Goal: Task Accomplishment & Management: Manage account settings

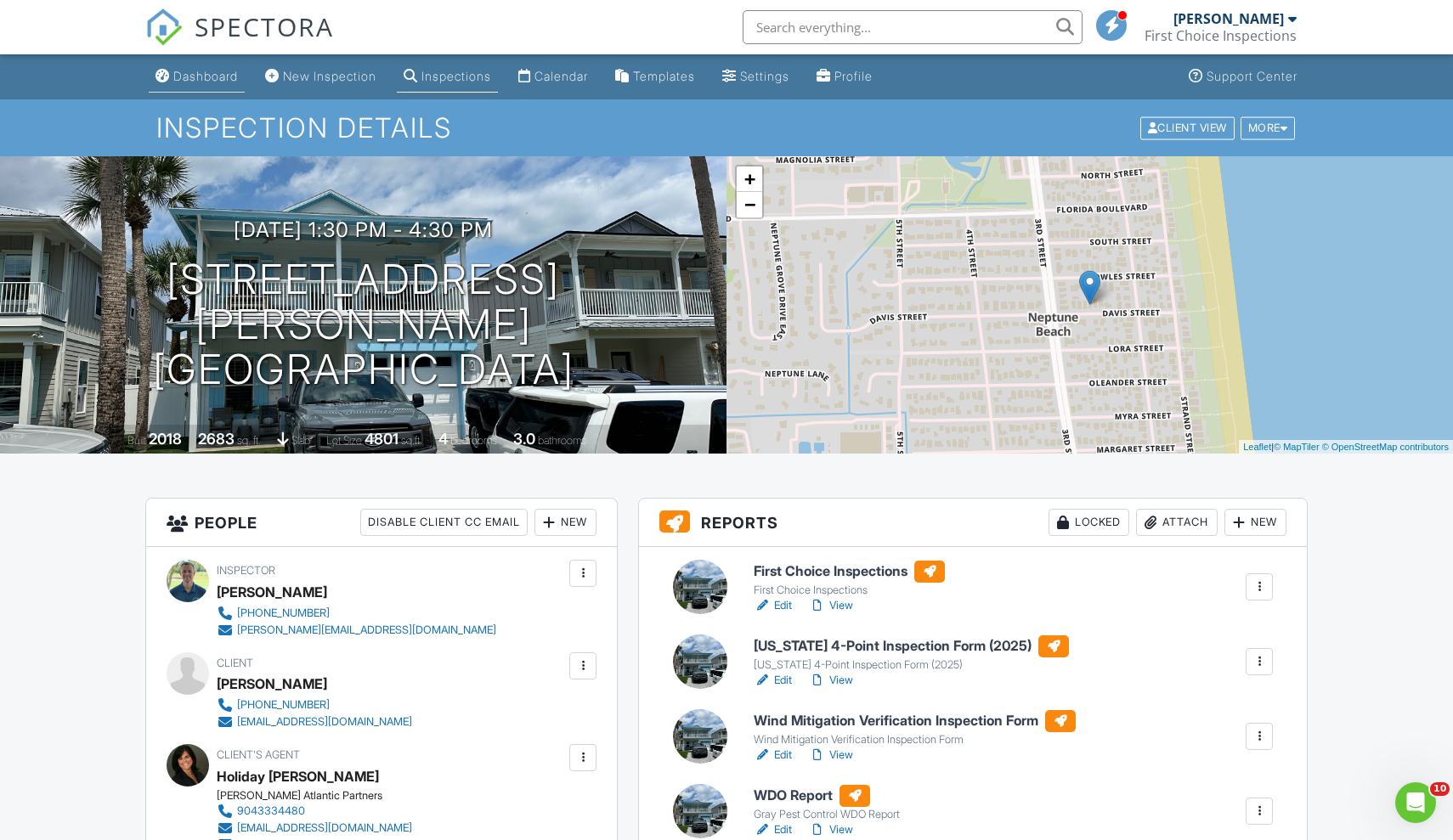
click at [204, 76] on div "Dashboard" at bounding box center [206, 76] width 65 height 14
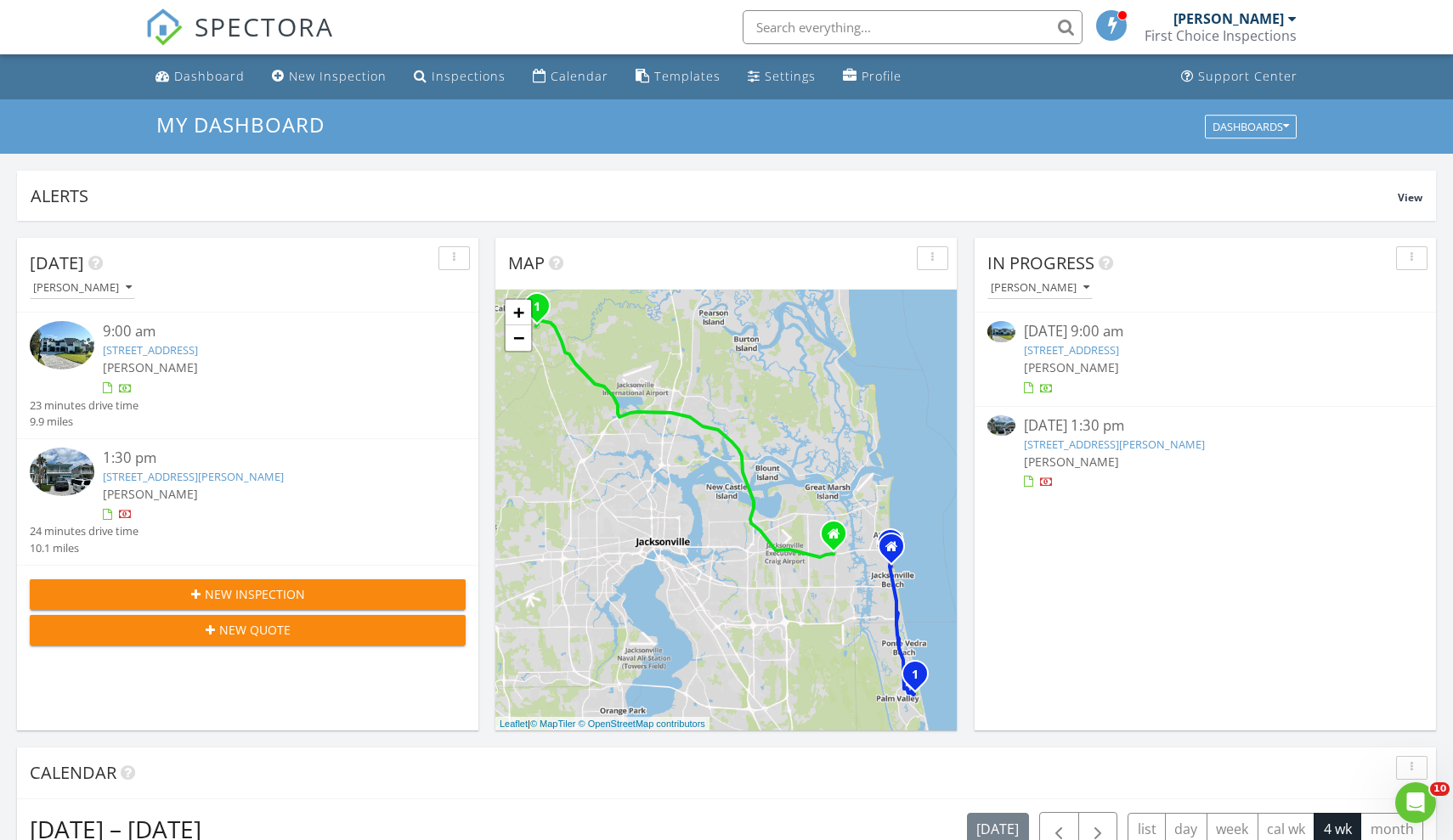
click at [1086, 350] on link "3209 Old Barn Ct, Sawgrass, FL 32082" at bounding box center [1072, 350] width 95 height 15
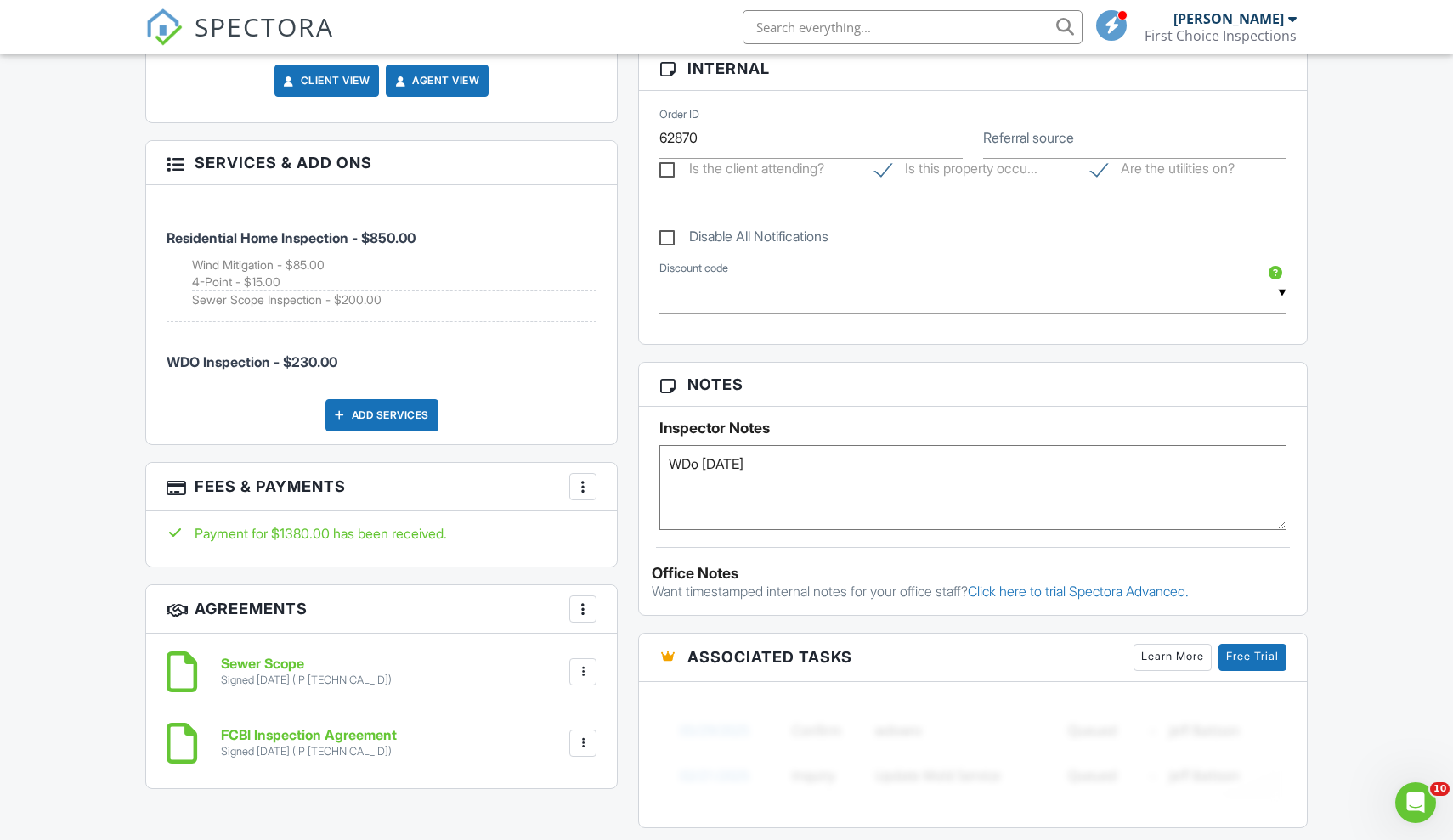
scroll to position [1038, 0]
click at [588, 477] on div at bounding box center [582, 485] width 17 height 17
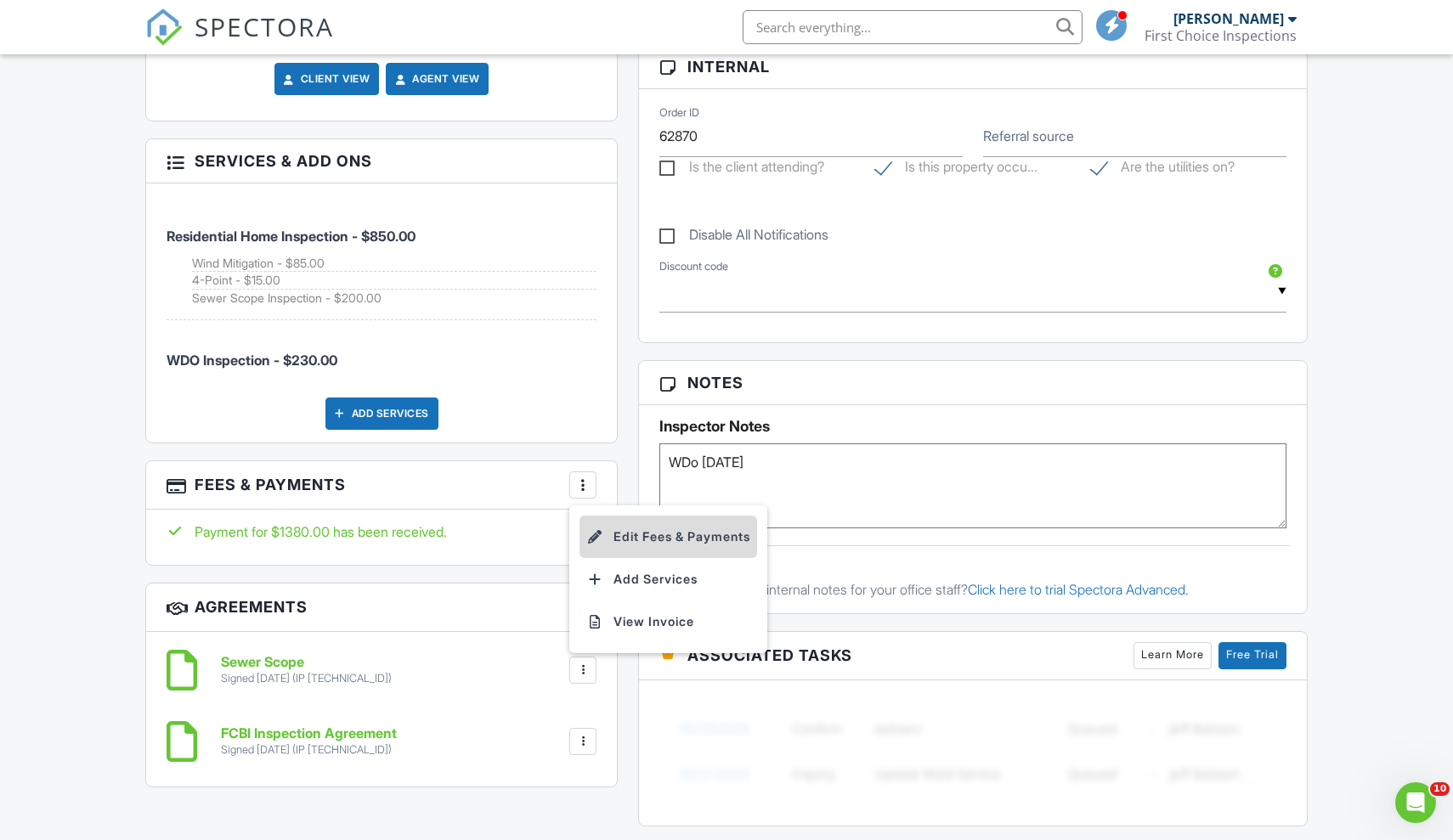
click at [625, 519] on li "Edit Fees & Payments" at bounding box center [668, 536] width 177 height 42
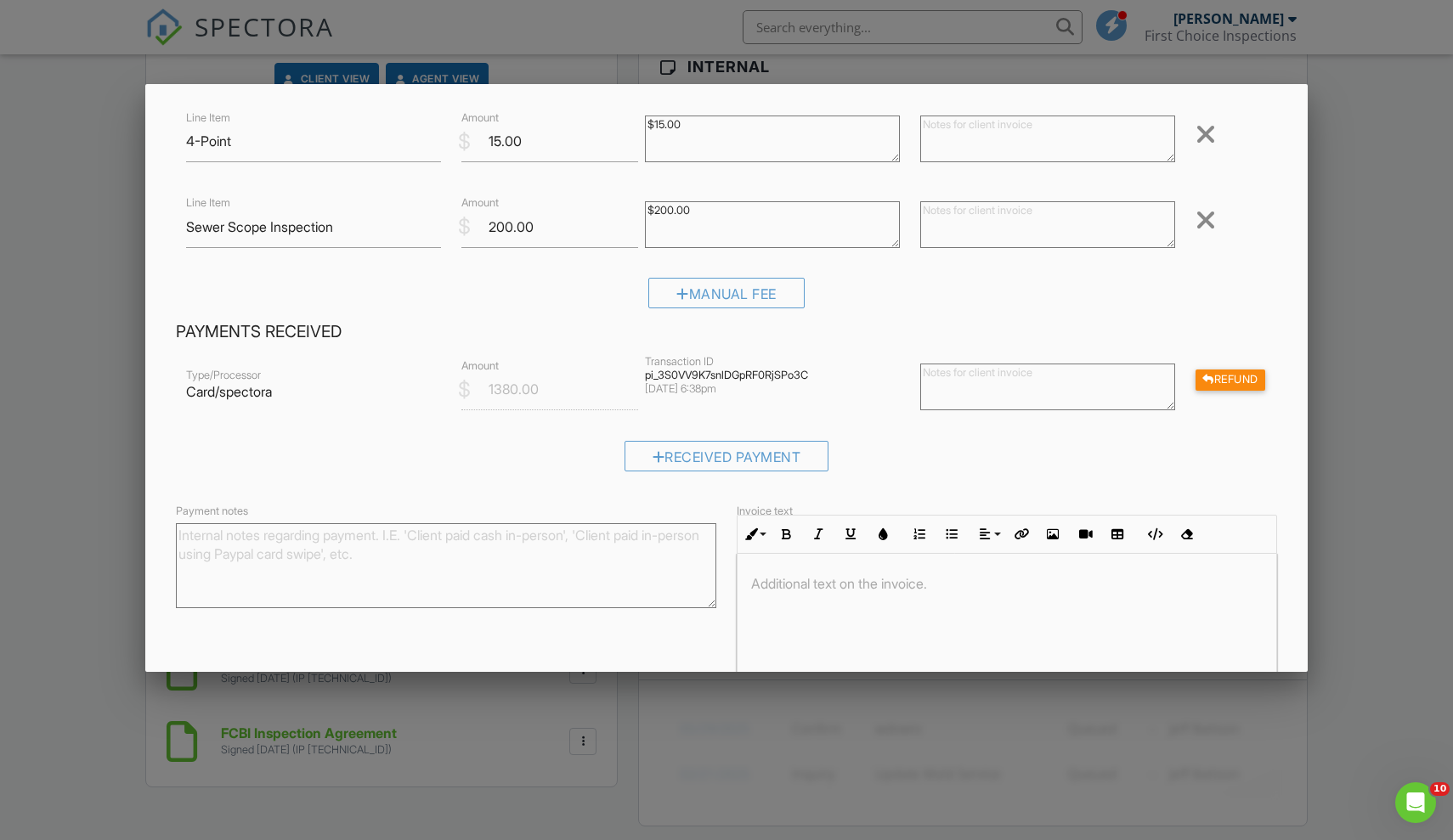
scroll to position [378, 0]
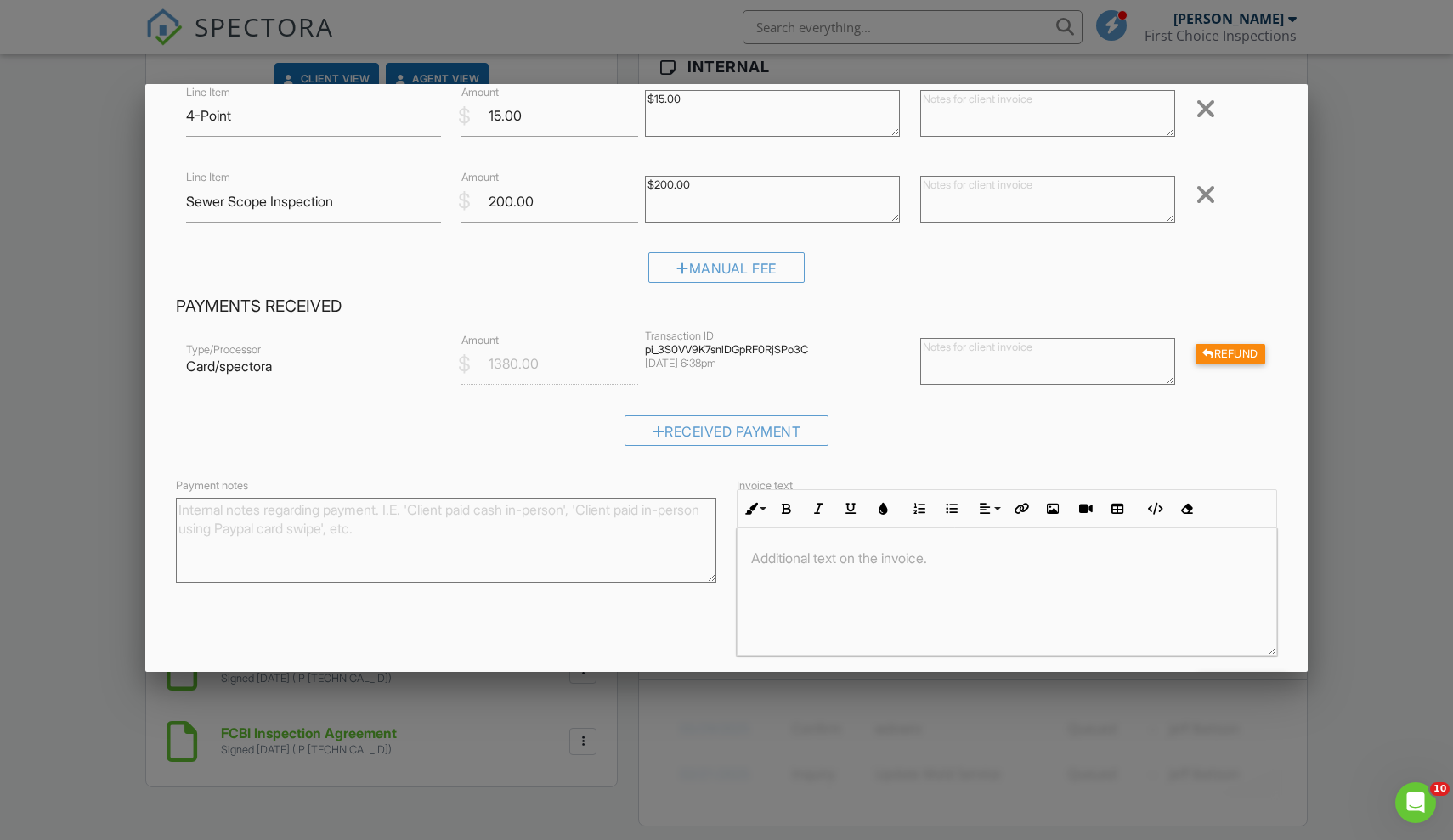
click at [1208, 191] on div at bounding box center [1205, 194] width 21 height 27
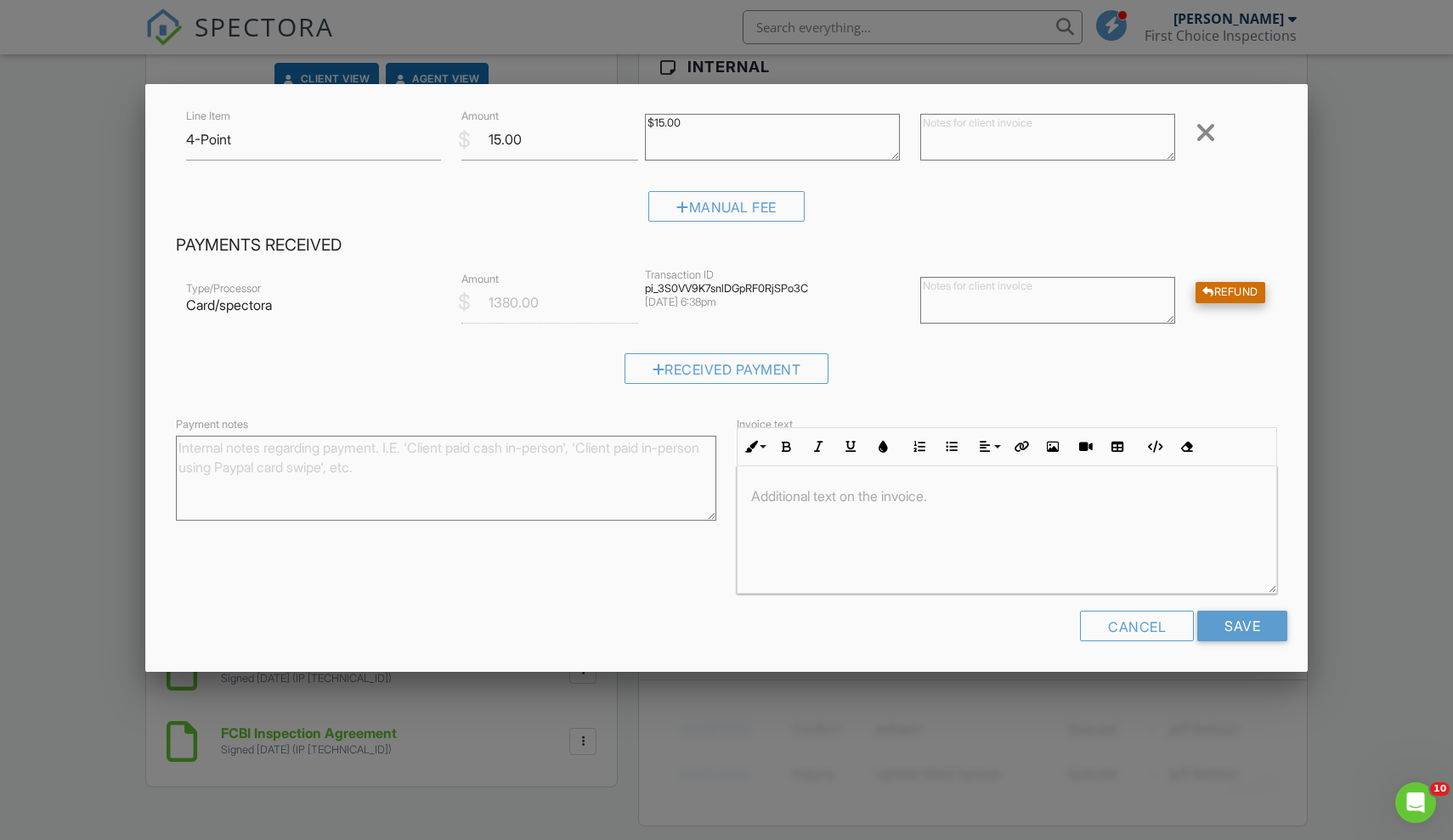
click at [1226, 281] on div "Refund" at bounding box center [1229, 292] width 69 height 22
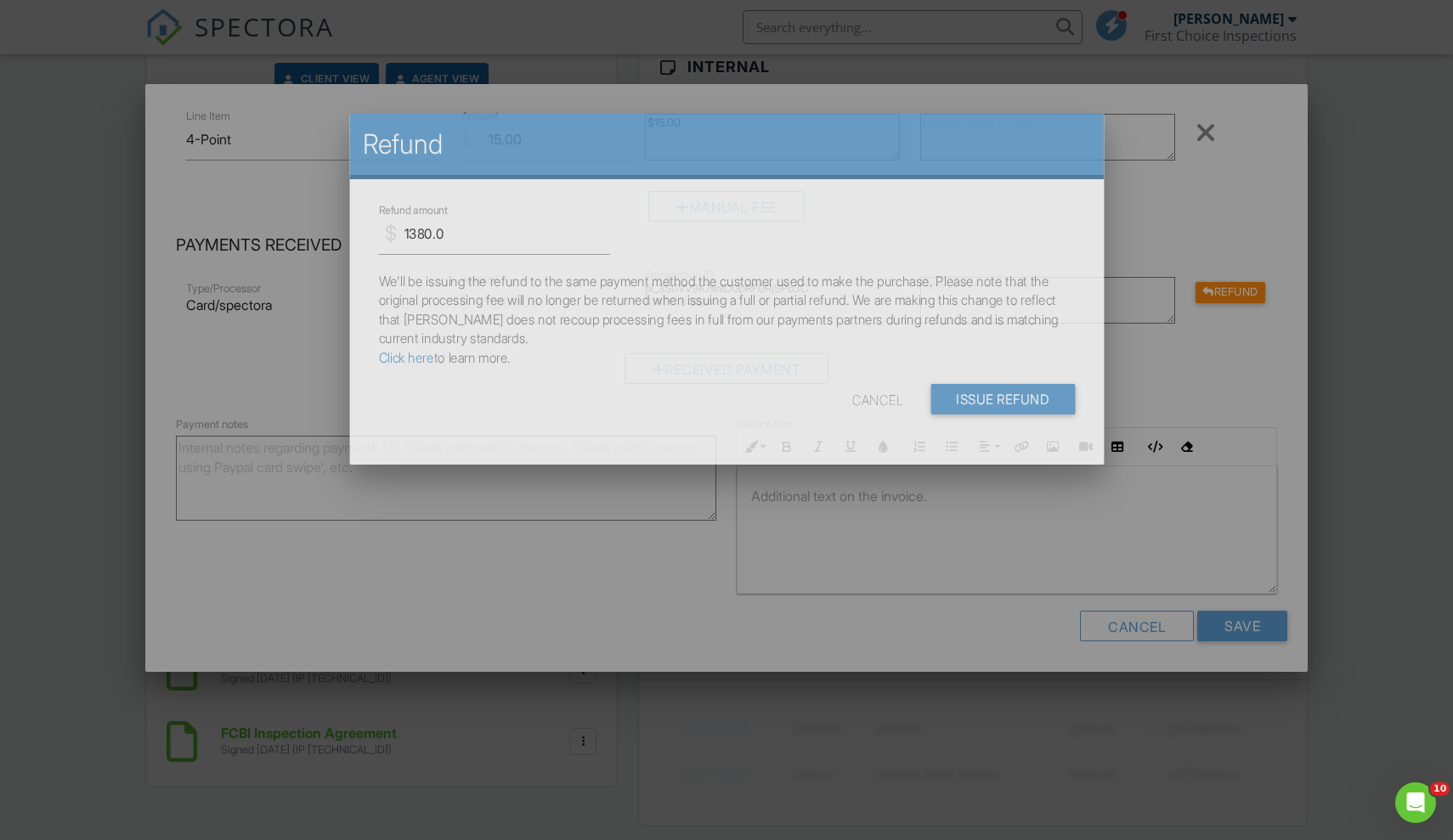
scroll to position [0, 0]
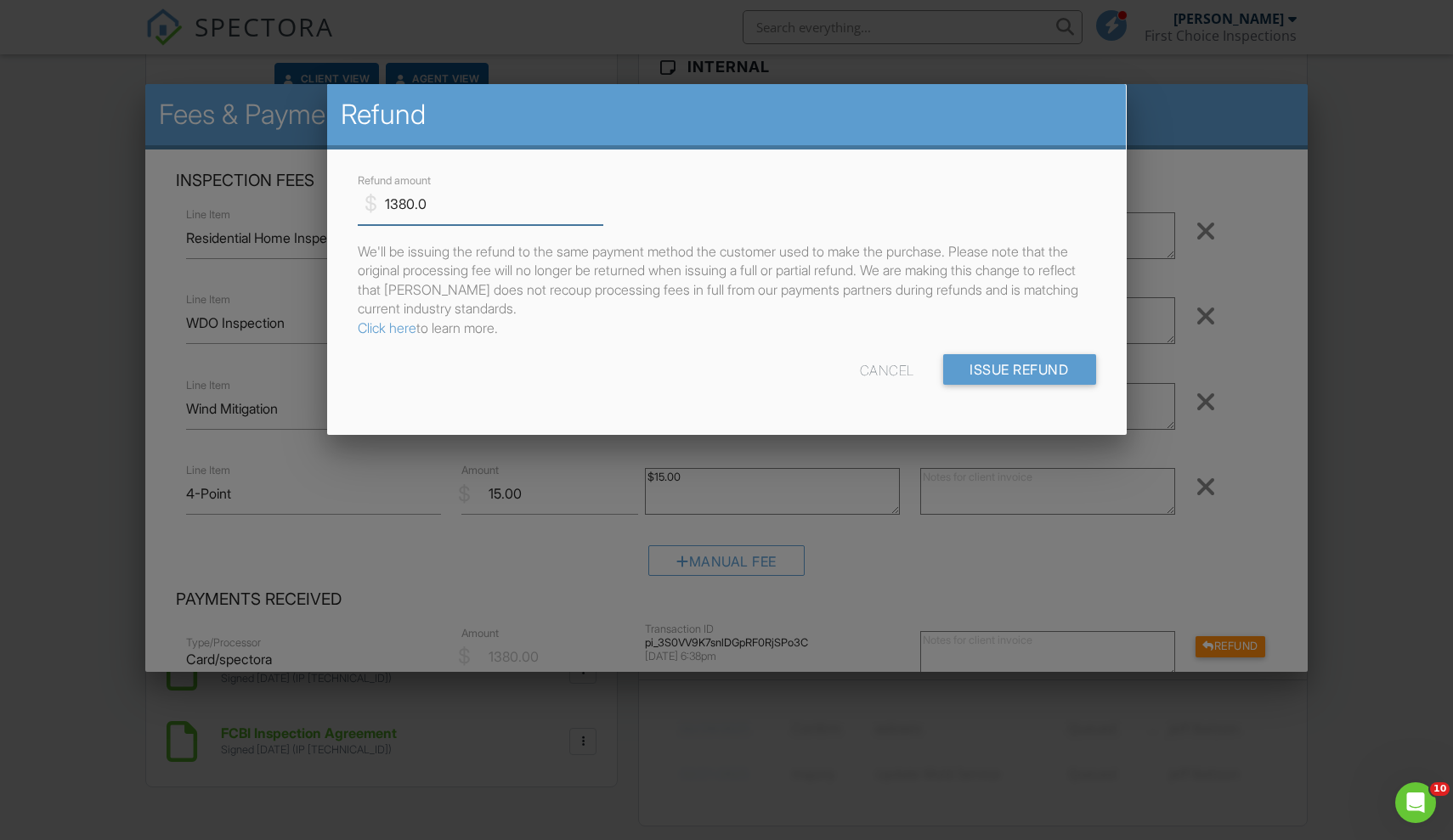
click at [503, 219] on input "1380.0" at bounding box center [480, 204] width 246 height 41
click at [504, 219] on input "1380.0" at bounding box center [480, 204] width 246 height 41
type input "200"
click at [1001, 362] on input "Issue Refund" at bounding box center [1018, 370] width 153 height 31
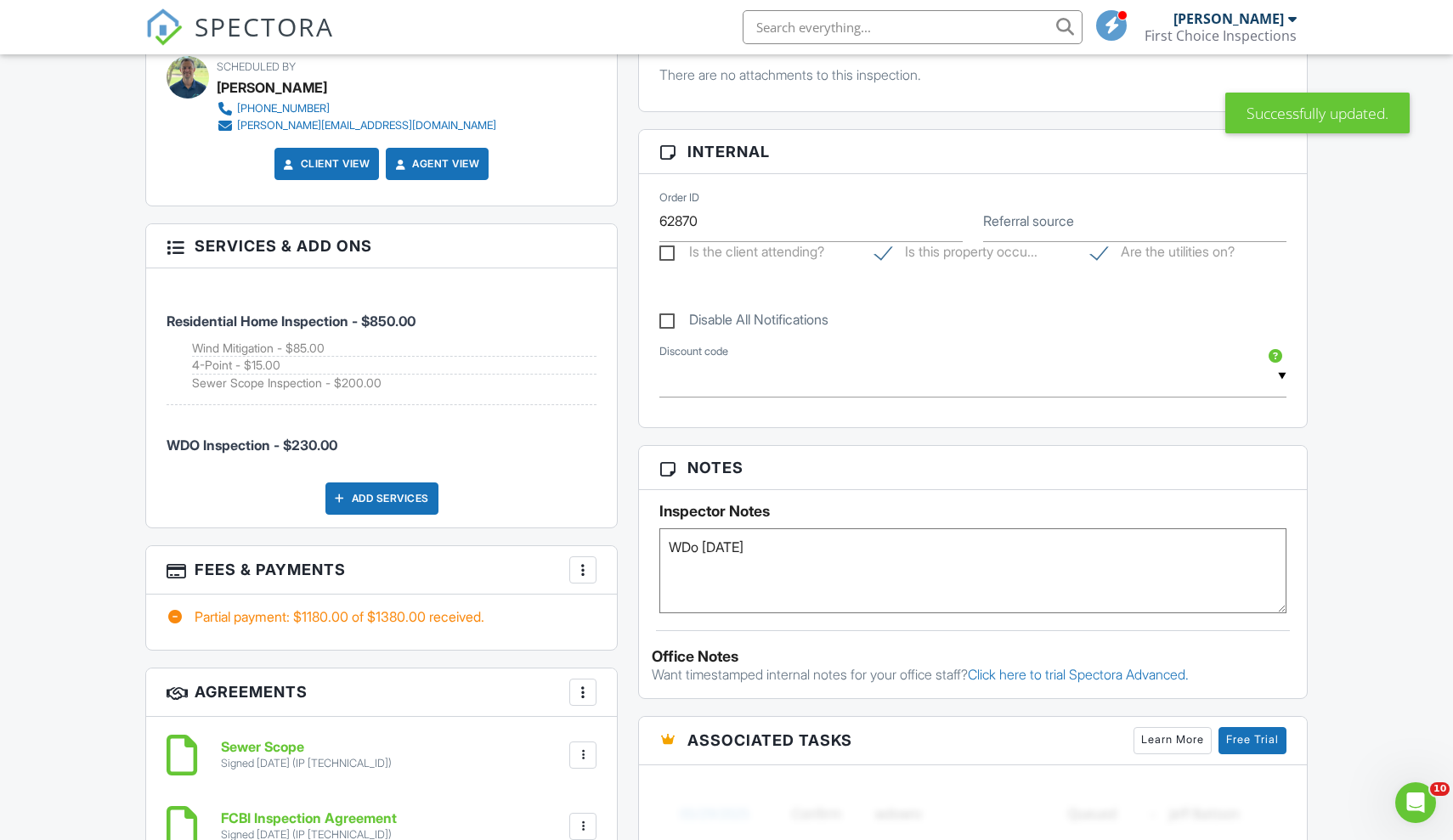
scroll to position [957, 0]
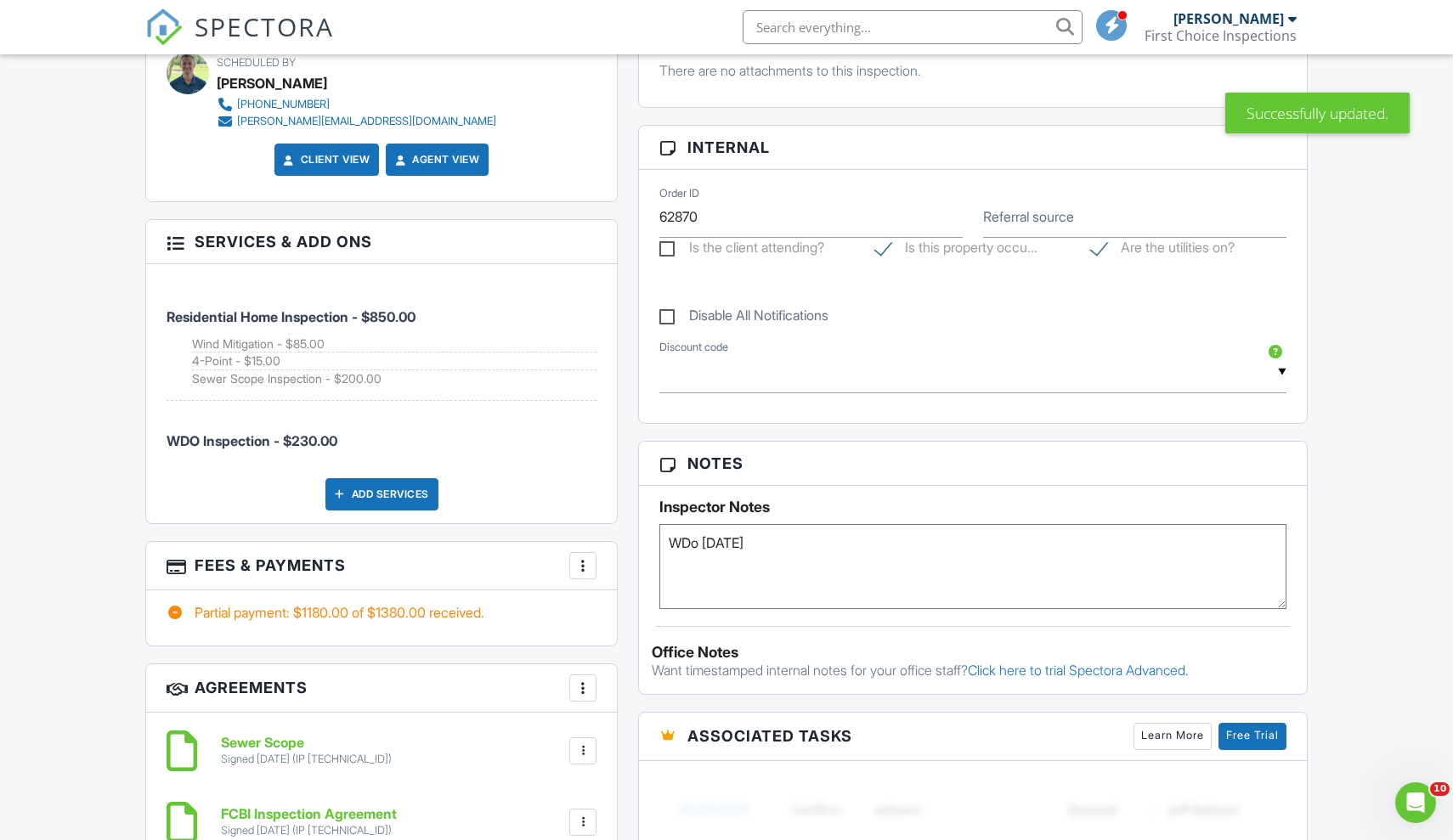
click at [582, 557] on div at bounding box center [582, 565] width 17 height 17
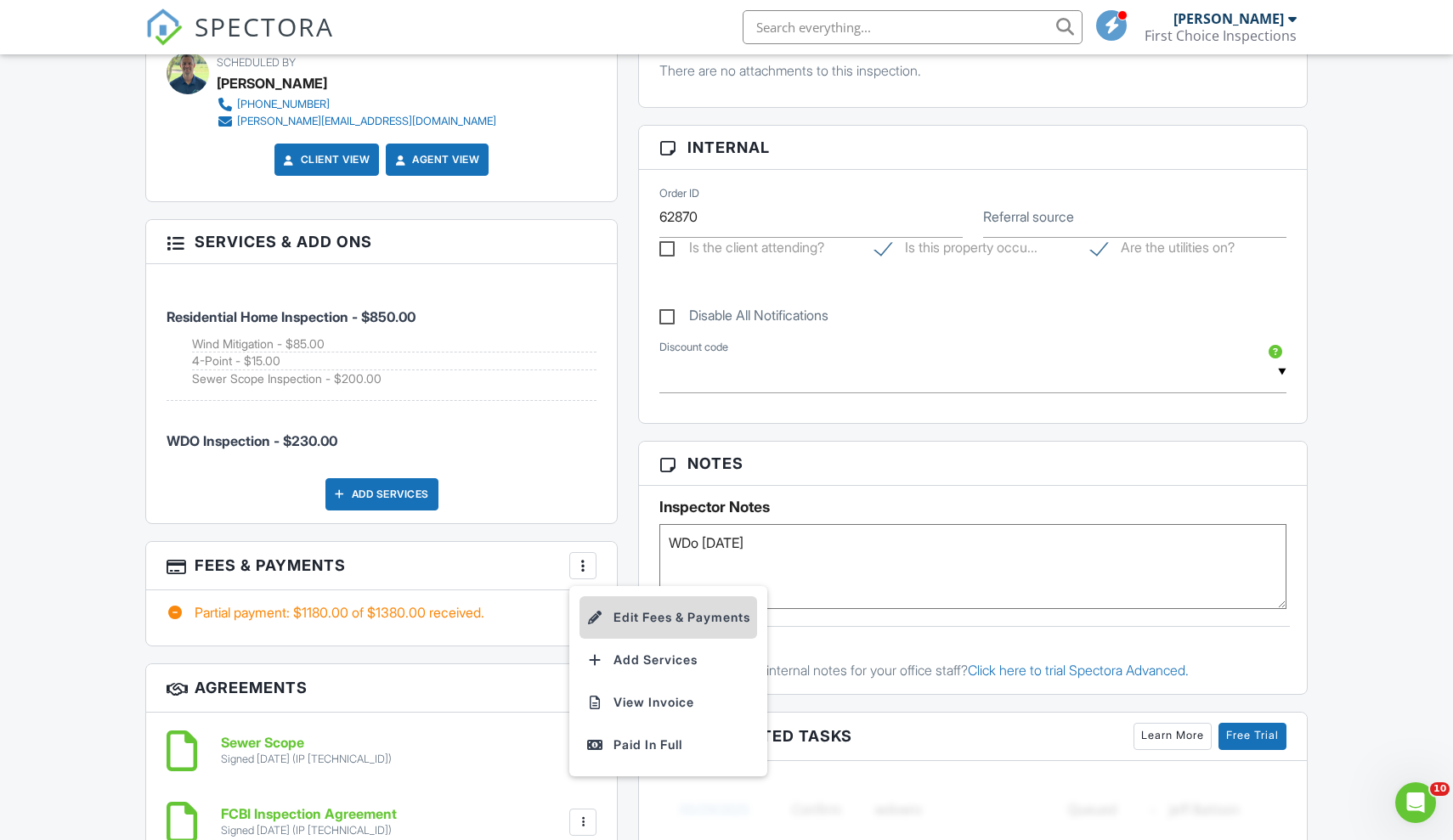
click at [591, 596] on li "Edit Fees & Payments" at bounding box center [668, 617] width 177 height 42
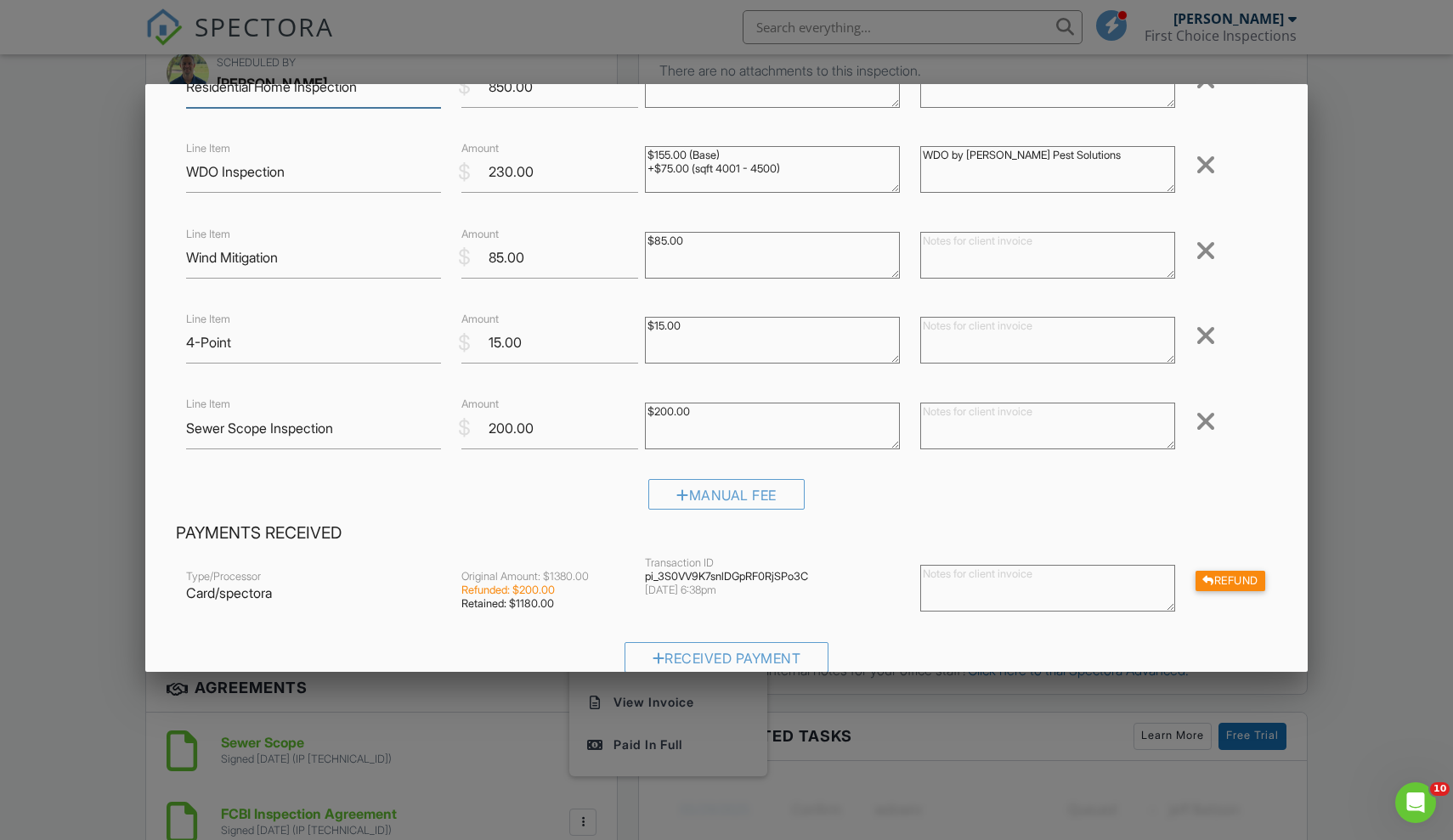
scroll to position [153, 0]
click at [1206, 424] on div at bounding box center [1205, 419] width 21 height 27
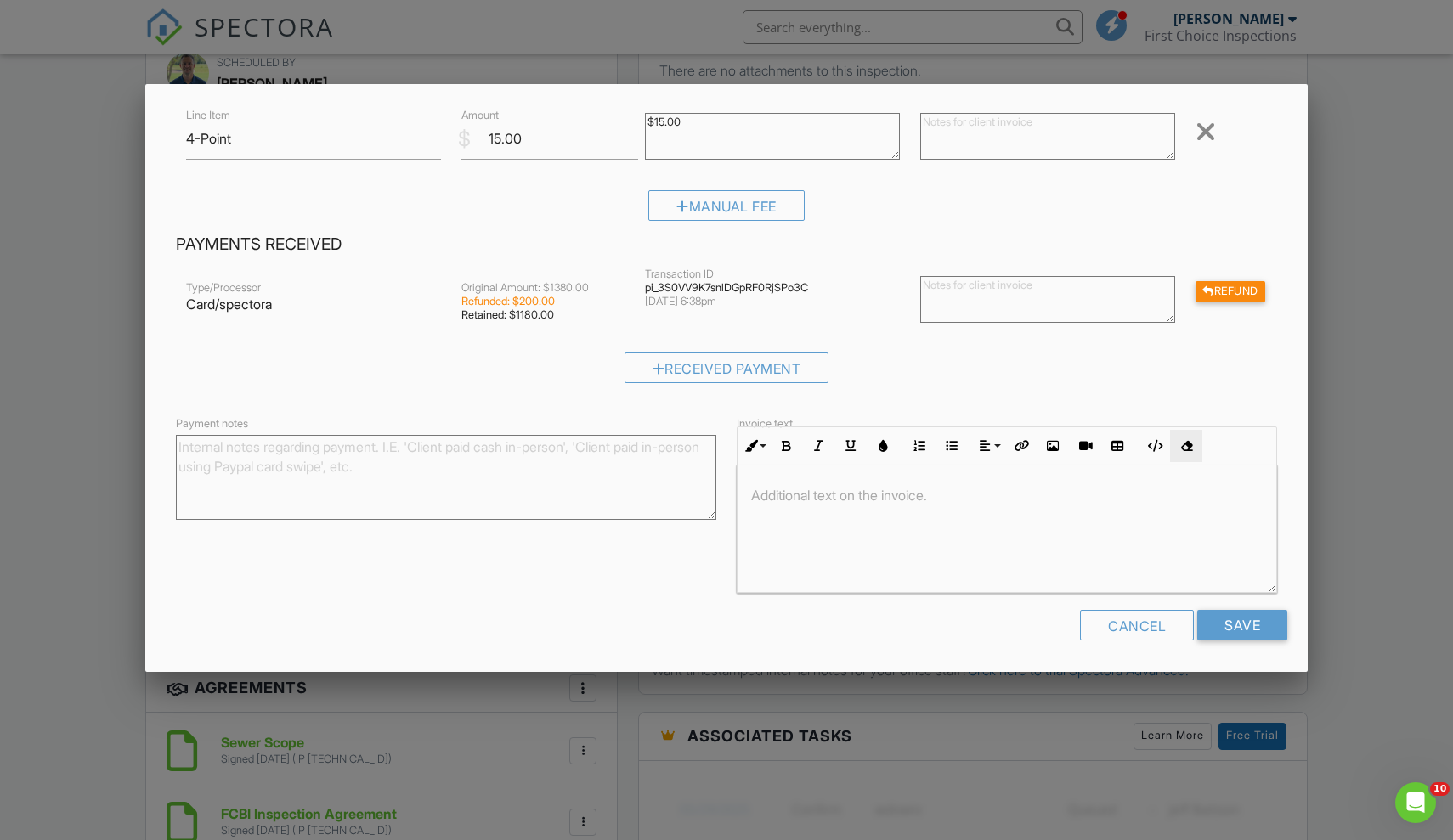
scroll to position [354, 0]
click at [1227, 612] on input "Save" at bounding box center [1242, 626] width 90 height 31
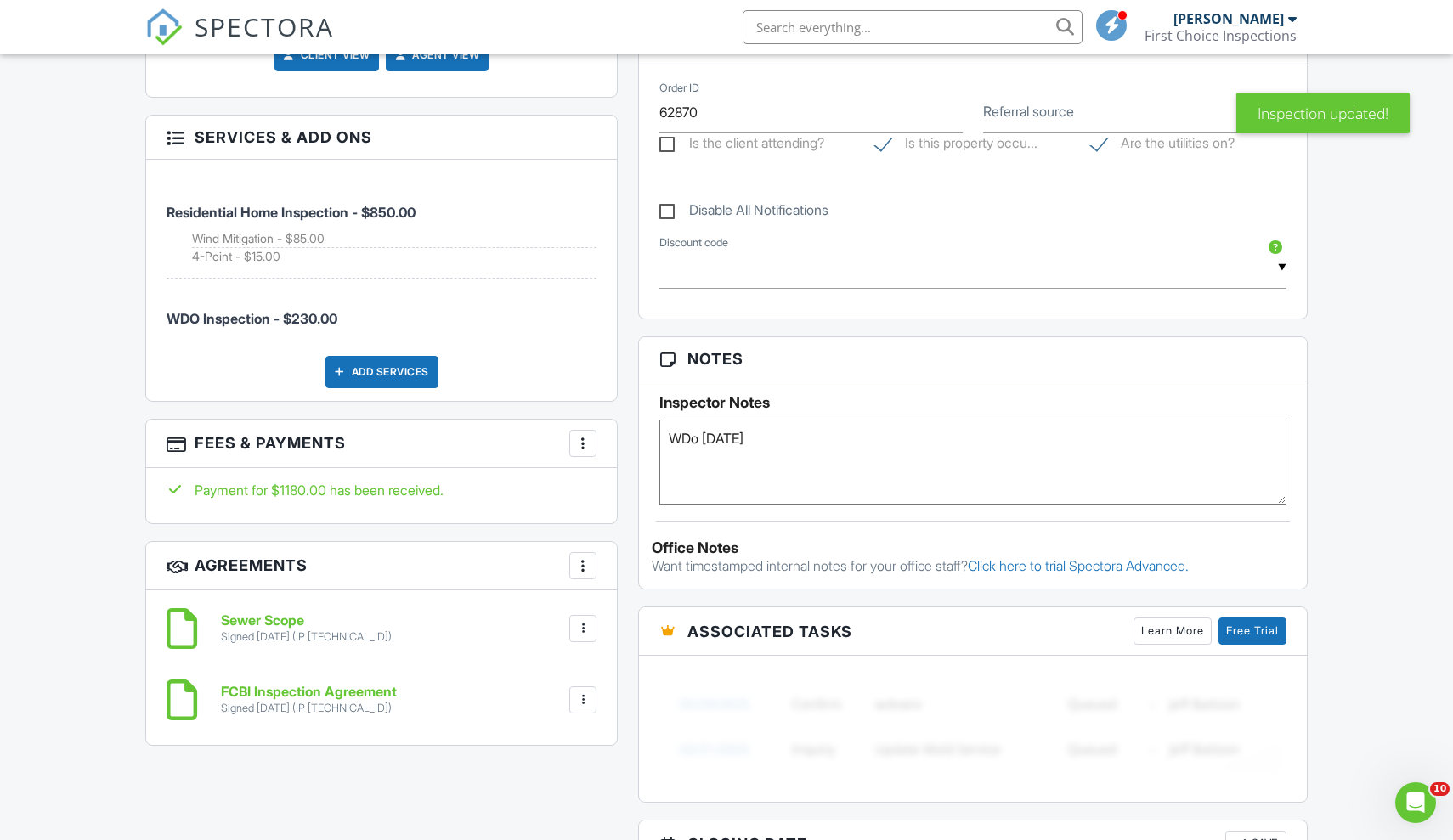
click at [587, 620] on div at bounding box center [582, 628] width 17 height 17
click at [537, 703] on li "Delete" at bounding box center [538, 717] width 97 height 42
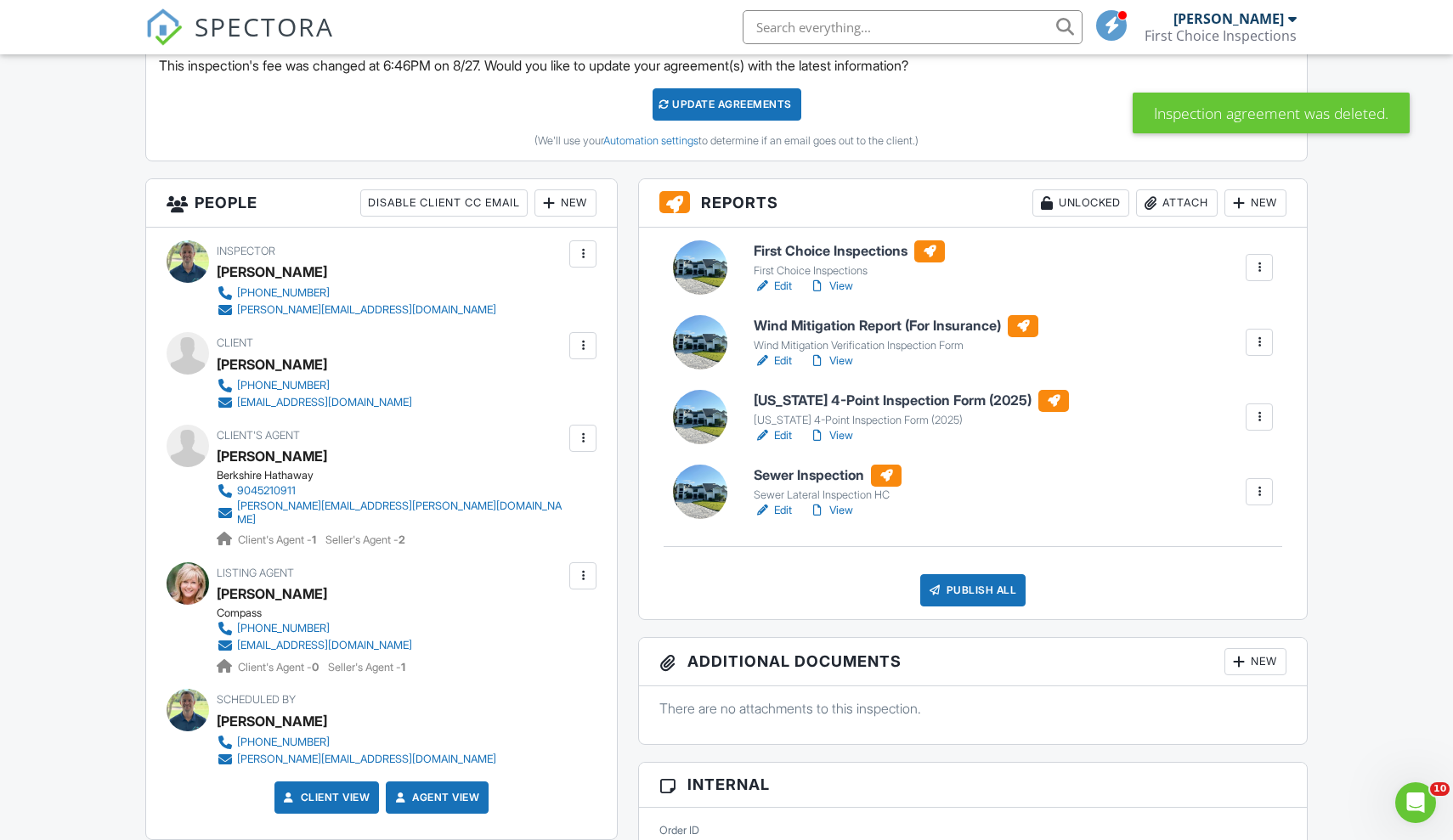
click at [846, 253] on h6 "First Choice Inspections" at bounding box center [848, 251] width 191 height 22
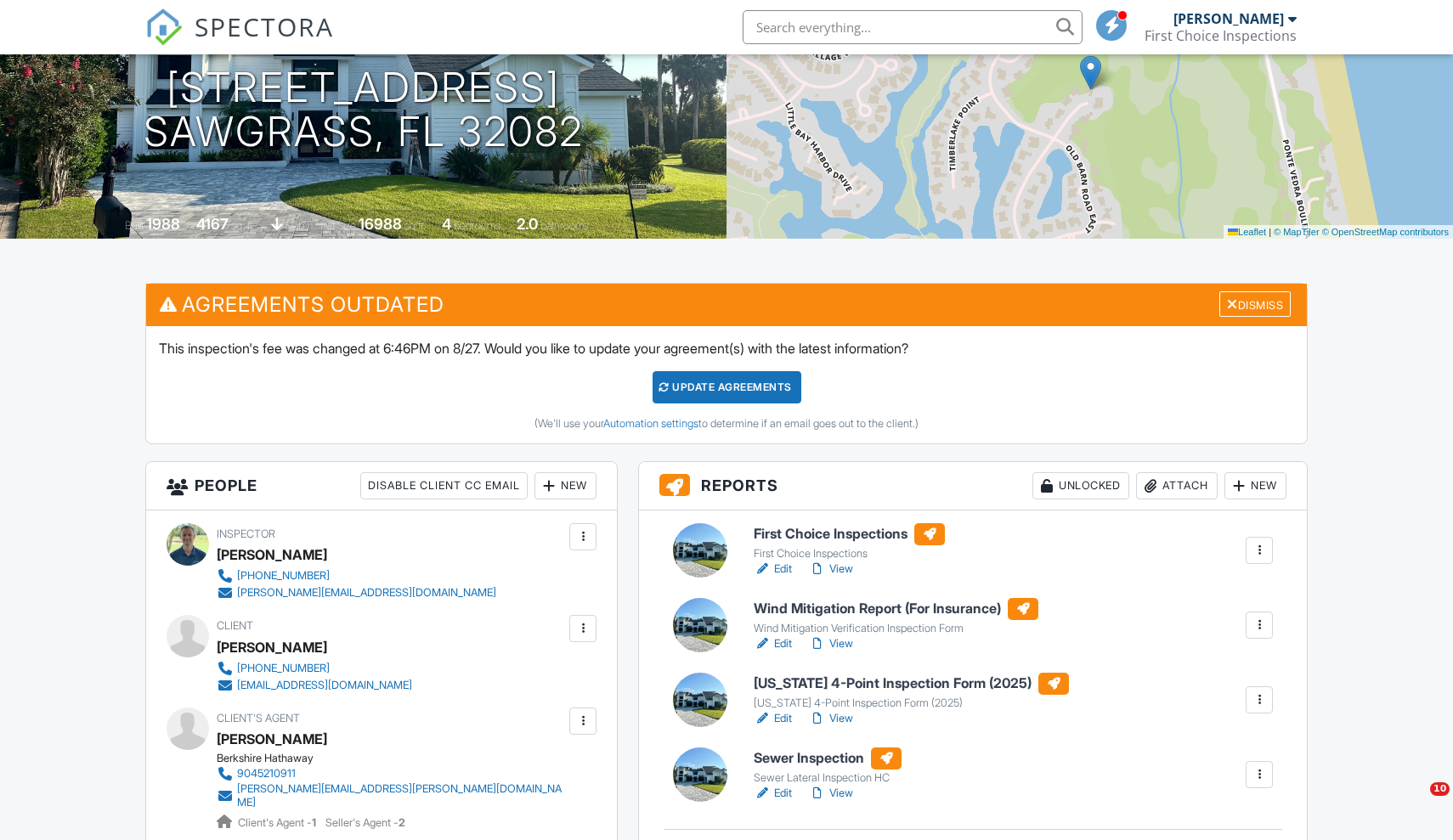
drag, startPoint x: 1252, startPoint y: 300, endPoint x: 1205, endPoint y: 299, distance: 47.0
click at [1252, 300] on div "Dismiss" at bounding box center [1254, 304] width 71 height 26
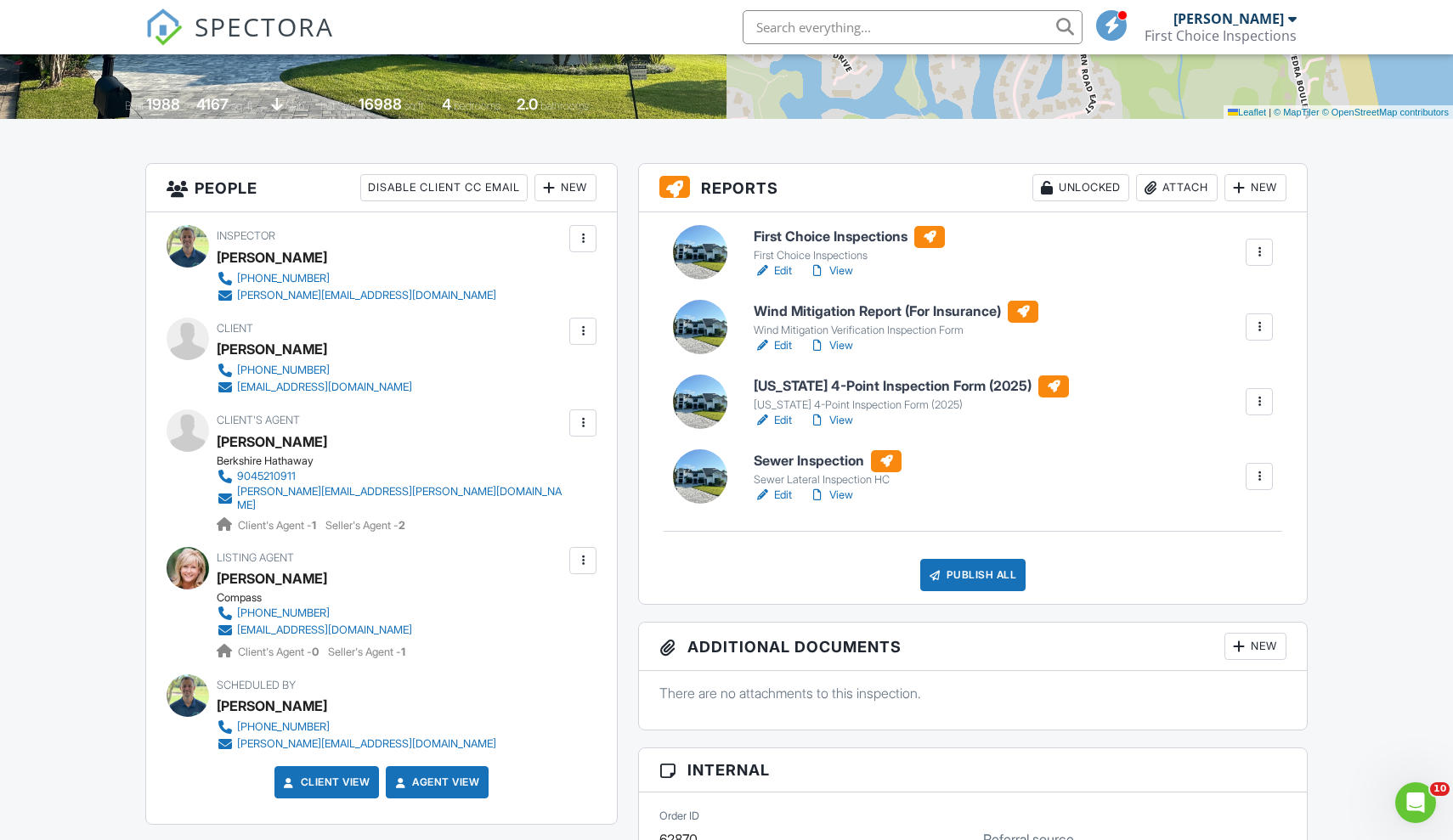
scroll to position [359, 0]
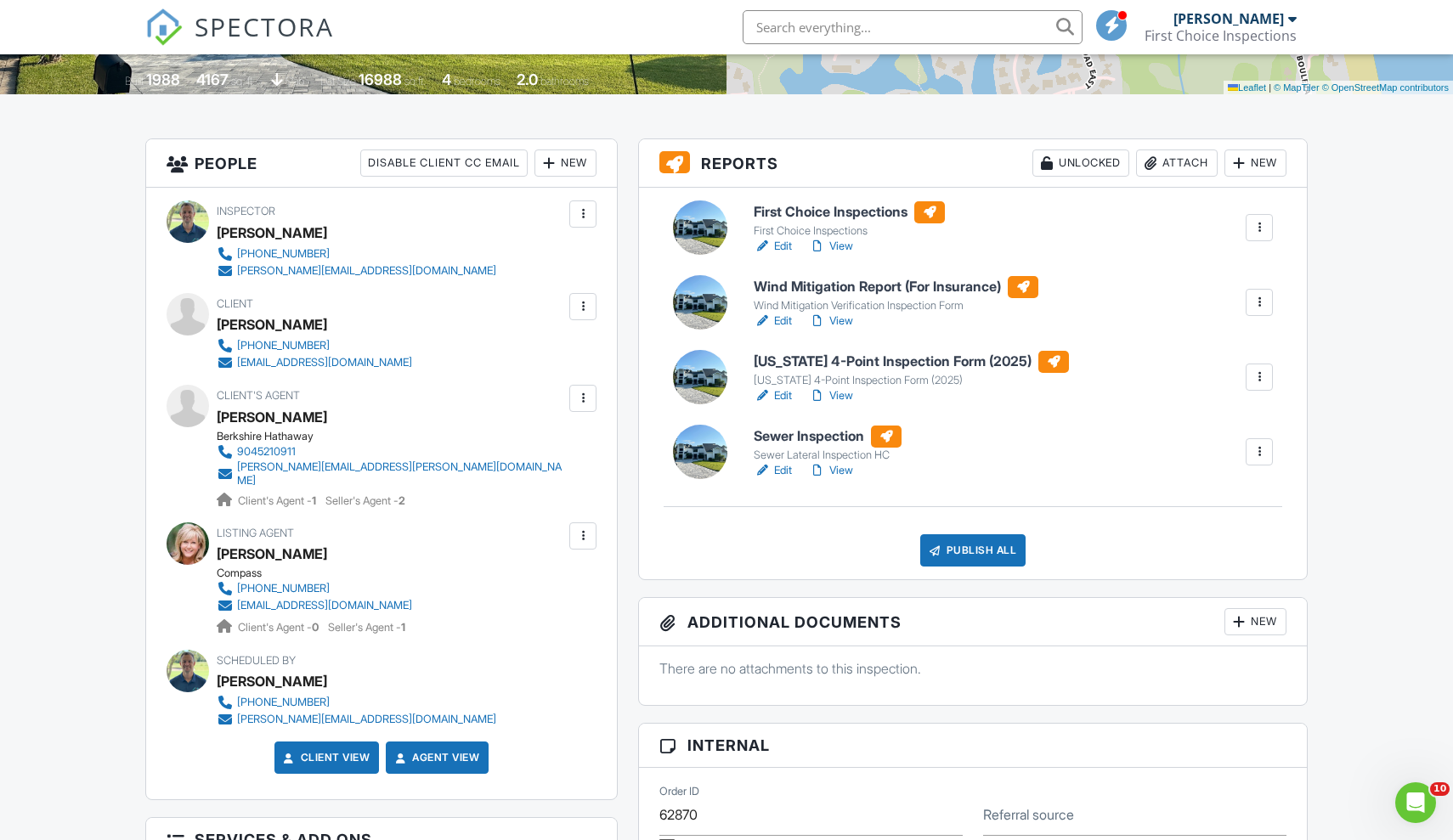
click at [581, 399] on div at bounding box center [582, 398] width 17 height 17
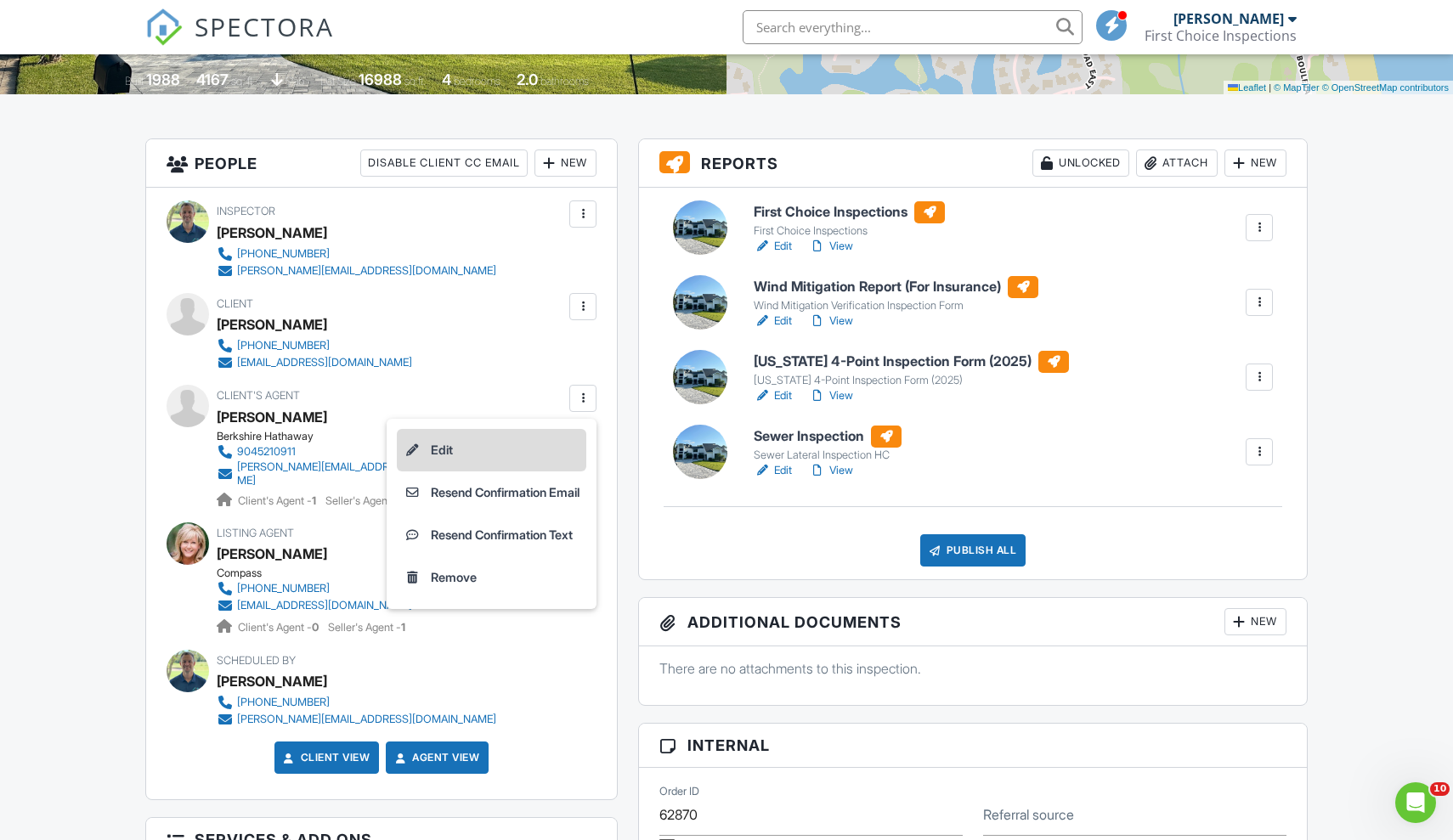
click at [464, 441] on li "Edit" at bounding box center [491, 450] width 190 height 42
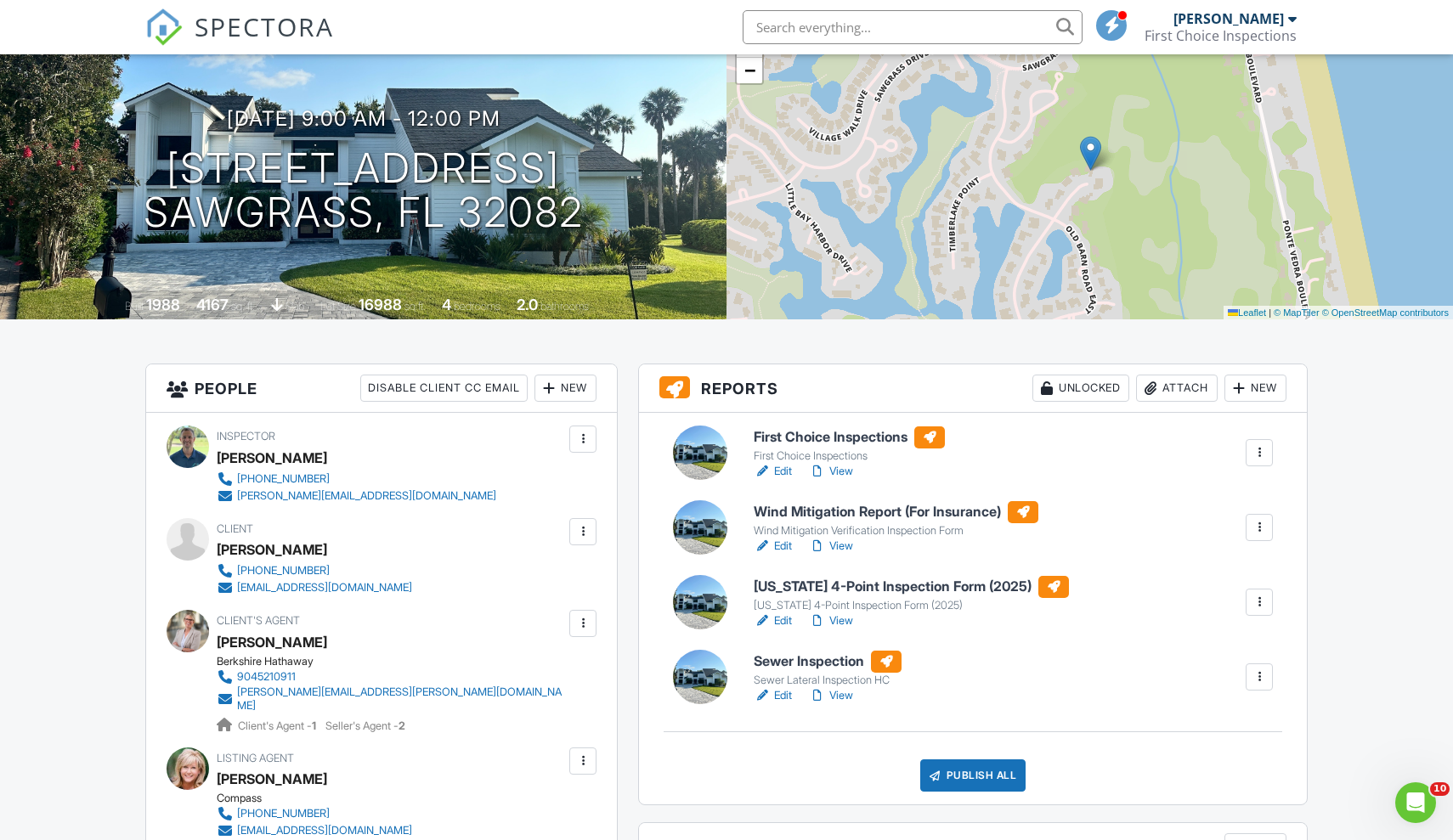
scroll to position [136, 0]
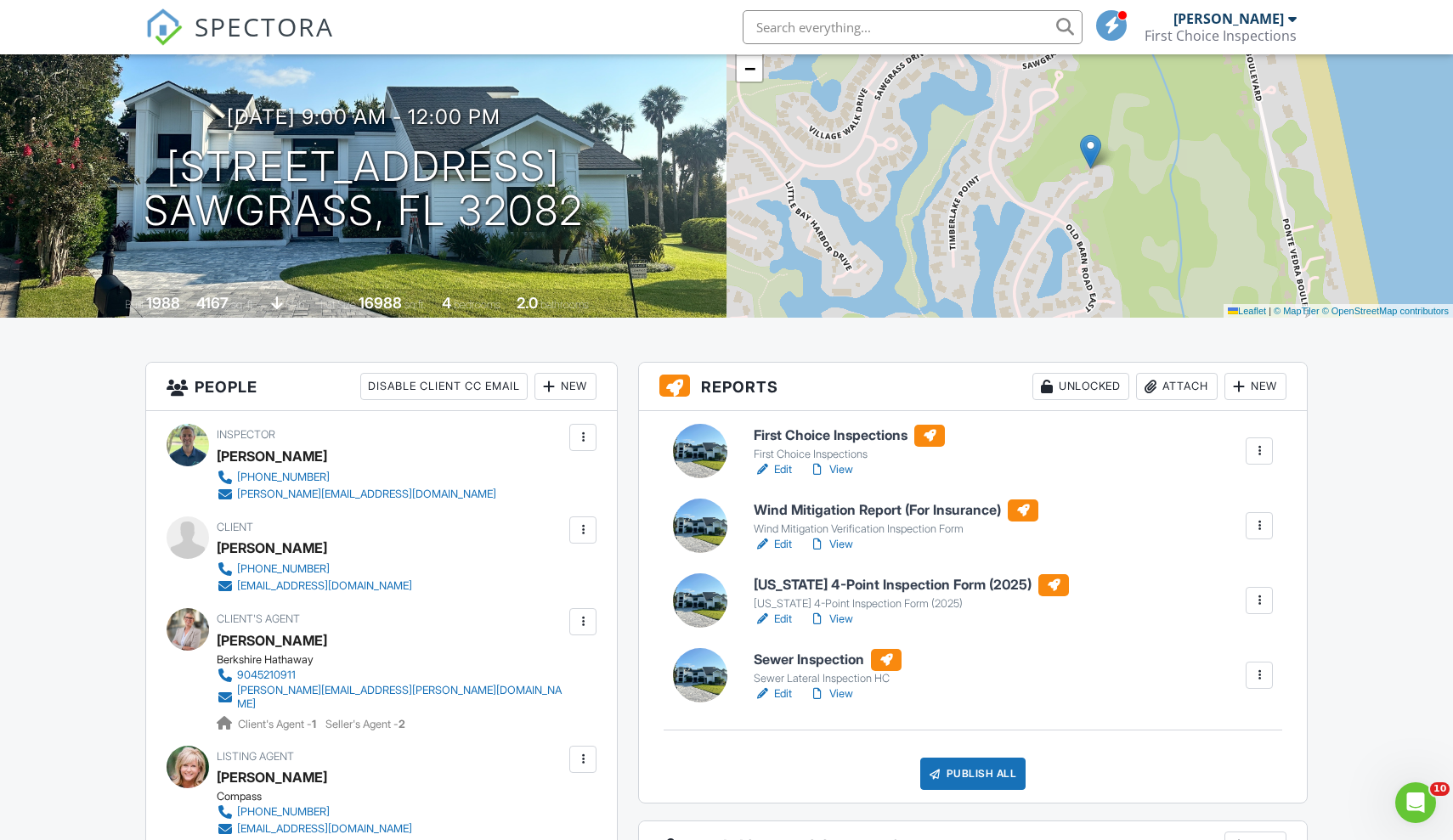
click at [859, 509] on h6 "Wind Mitigation Report (For Insurance)" at bounding box center [895, 510] width 284 height 22
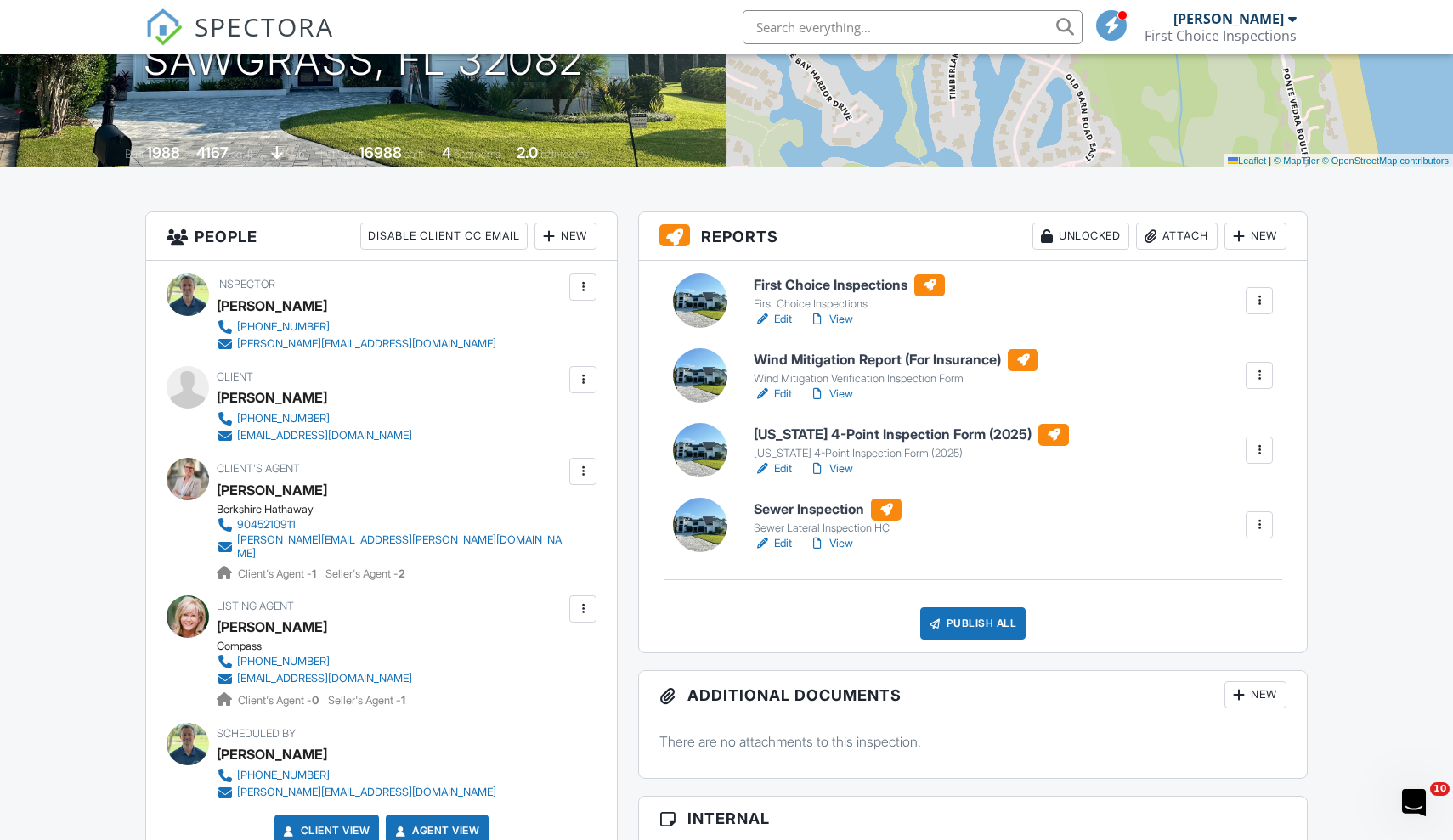
click at [803, 433] on h6 "[US_STATE] 4-Point Inspection Form (2025)" at bounding box center [910, 434] width 315 height 22
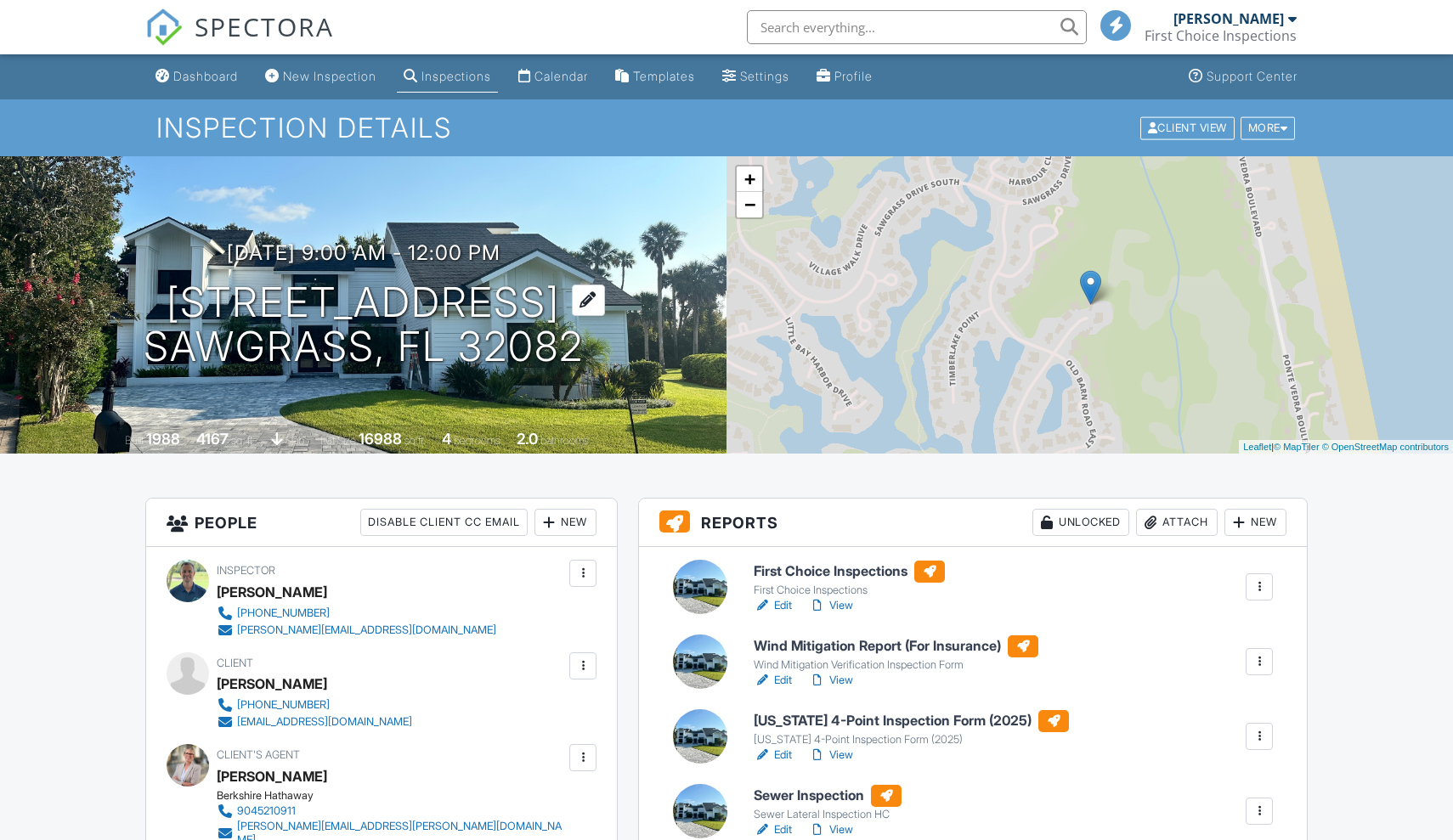
click at [269, 327] on h1 "3209 Old Barn Ct Sawgrass, FL 32082" at bounding box center [363, 326] width 440 height 90
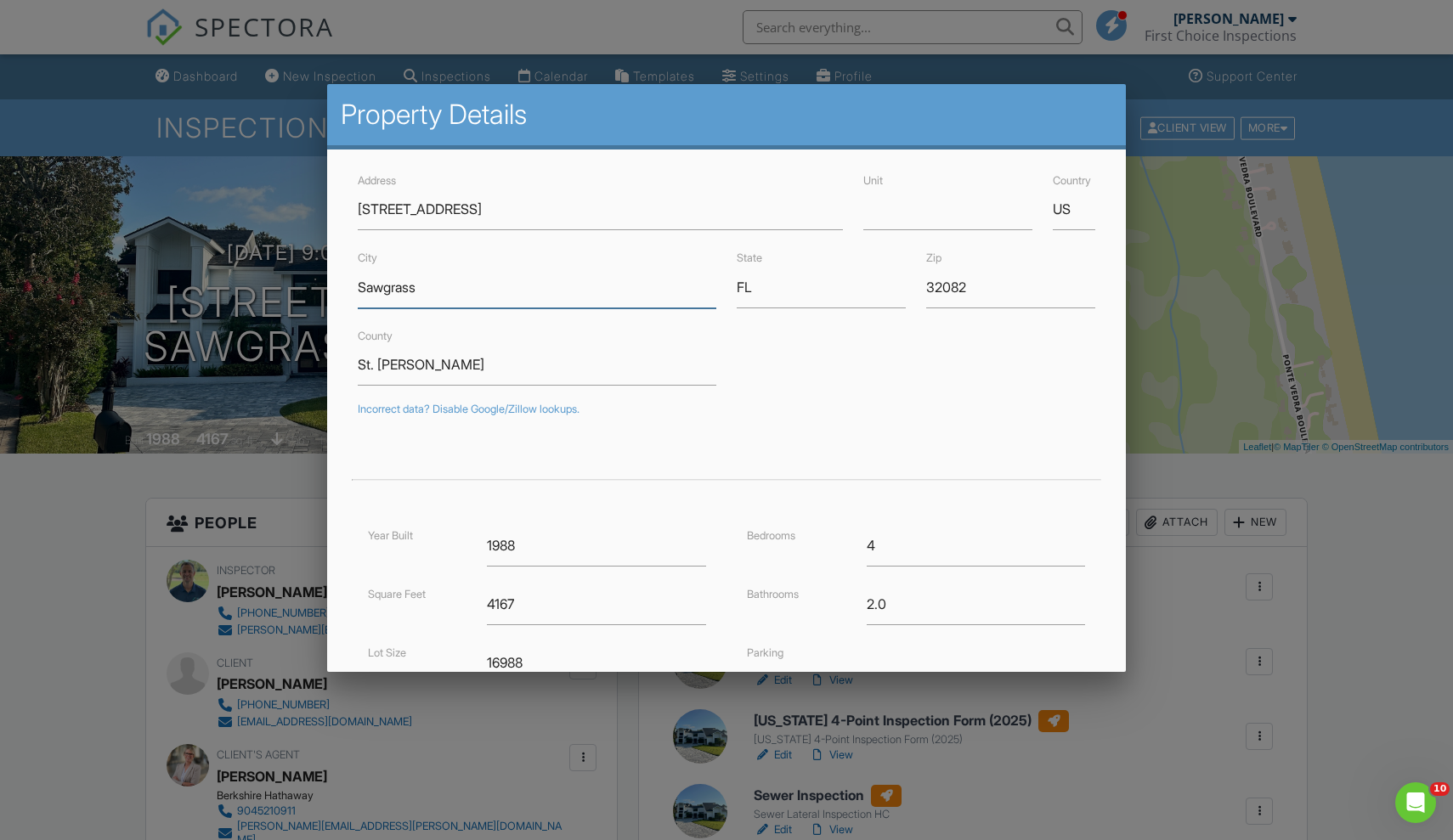
click at [418, 297] on input "Sawgrass" at bounding box center [536, 287] width 358 height 41
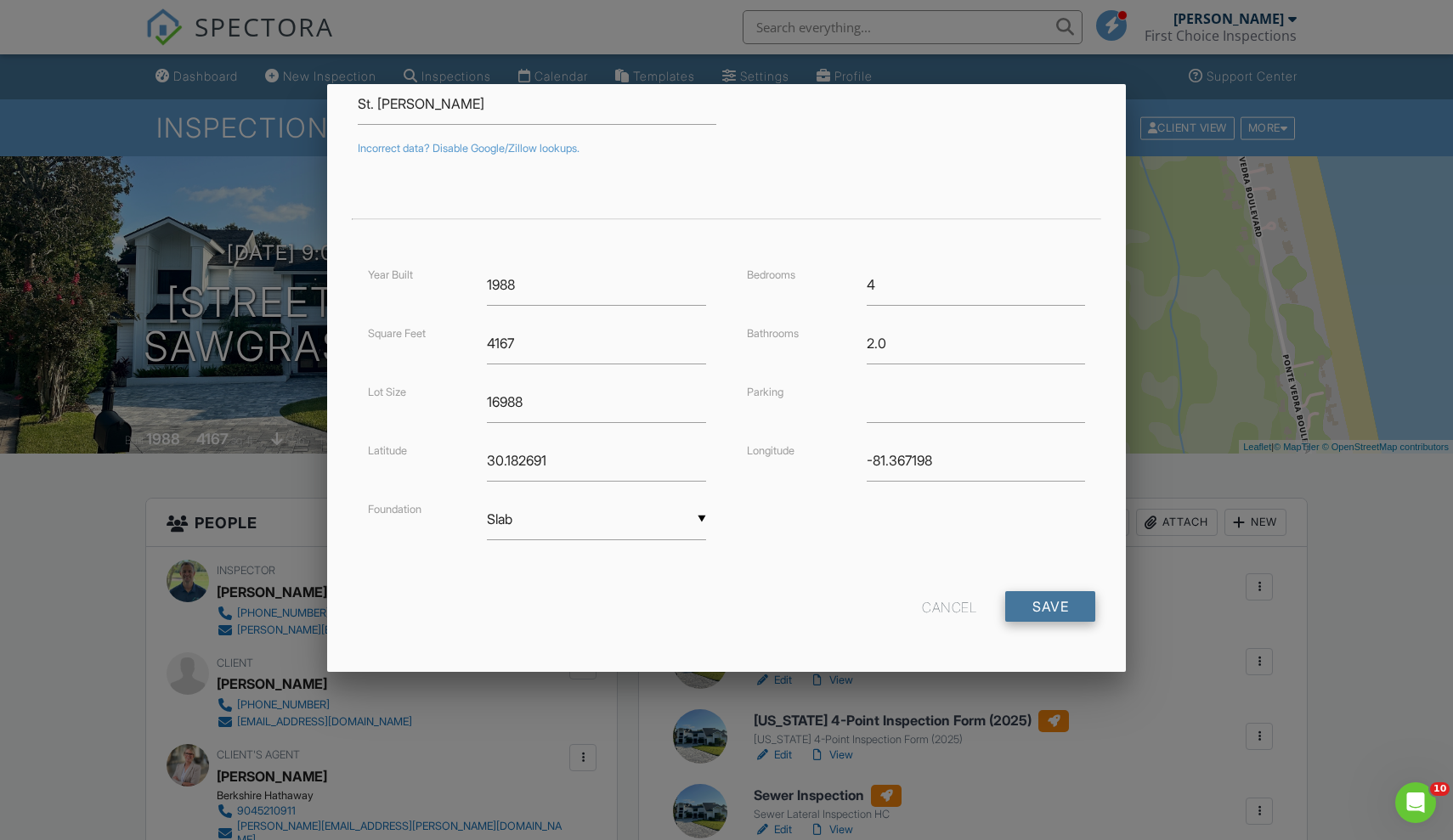
scroll to position [260, 0]
type input "[GEOGRAPHIC_DATA]"
click at [1045, 607] on input "Save" at bounding box center [1050, 607] width 90 height 31
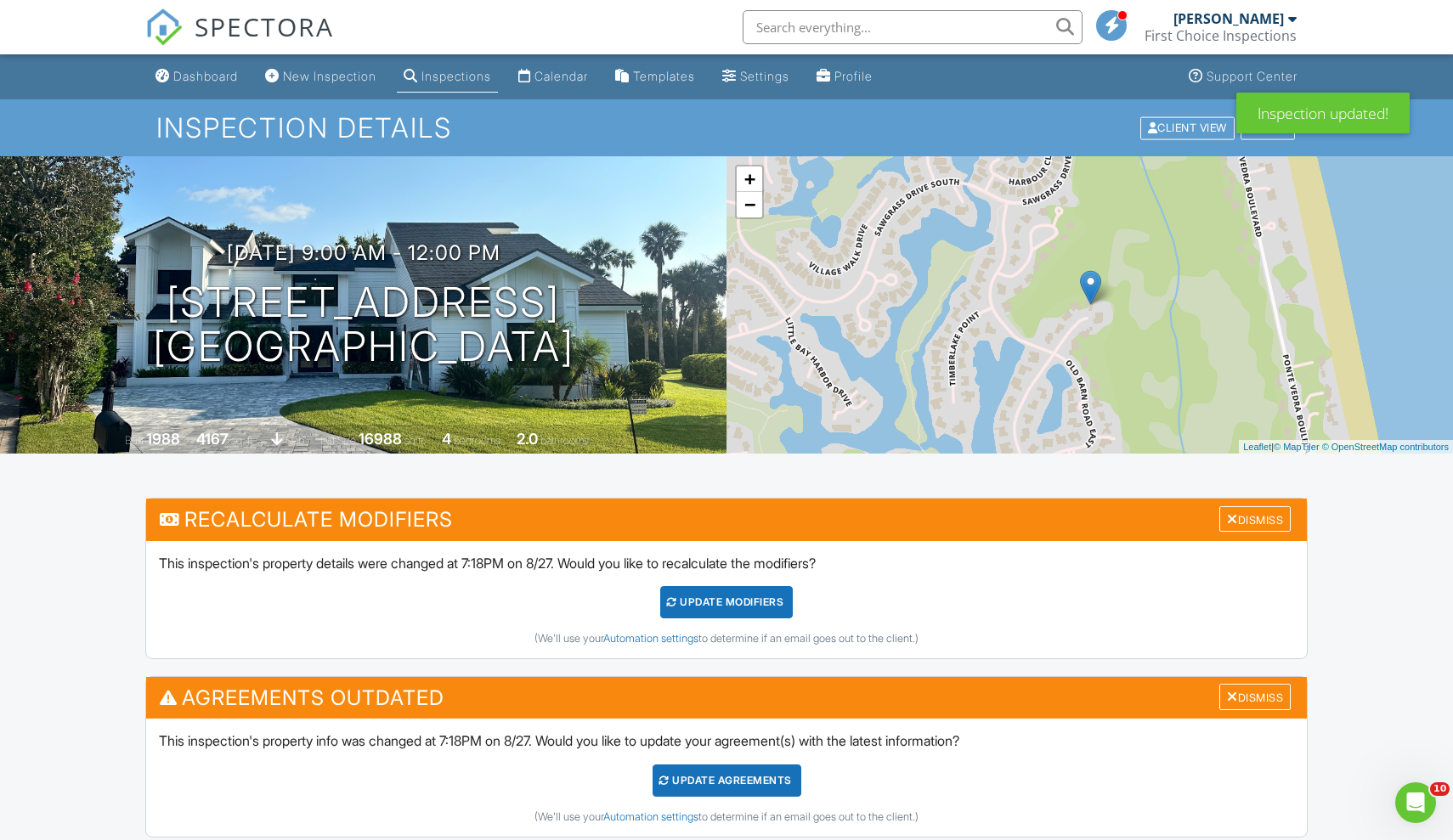
click at [740, 594] on div "UPDATE Modifiers" at bounding box center [727, 602] width 133 height 32
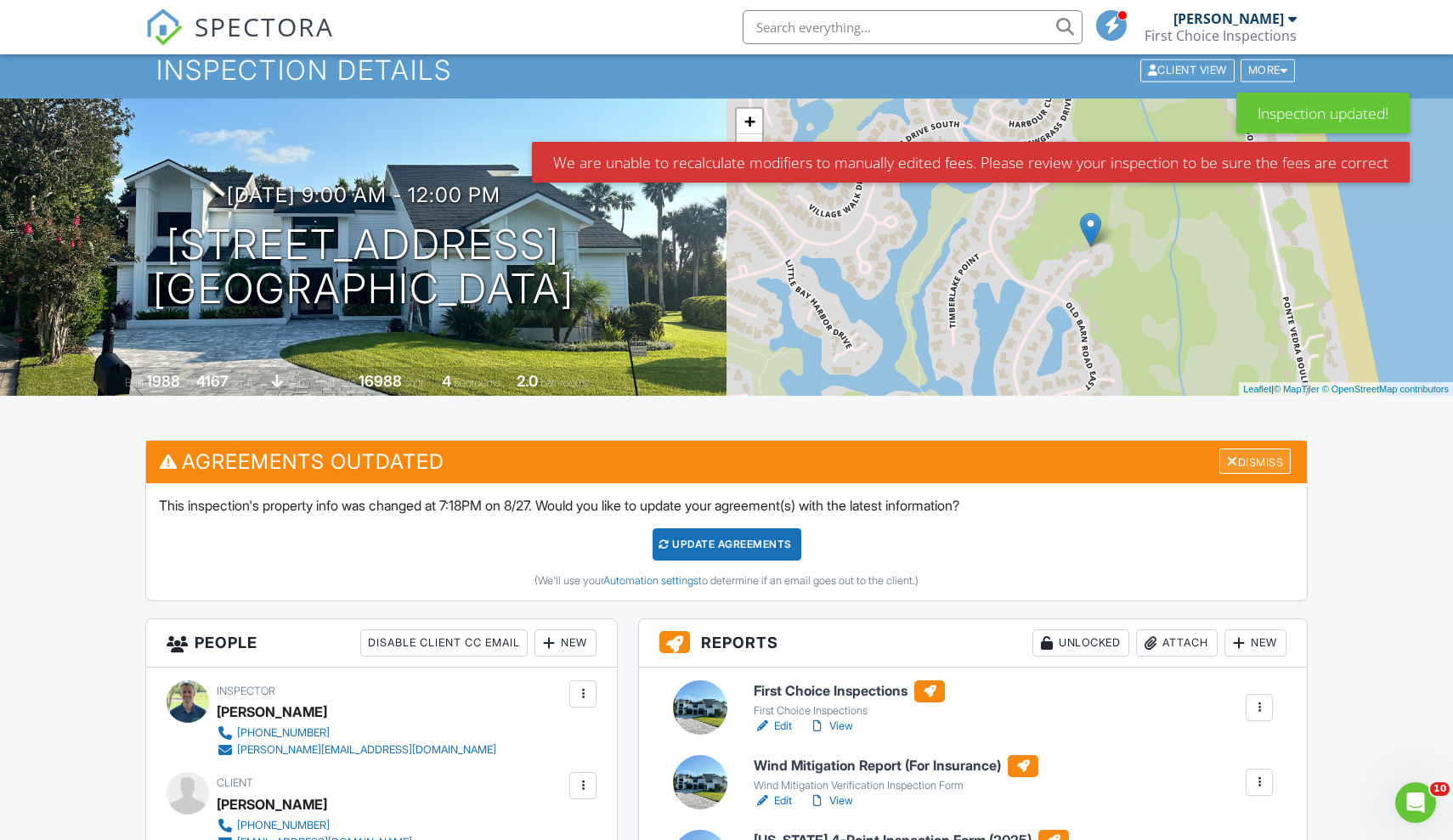
click at [1278, 462] on div "Dismiss" at bounding box center [1254, 461] width 71 height 26
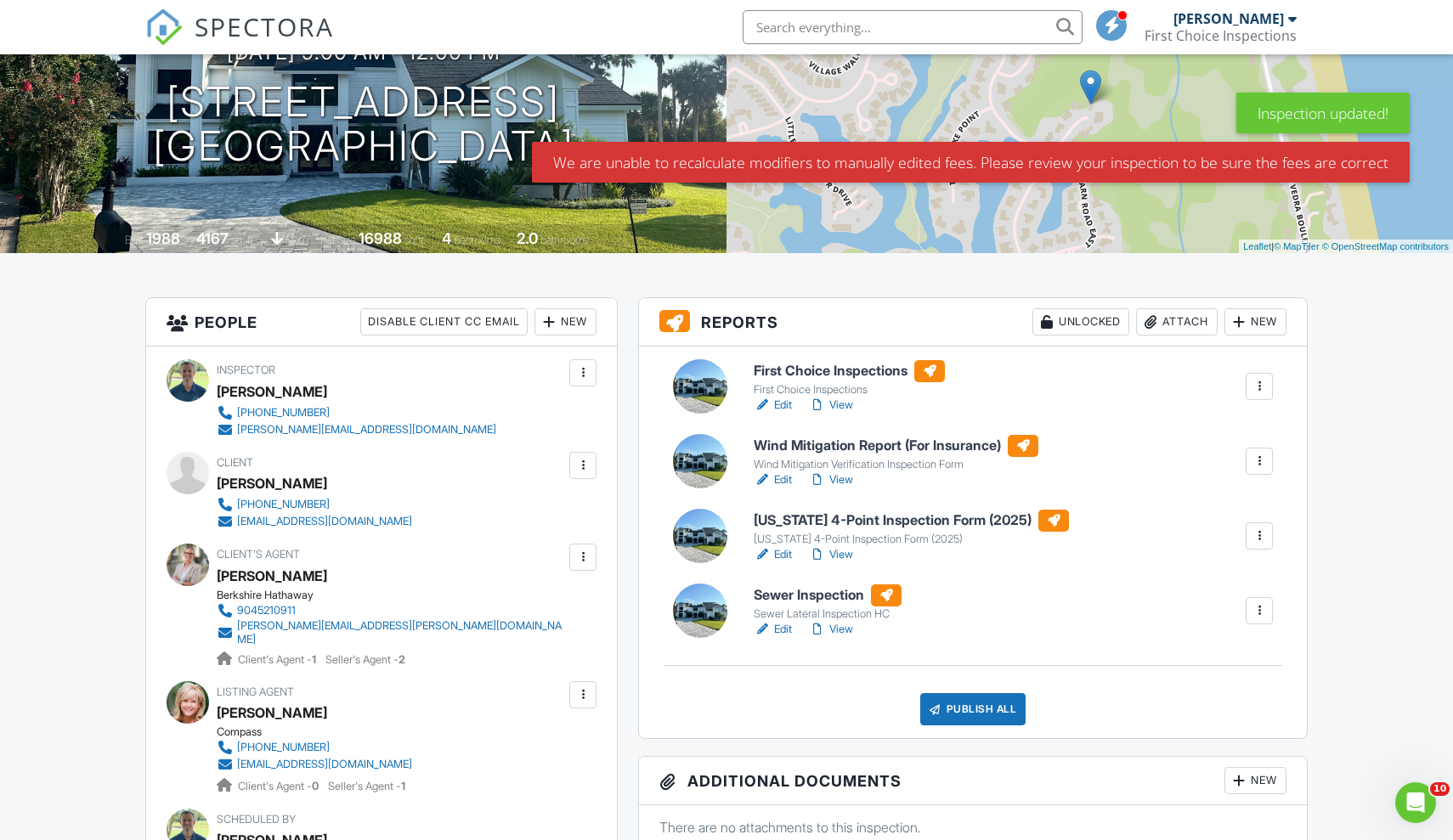
scroll to position [200, 0]
click at [1255, 616] on div at bounding box center [1259, 611] width 17 height 17
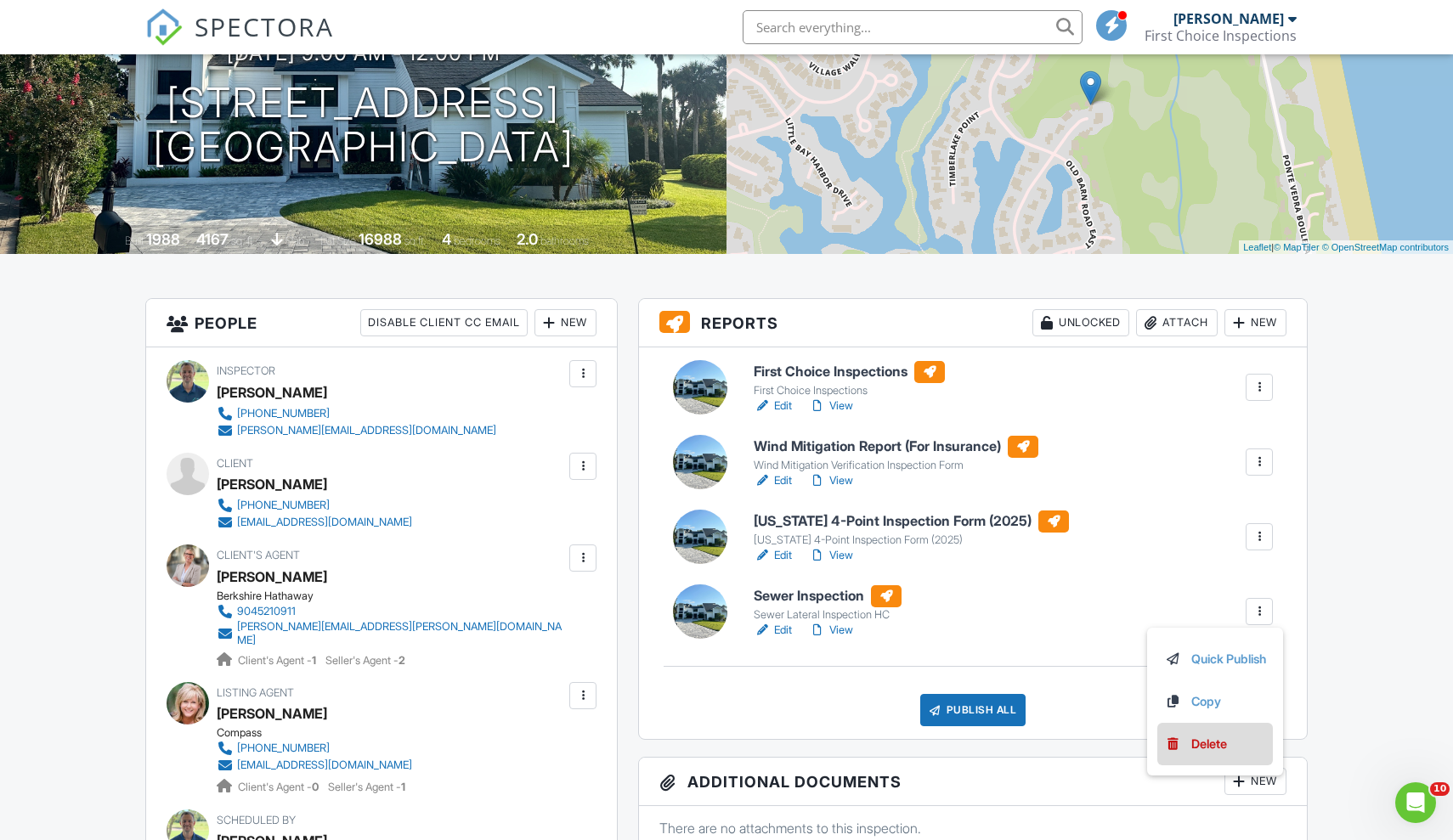
click at [1215, 741] on div "Delete" at bounding box center [1209, 744] width 36 height 19
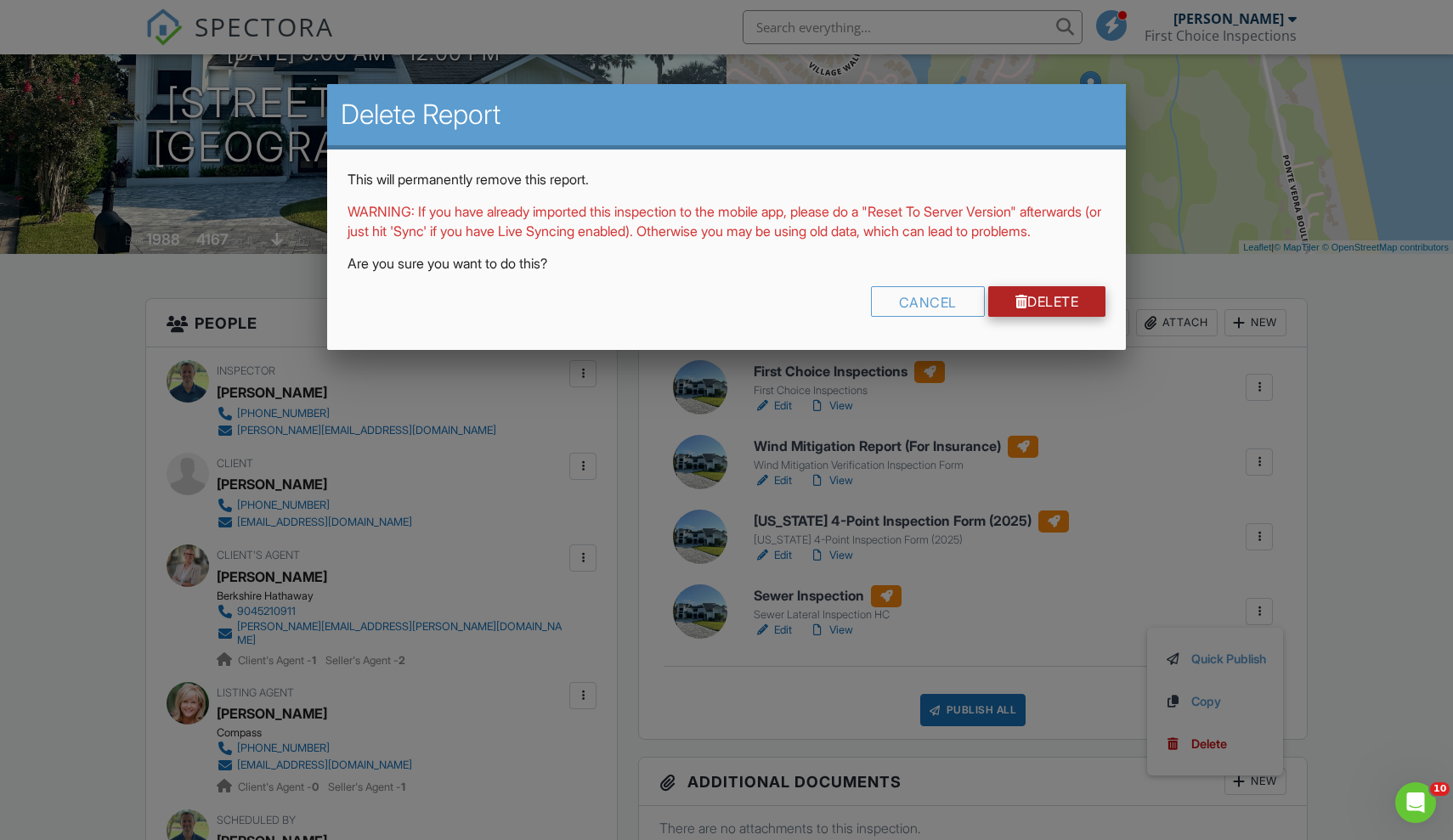
click at [1038, 317] on link "Delete" at bounding box center [1046, 301] width 118 height 31
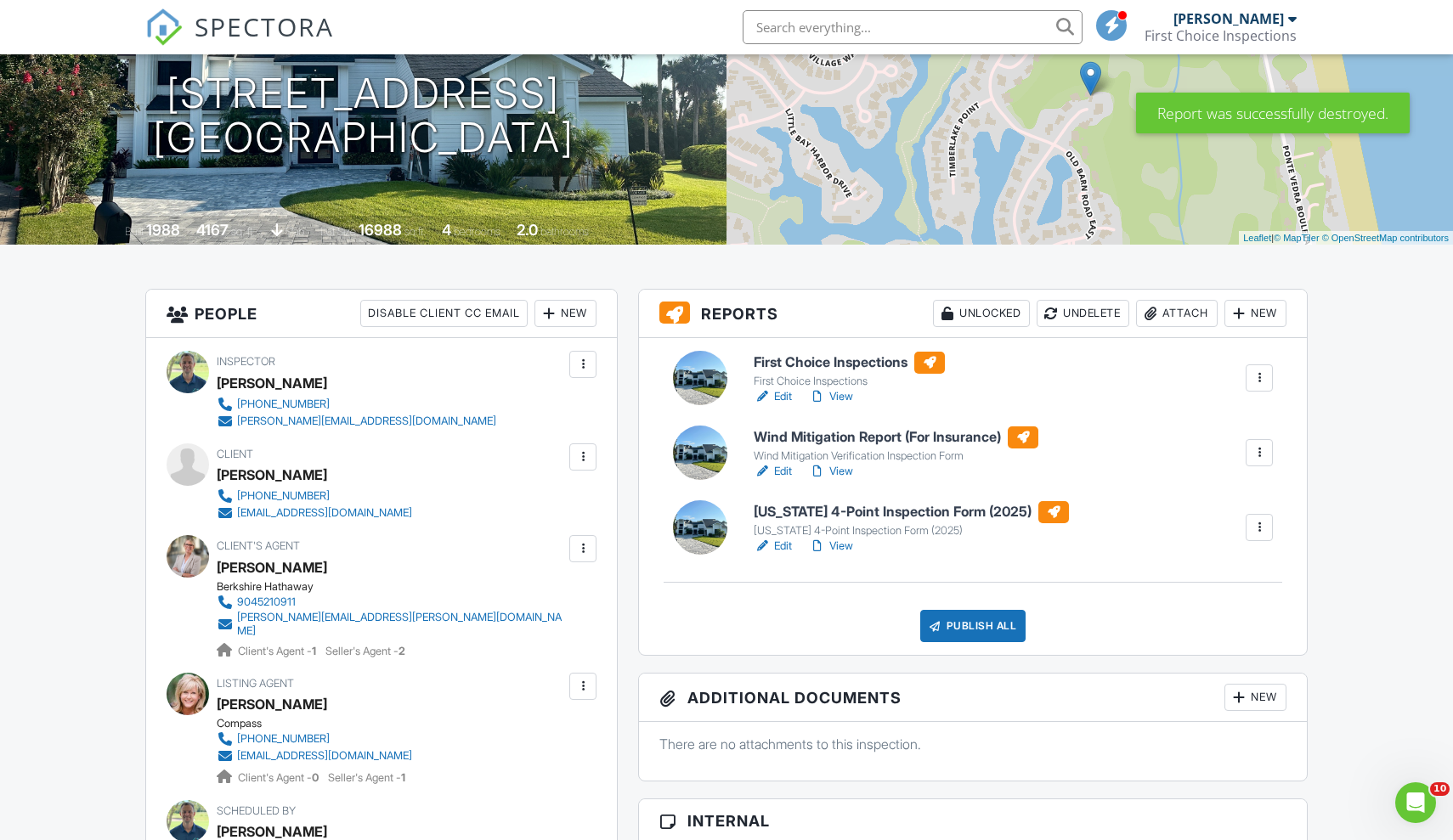
click at [838, 360] on h6 "First Choice Inspections" at bounding box center [848, 362] width 191 height 22
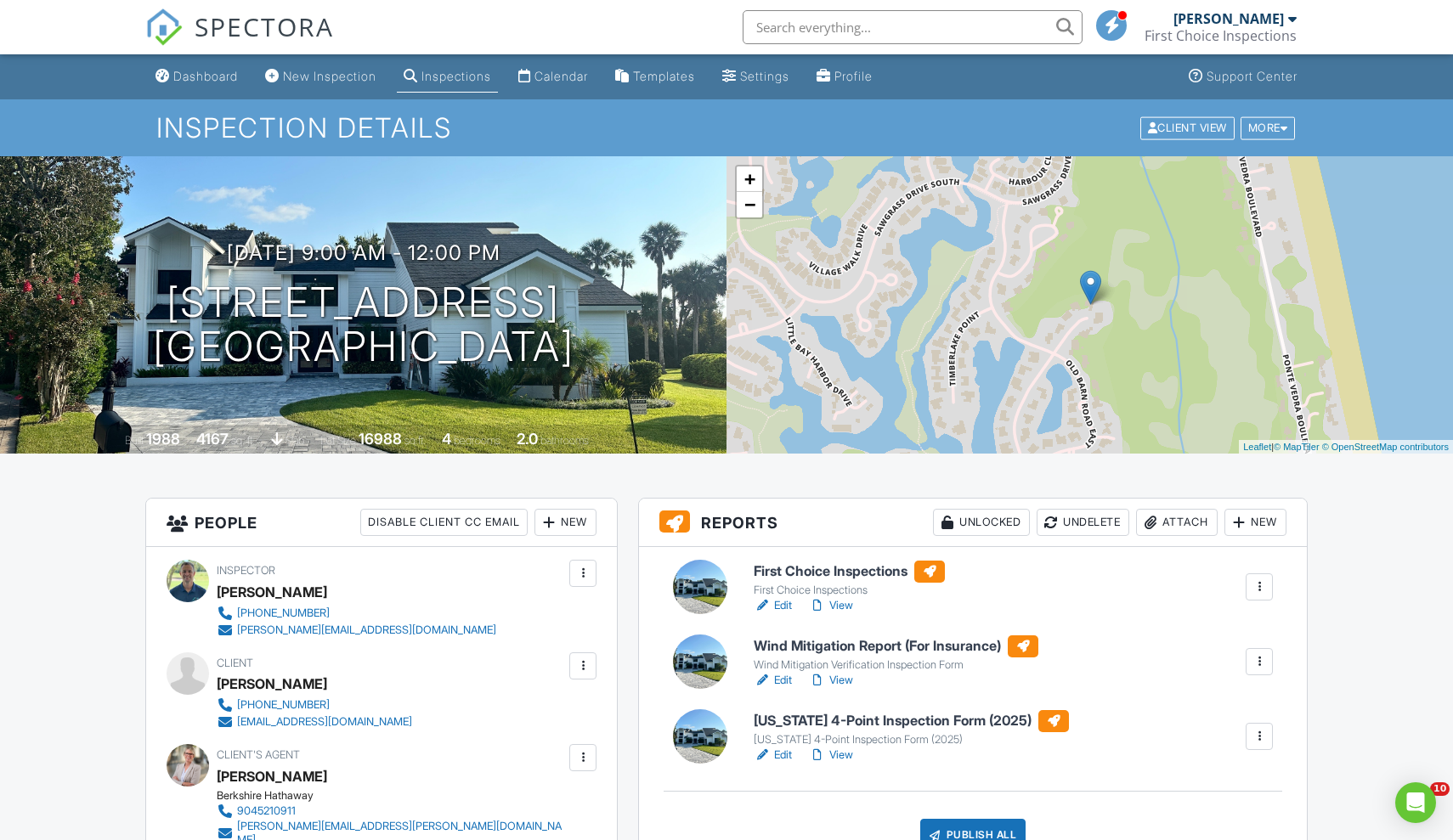
click at [847, 753] on link "View" at bounding box center [830, 755] width 44 height 17
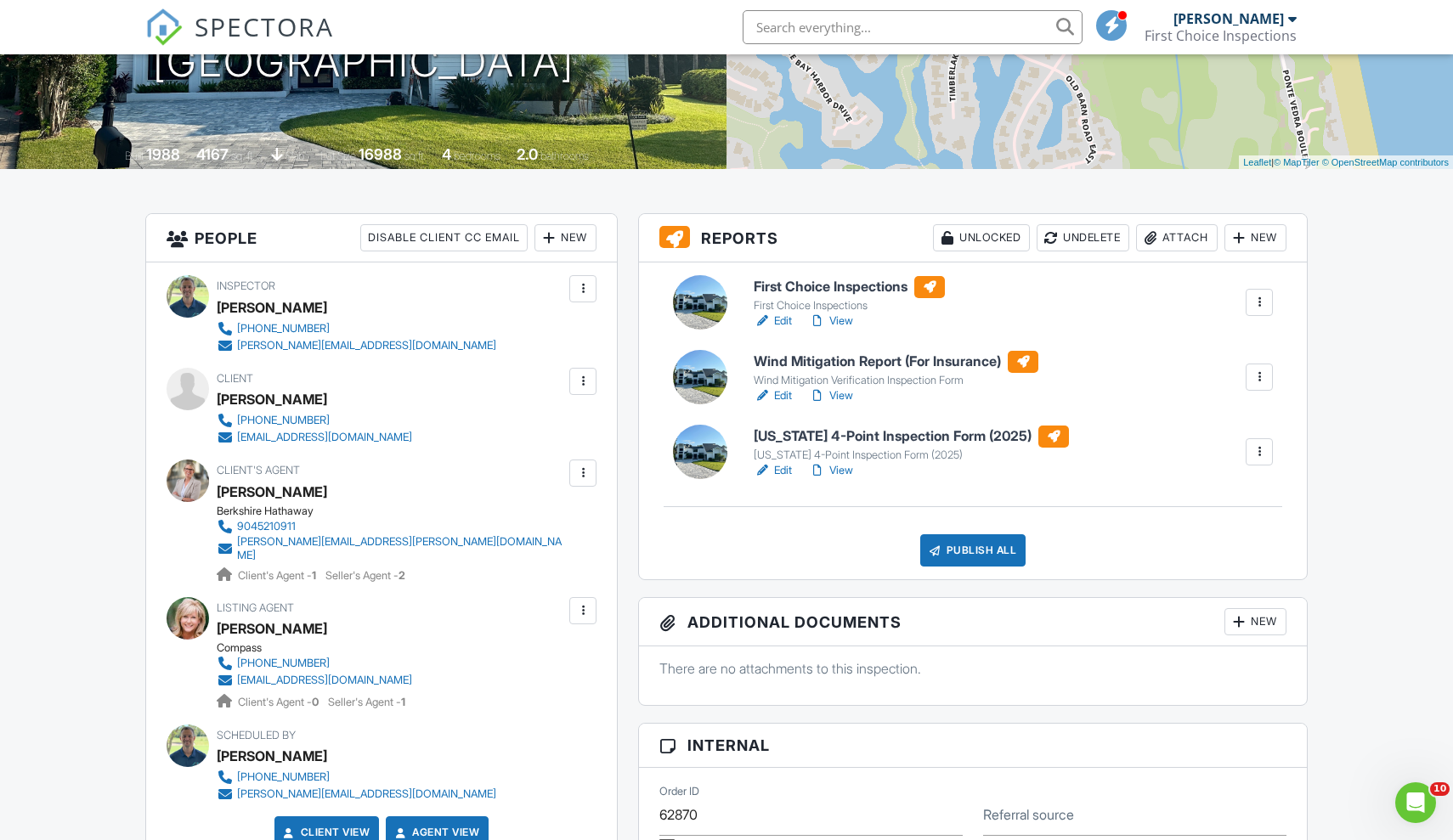
scroll to position [271, 0]
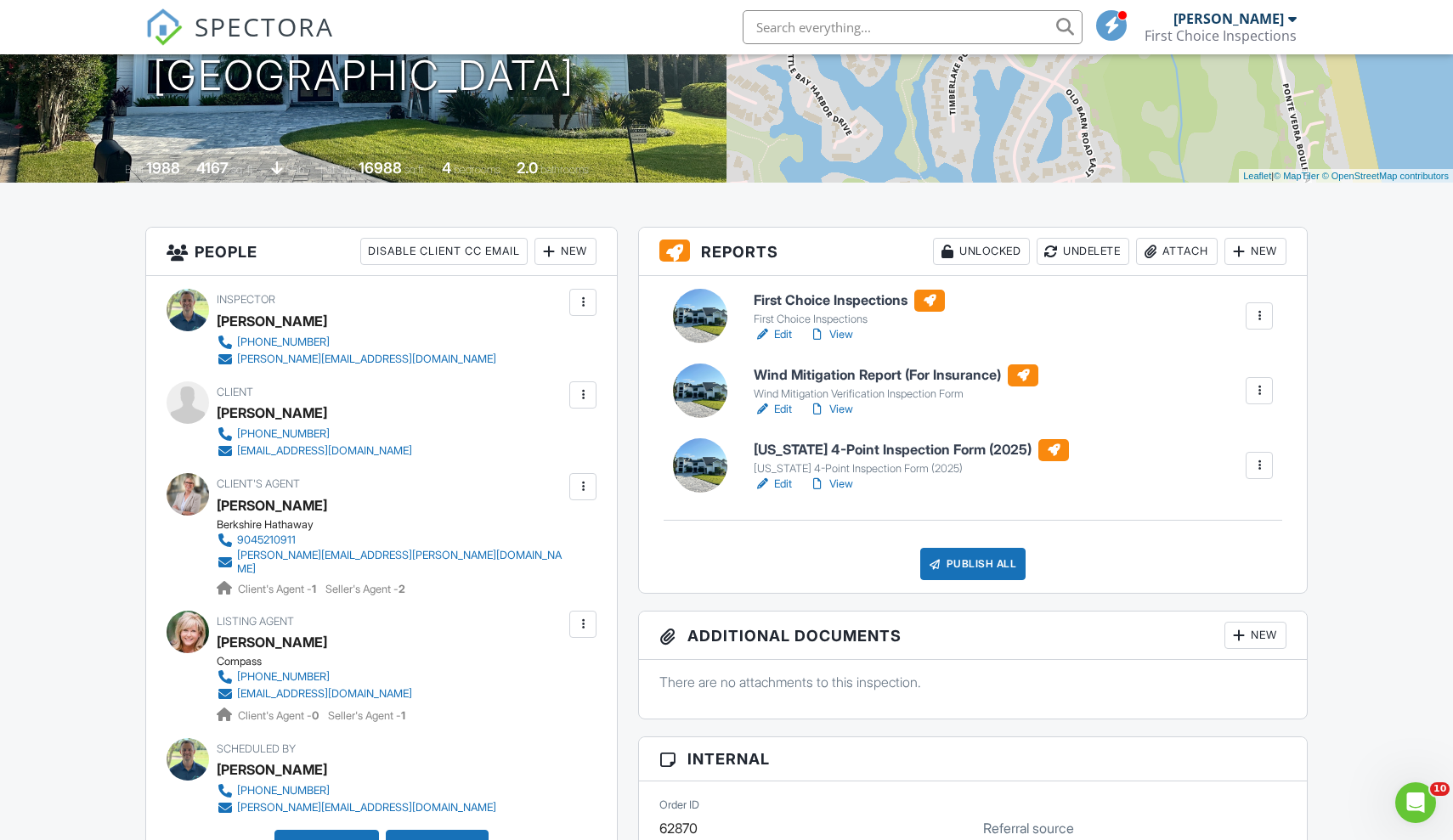
click at [959, 560] on div "Publish All" at bounding box center [973, 564] width 106 height 32
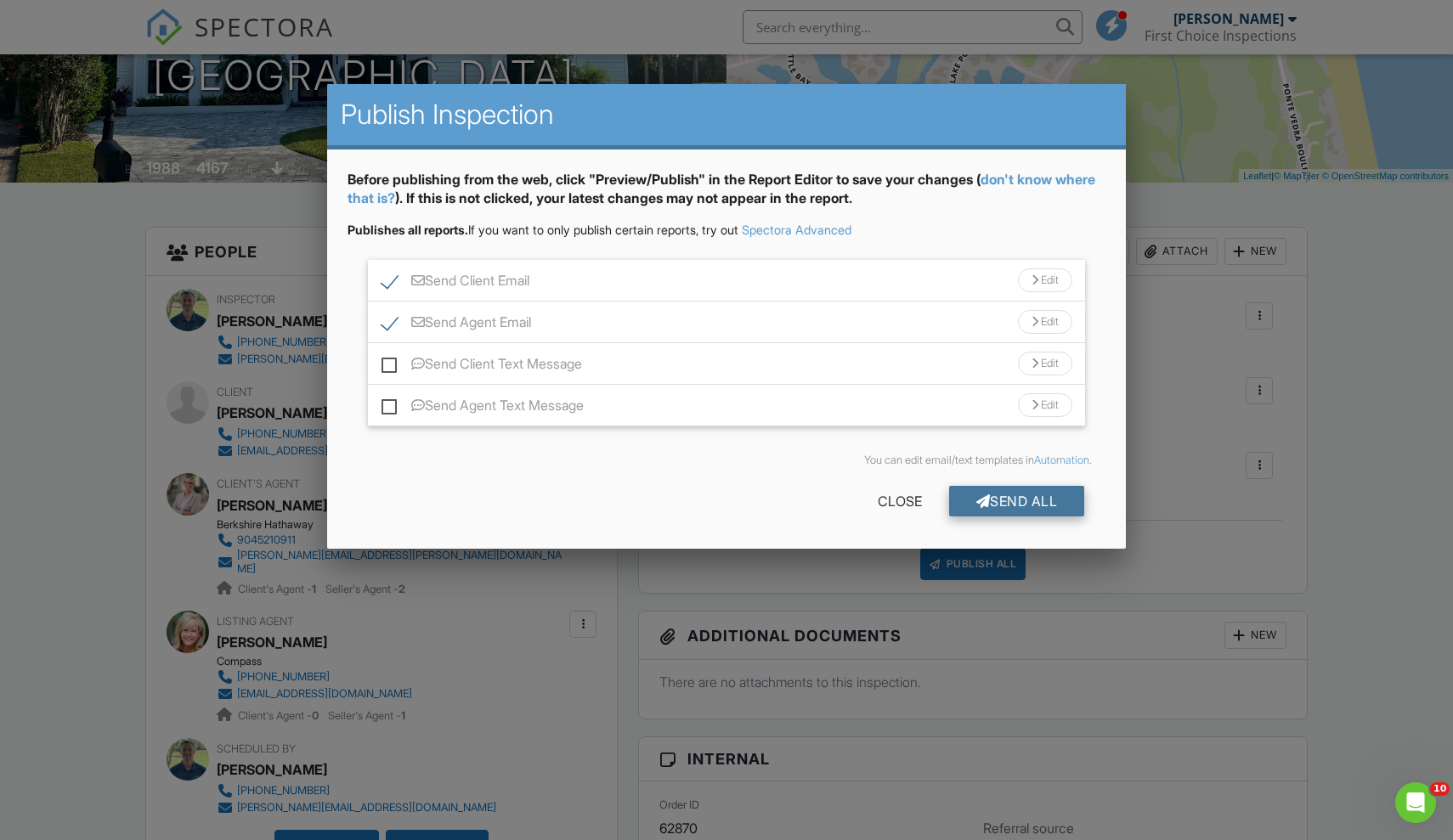
click at [1011, 503] on div "Send All" at bounding box center [1017, 501] width 136 height 31
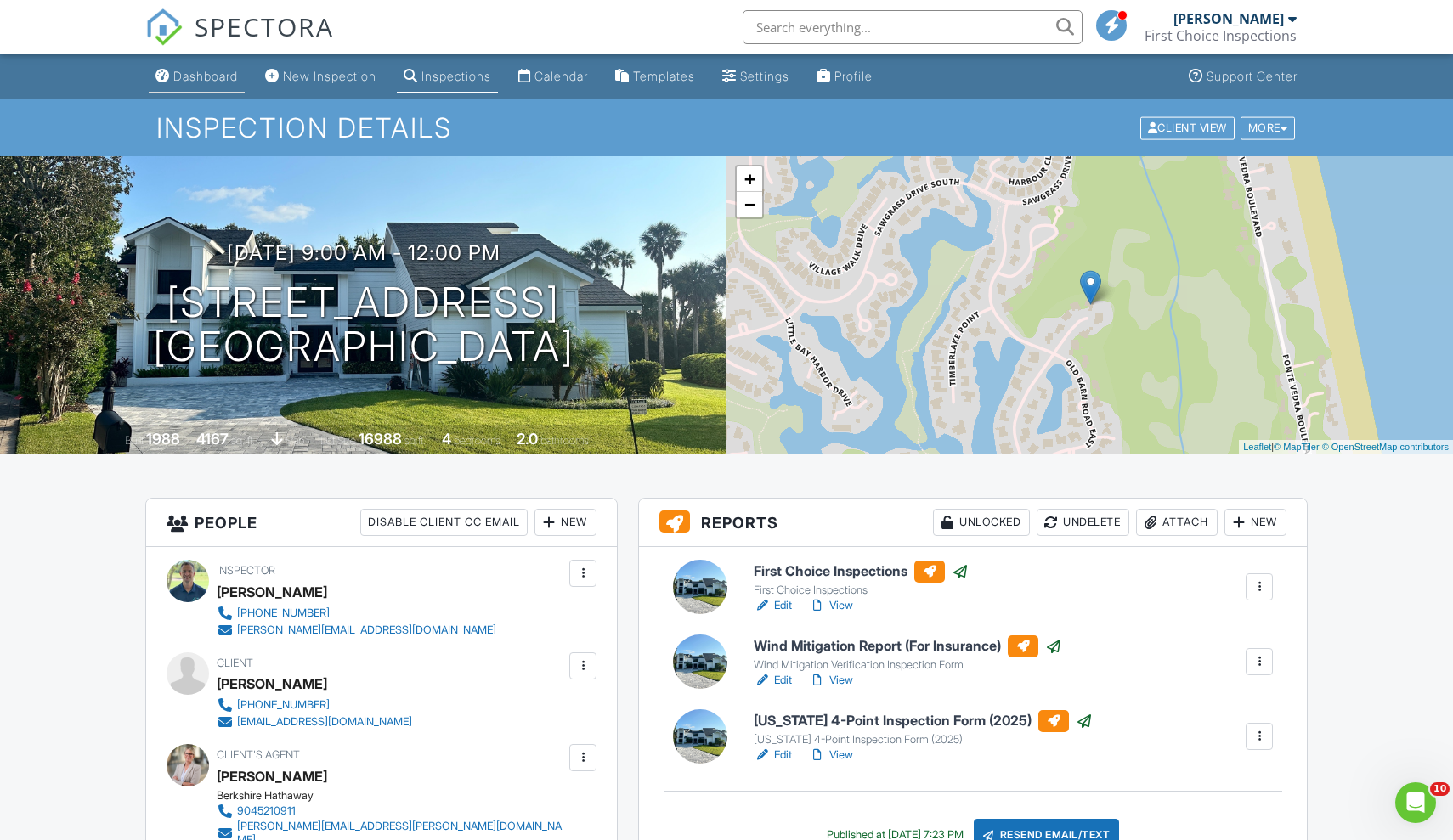
click at [202, 73] on div "Dashboard" at bounding box center [206, 76] width 65 height 14
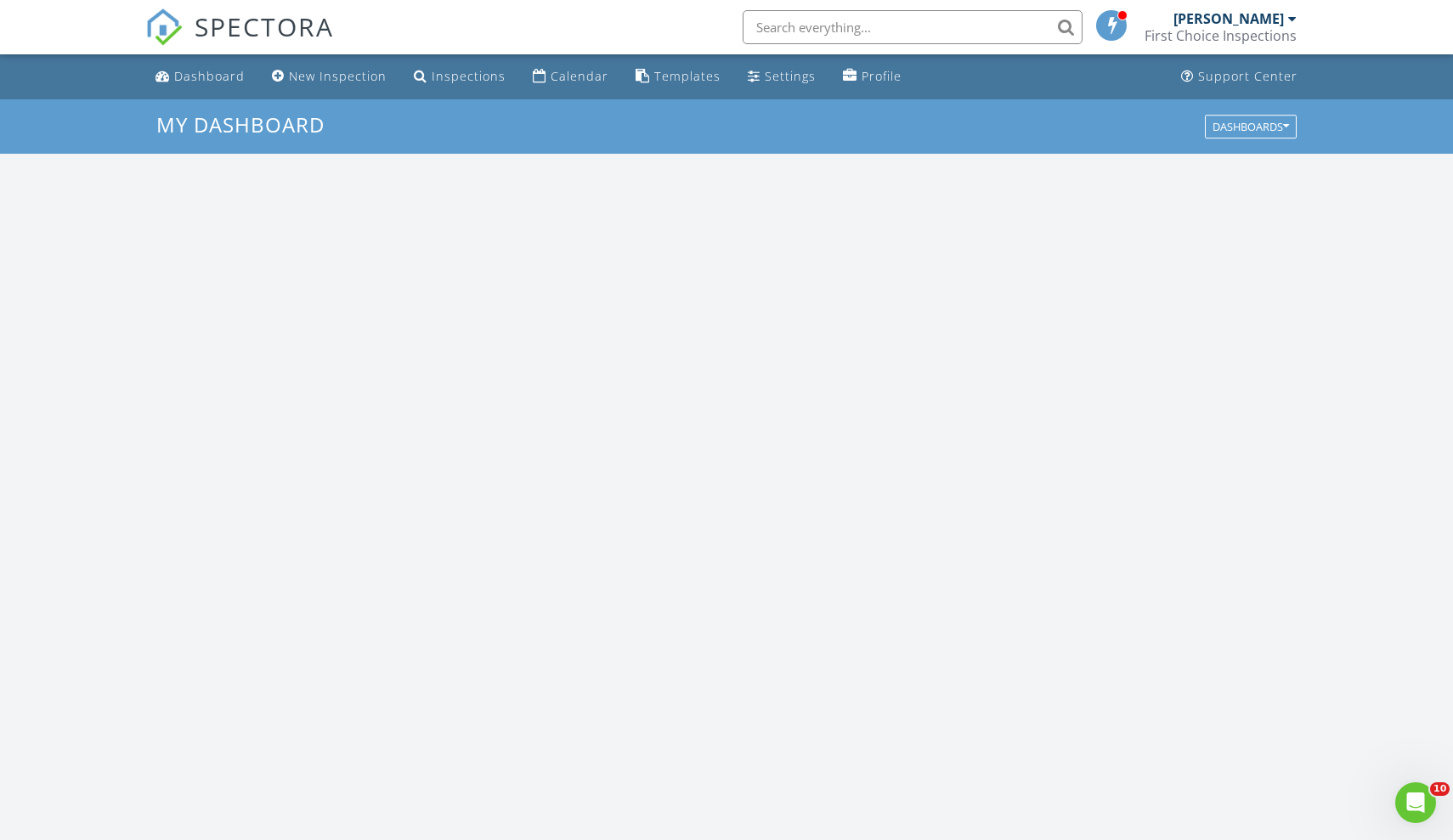
scroll to position [1546, 1453]
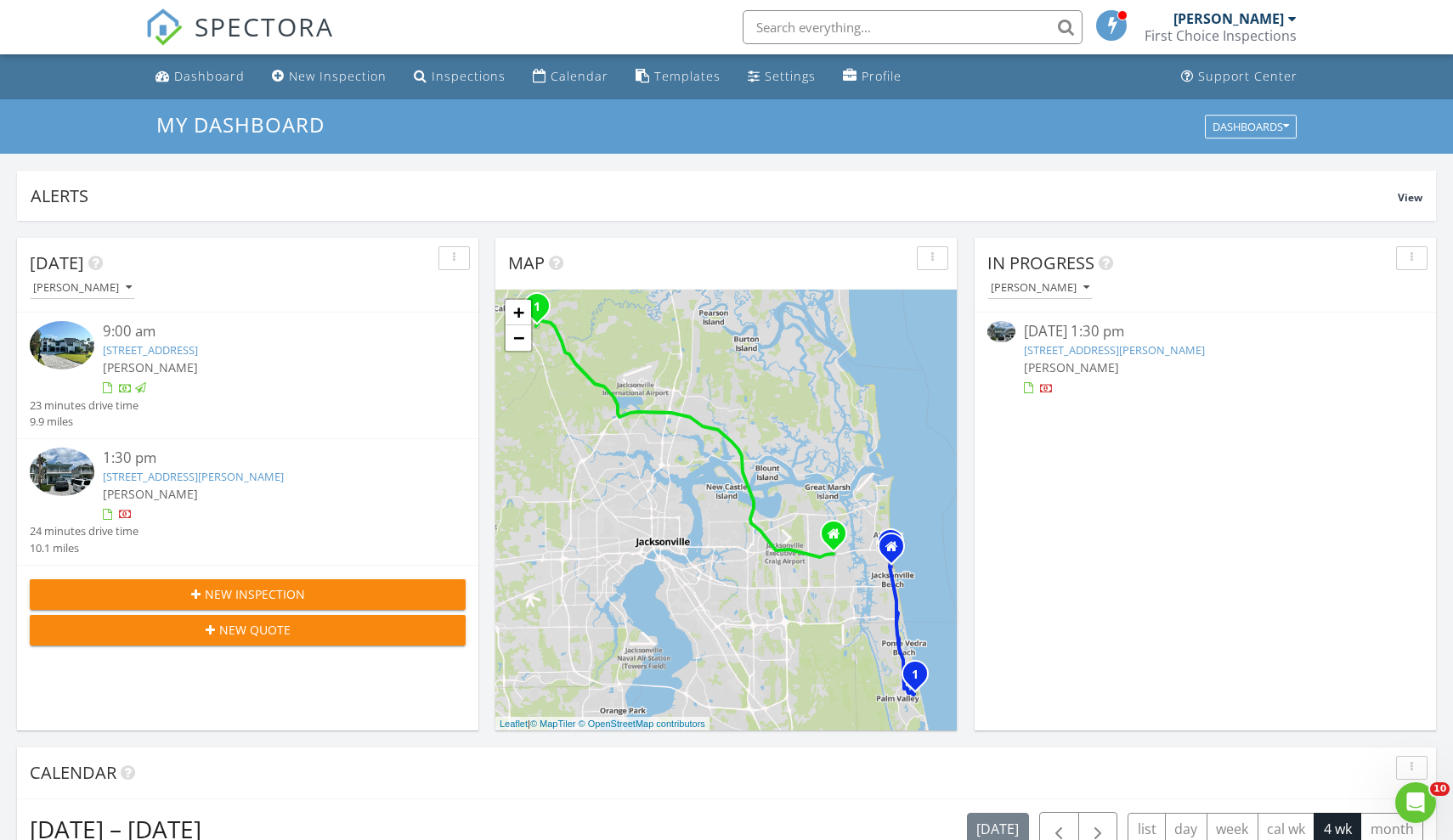
click at [1088, 337] on div "[DATE] 1:30 pm" at bounding box center [1206, 332] width 363 height 22
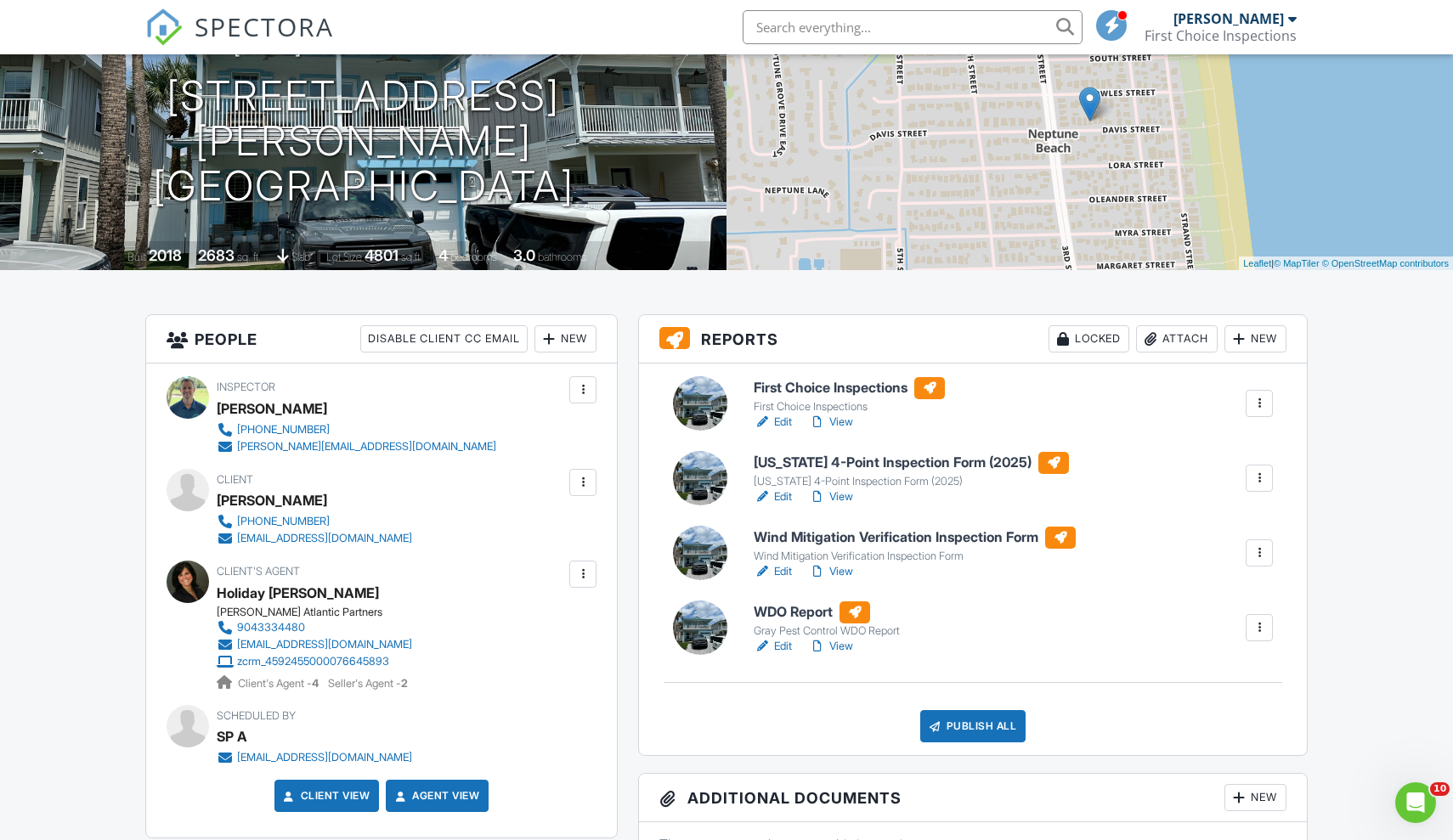
scroll to position [184, 0]
click at [847, 421] on link "View" at bounding box center [830, 421] width 44 height 17
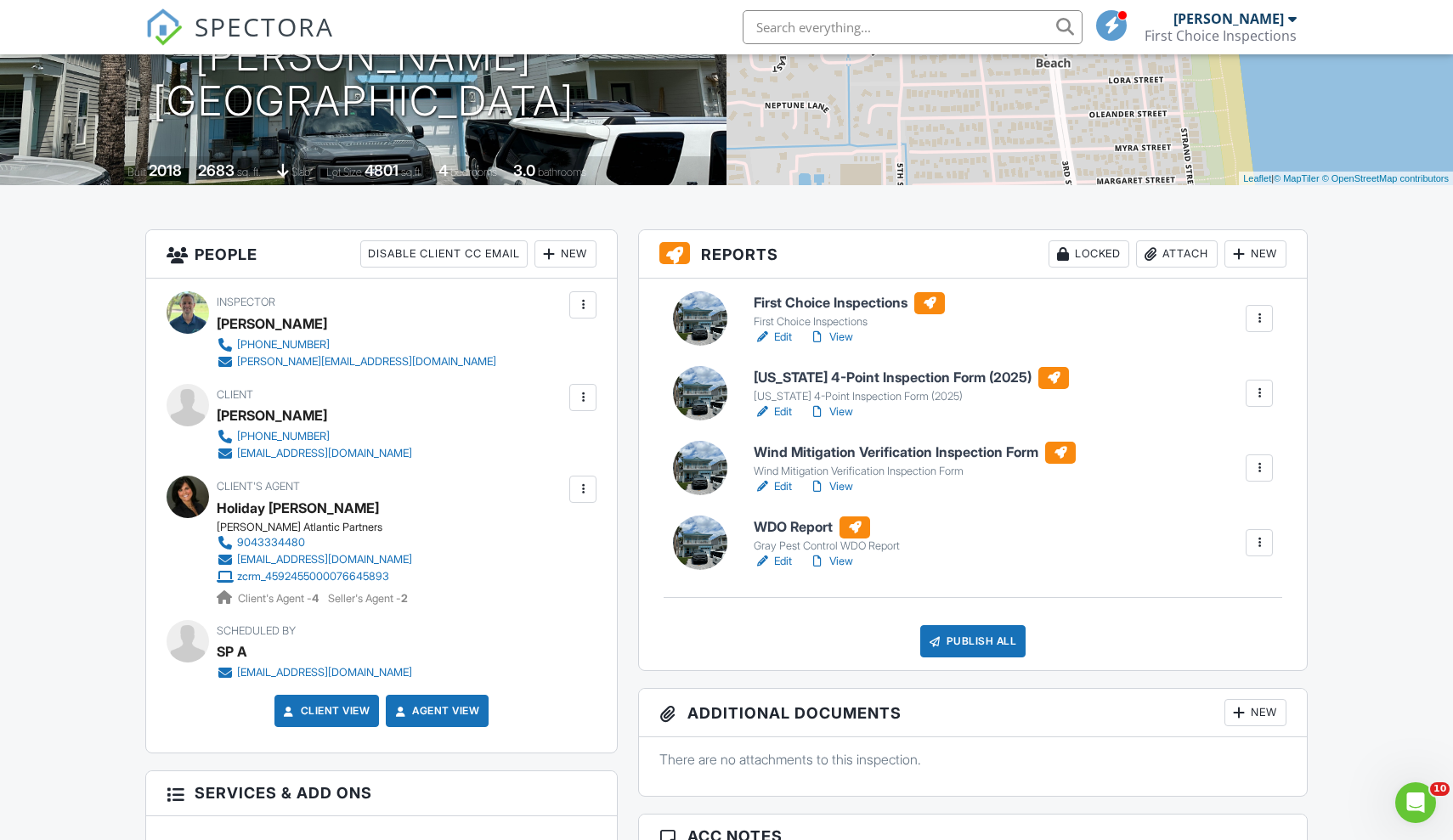
click at [844, 413] on link "View" at bounding box center [830, 411] width 44 height 17
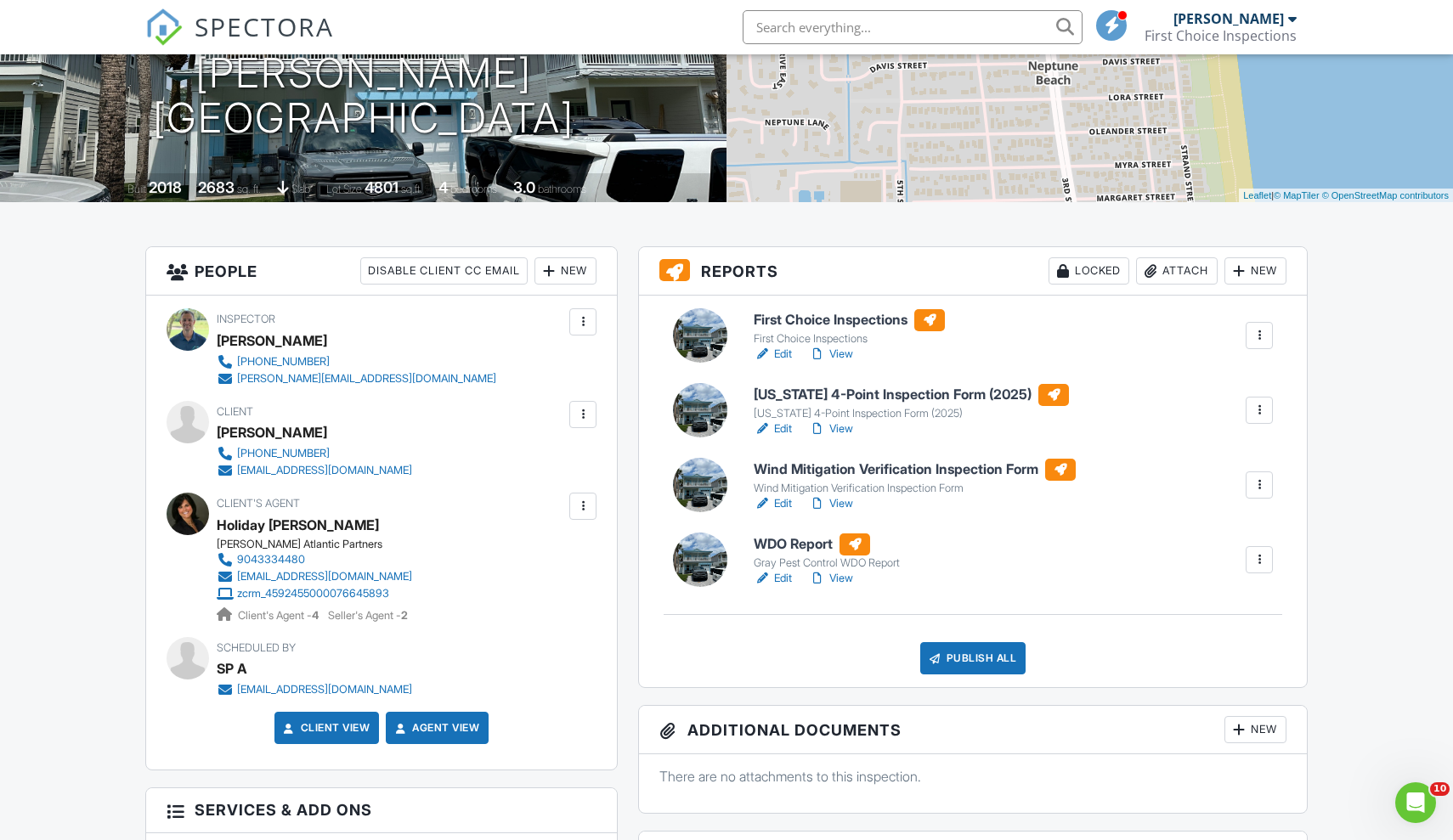
scroll to position [252, 0]
click at [842, 502] on link "View" at bounding box center [830, 503] width 44 height 17
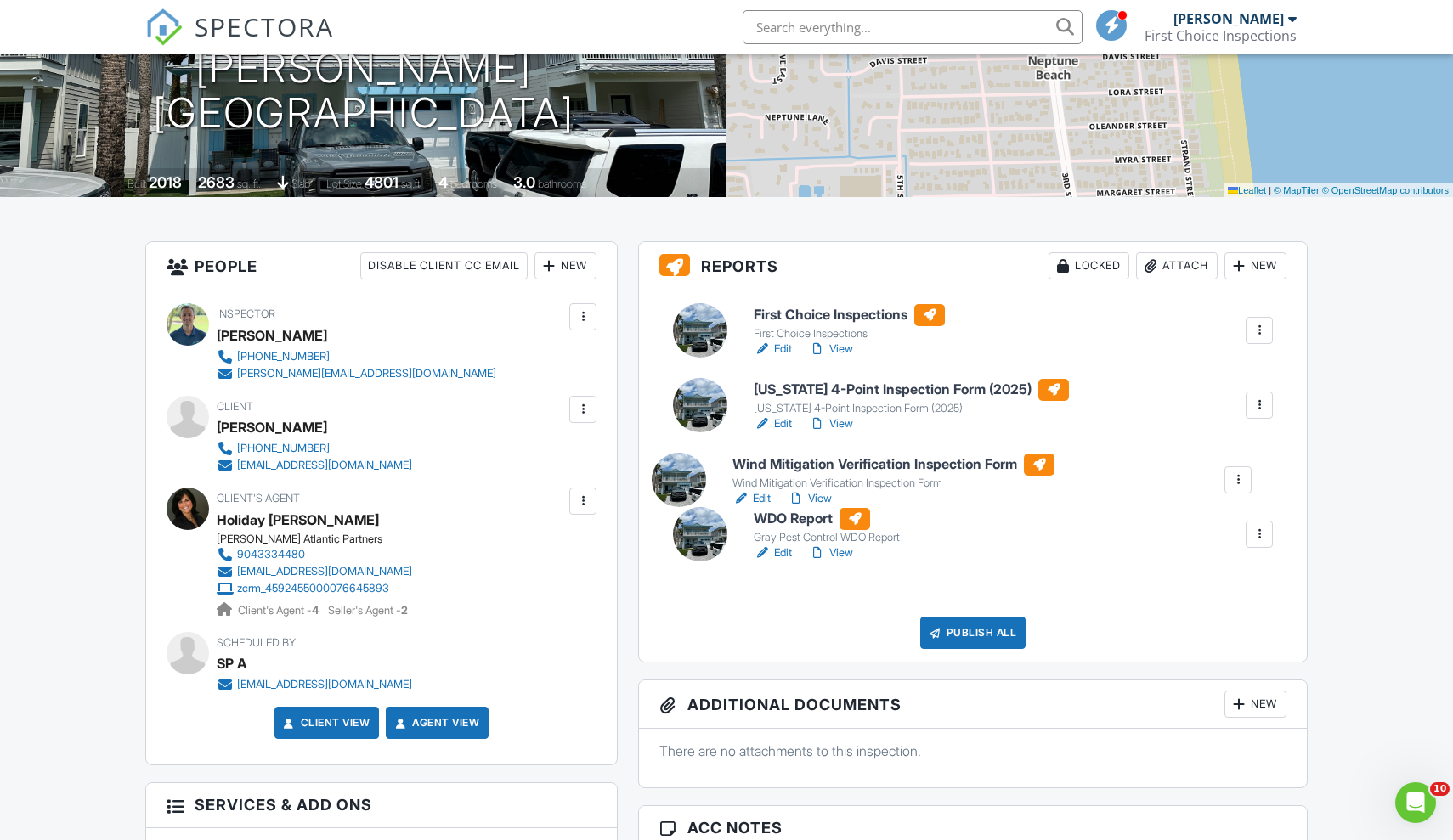
drag, startPoint x: 843, startPoint y: 498, endPoint x: 821, endPoint y: 498, distance: 22.0
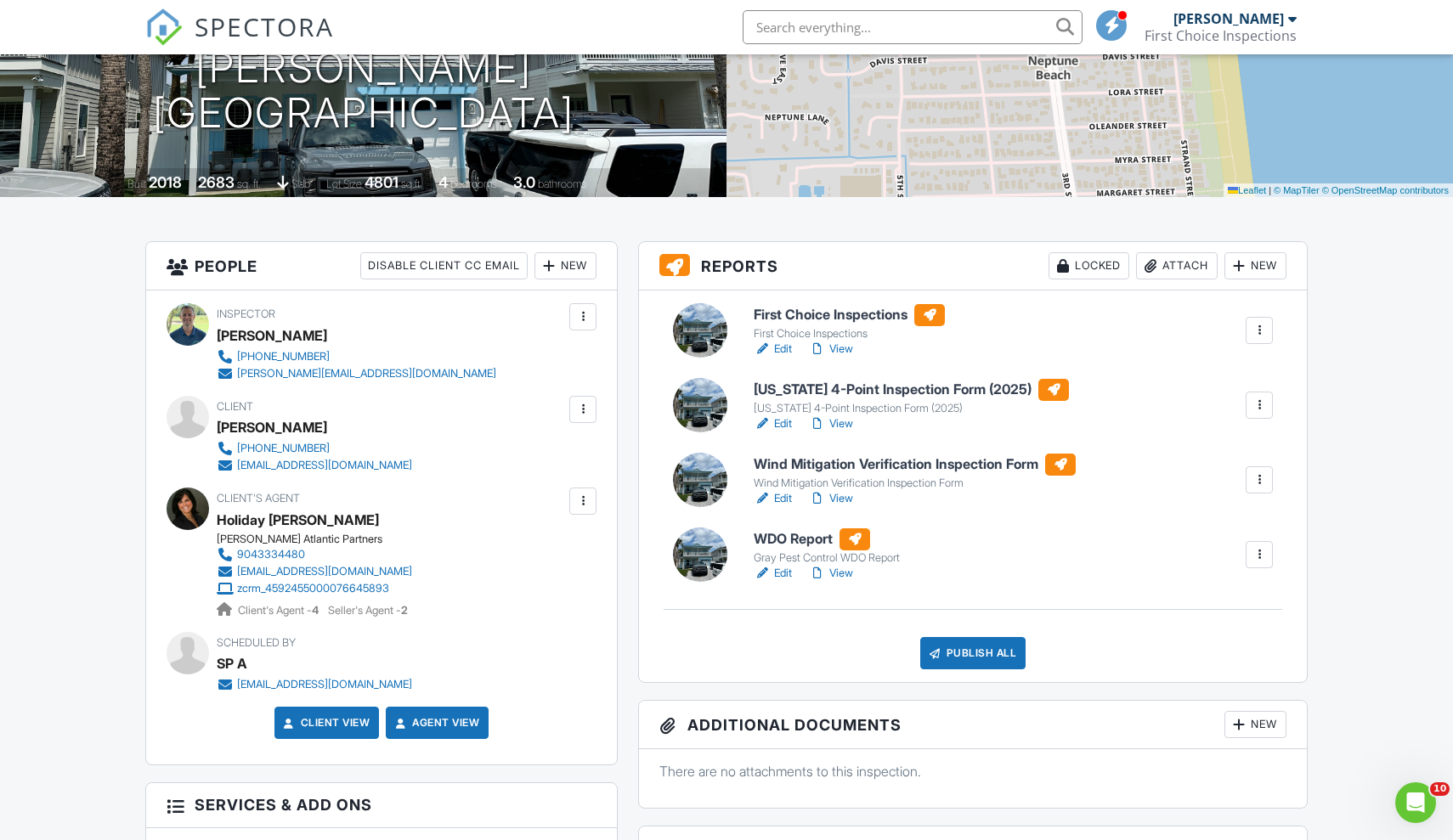
click at [833, 570] on link "View" at bounding box center [830, 573] width 44 height 17
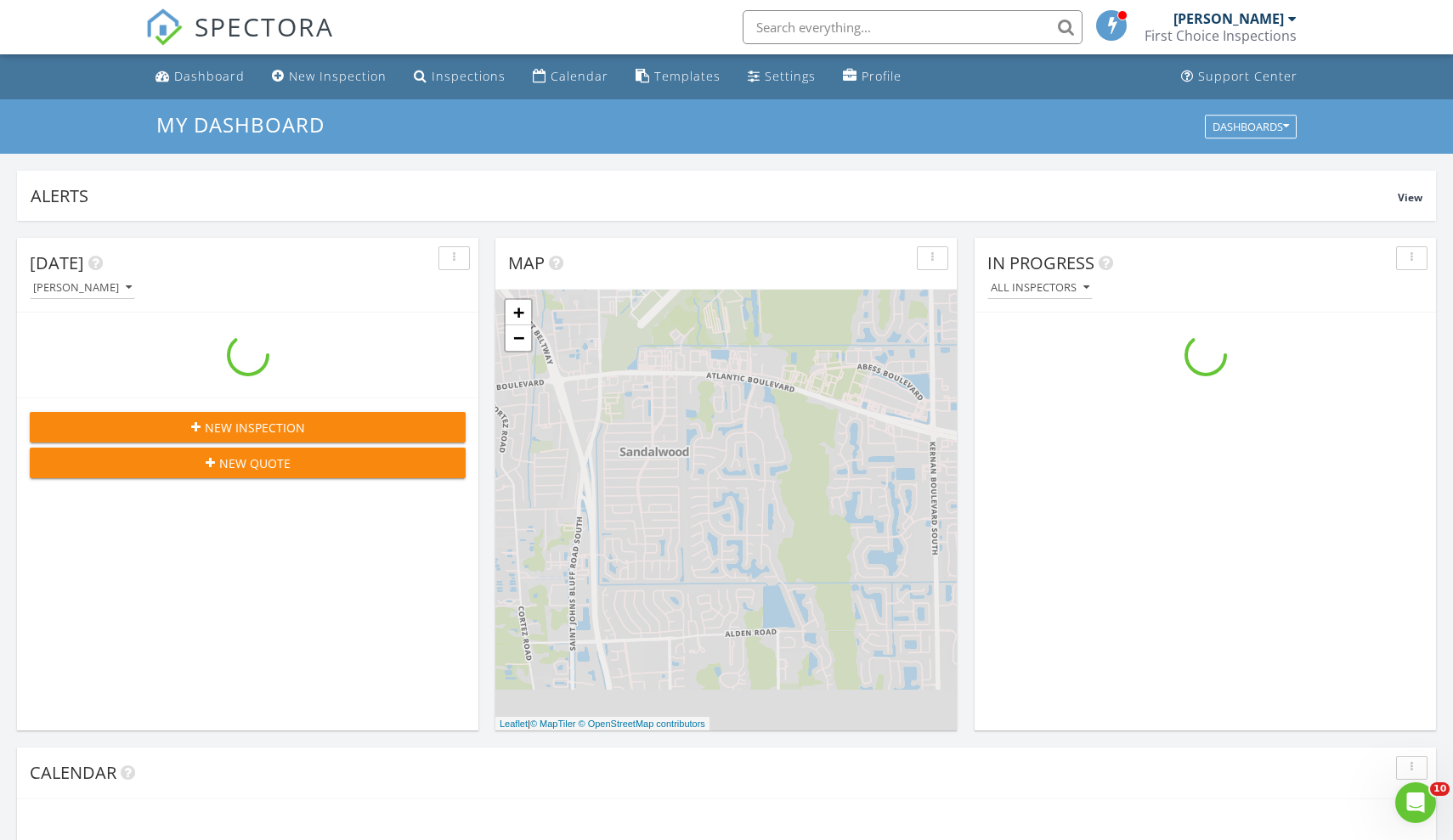
scroll to position [1546, 1453]
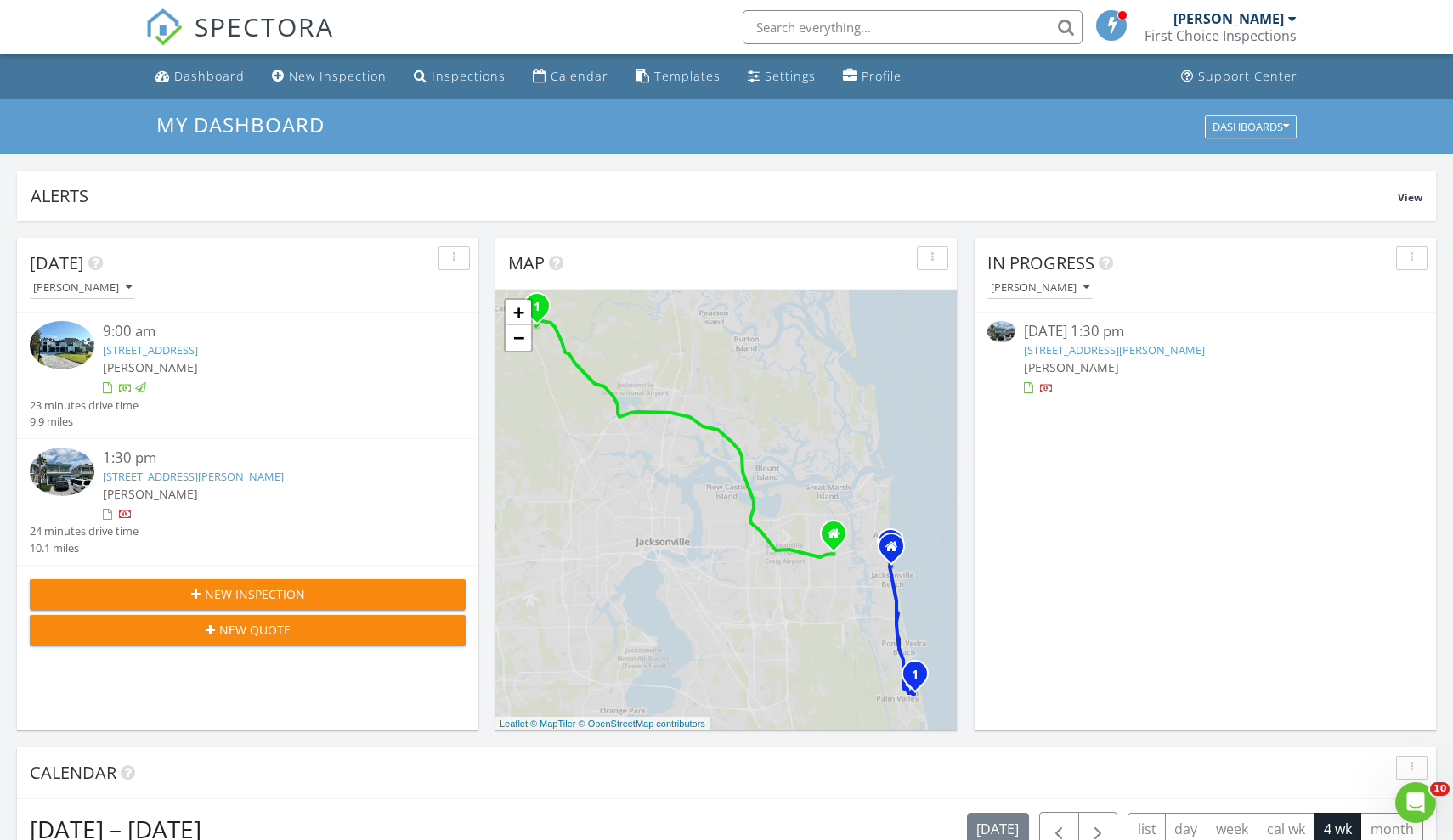
click at [1077, 323] on div "[DATE] 1:30 pm" at bounding box center [1206, 332] width 363 height 22
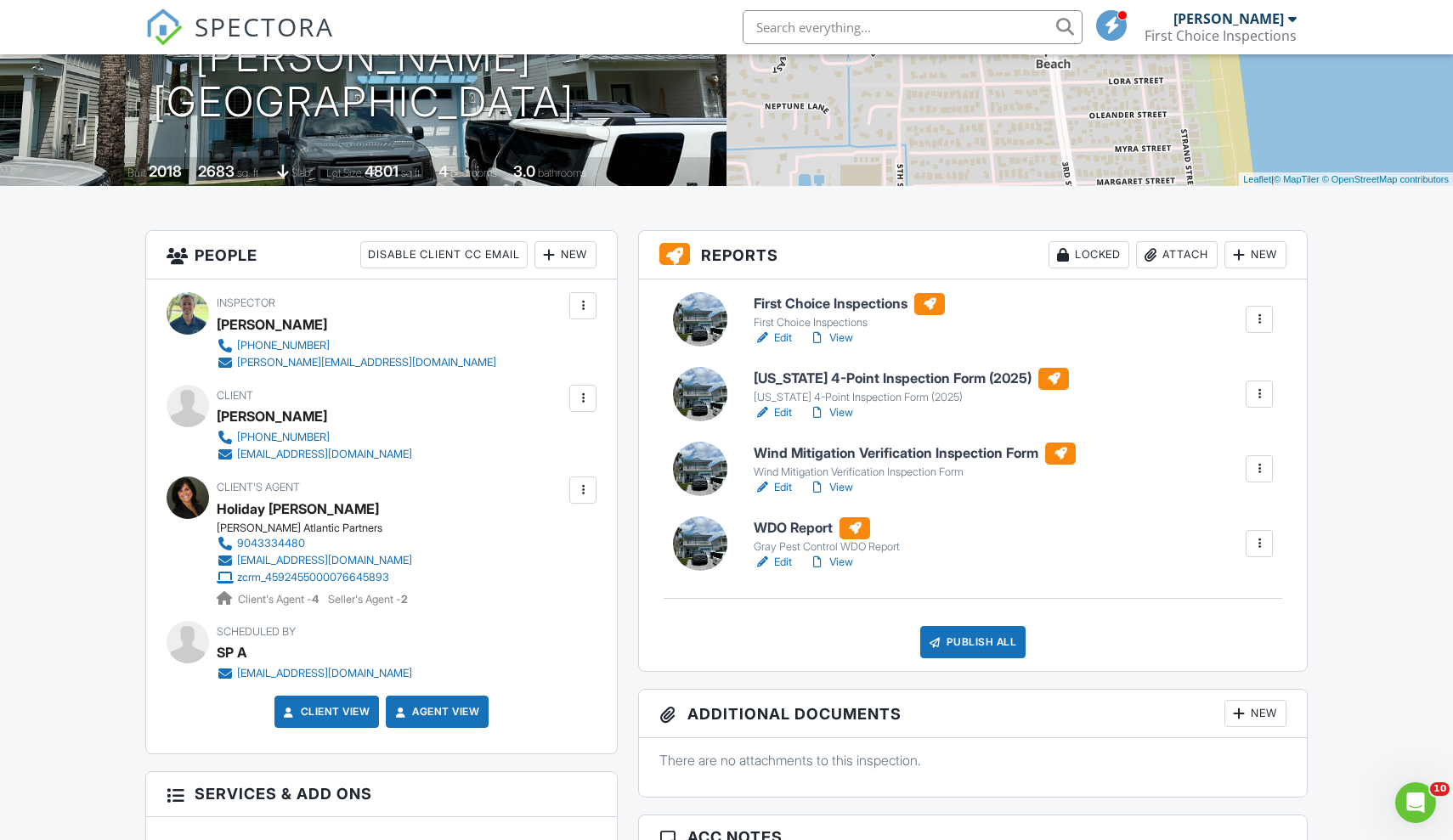
click at [933, 637] on div at bounding box center [934, 641] width 17 height 17
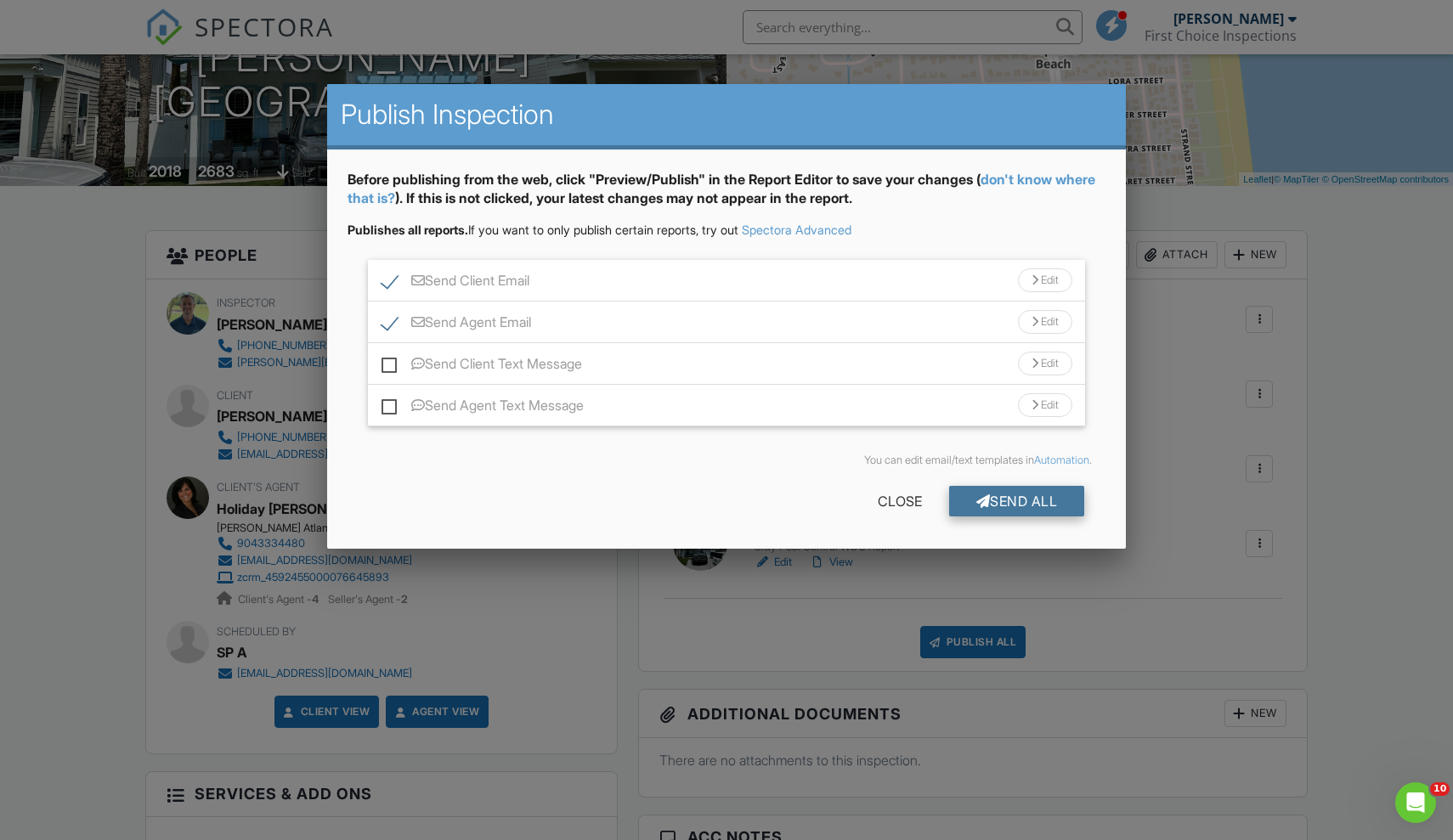
click at [995, 497] on div "Send All" at bounding box center [1017, 501] width 136 height 31
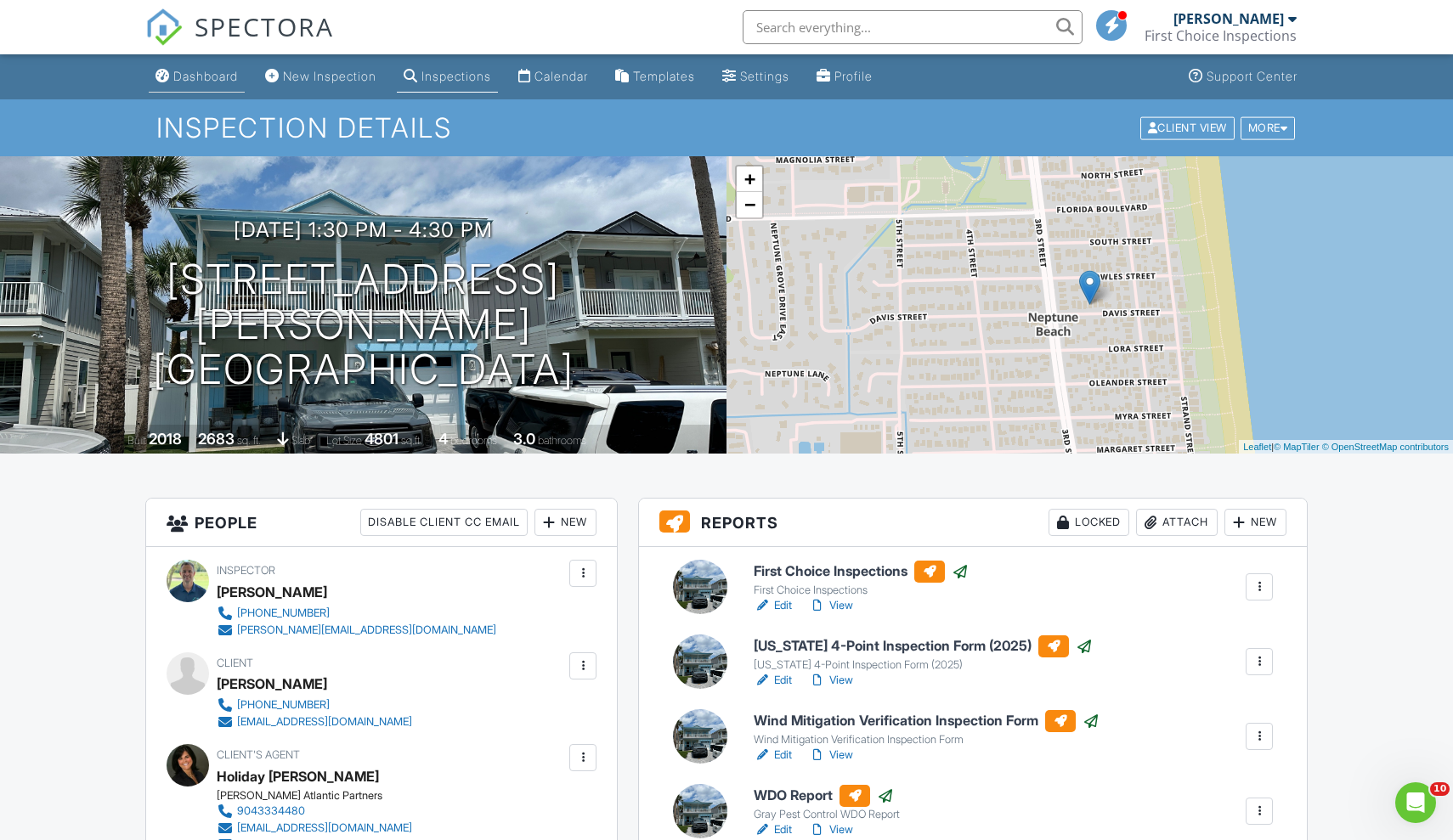
click at [208, 73] on div "Dashboard" at bounding box center [206, 76] width 65 height 14
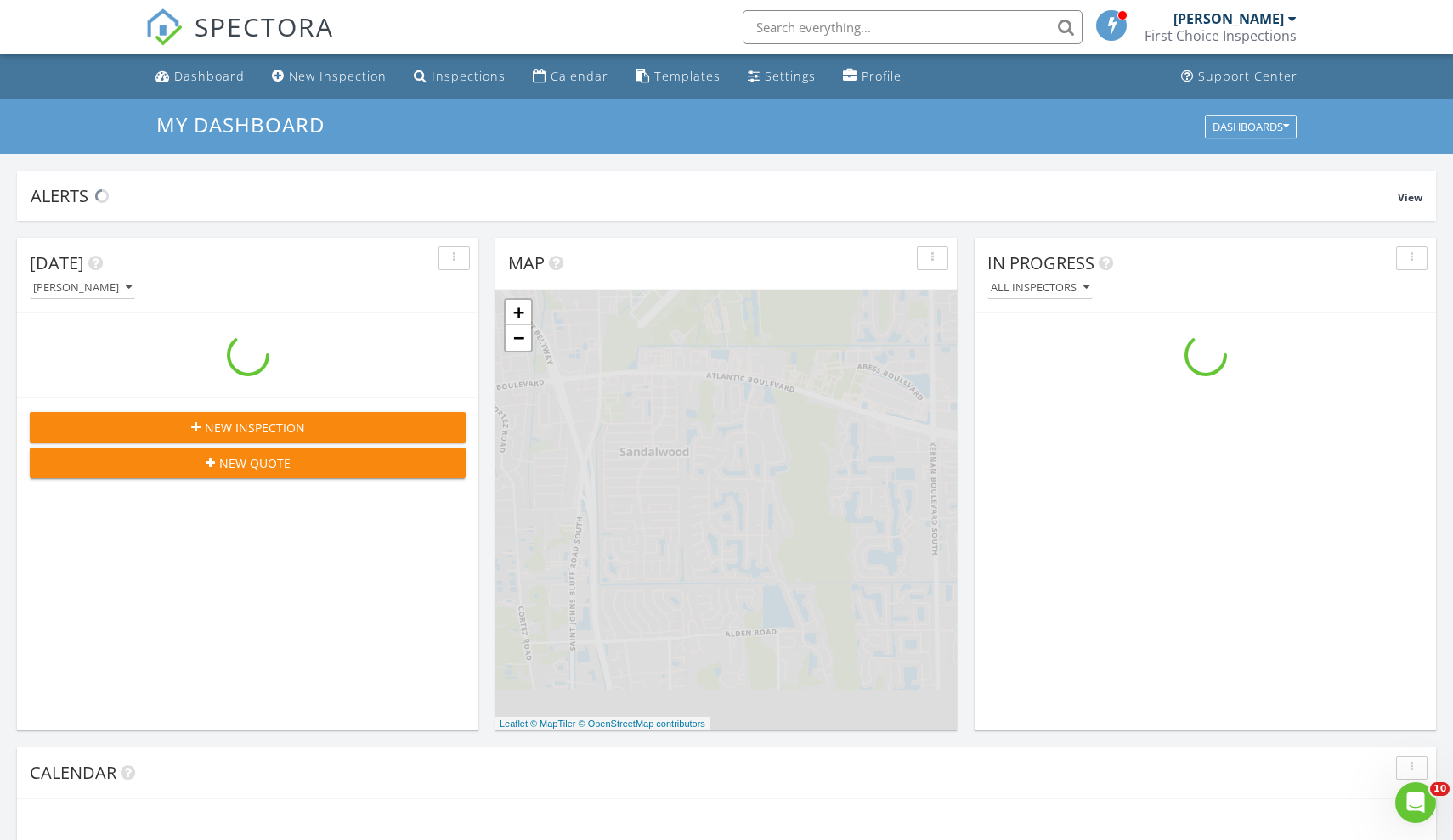
scroll to position [1546, 1453]
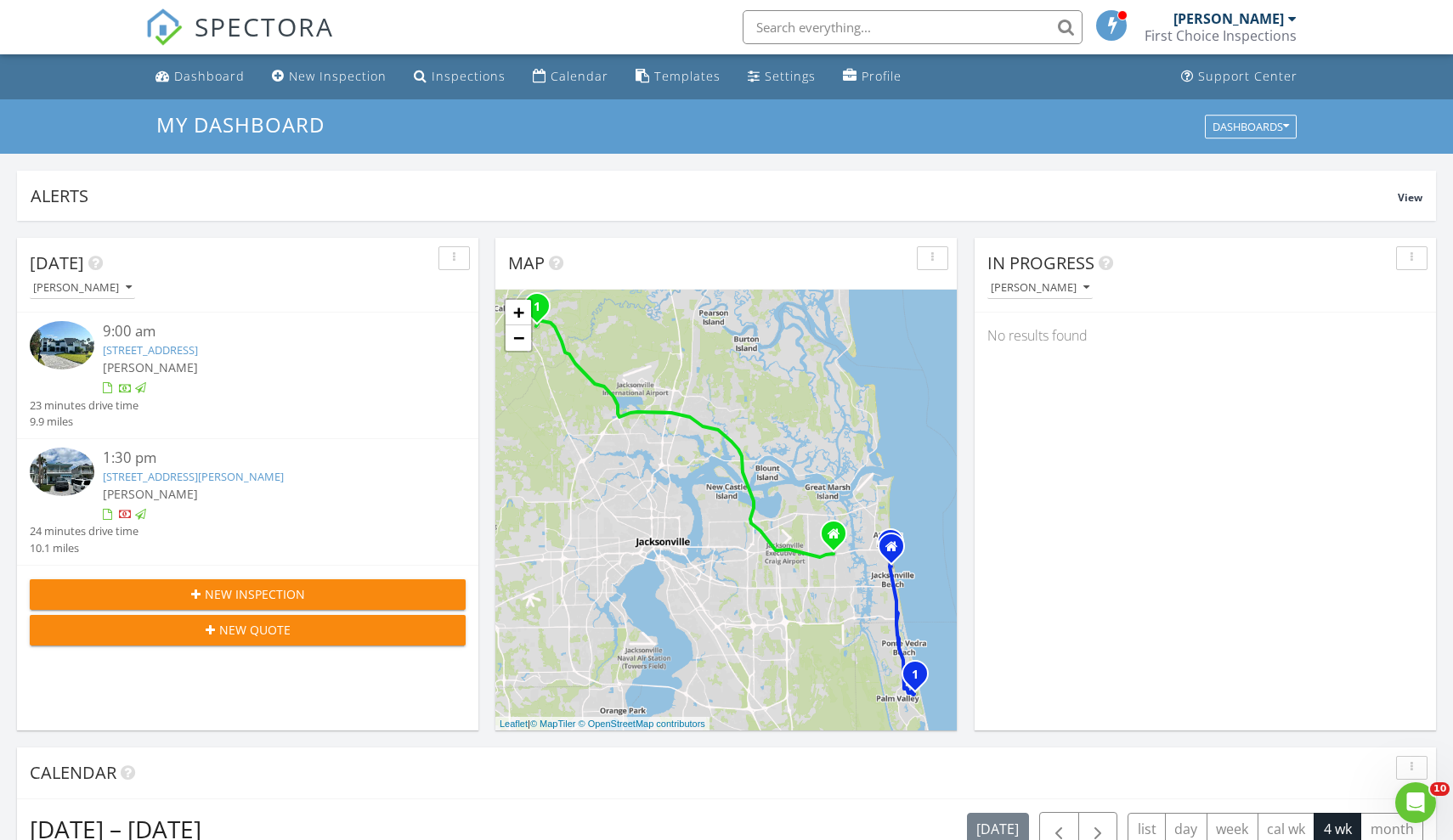
click at [1071, 286] on div "[PERSON_NAME]" at bounding box center [1040, 287] width 99 height 12
click at [1033, 317] on div "All Inspectors" at bounding box center [1053, 325] width 105 height 21
click at [1026, 343] on link "[STREET_ADDRESS][PERSON_NAME]" at bounding box center [1114, 350] width 181 height 15
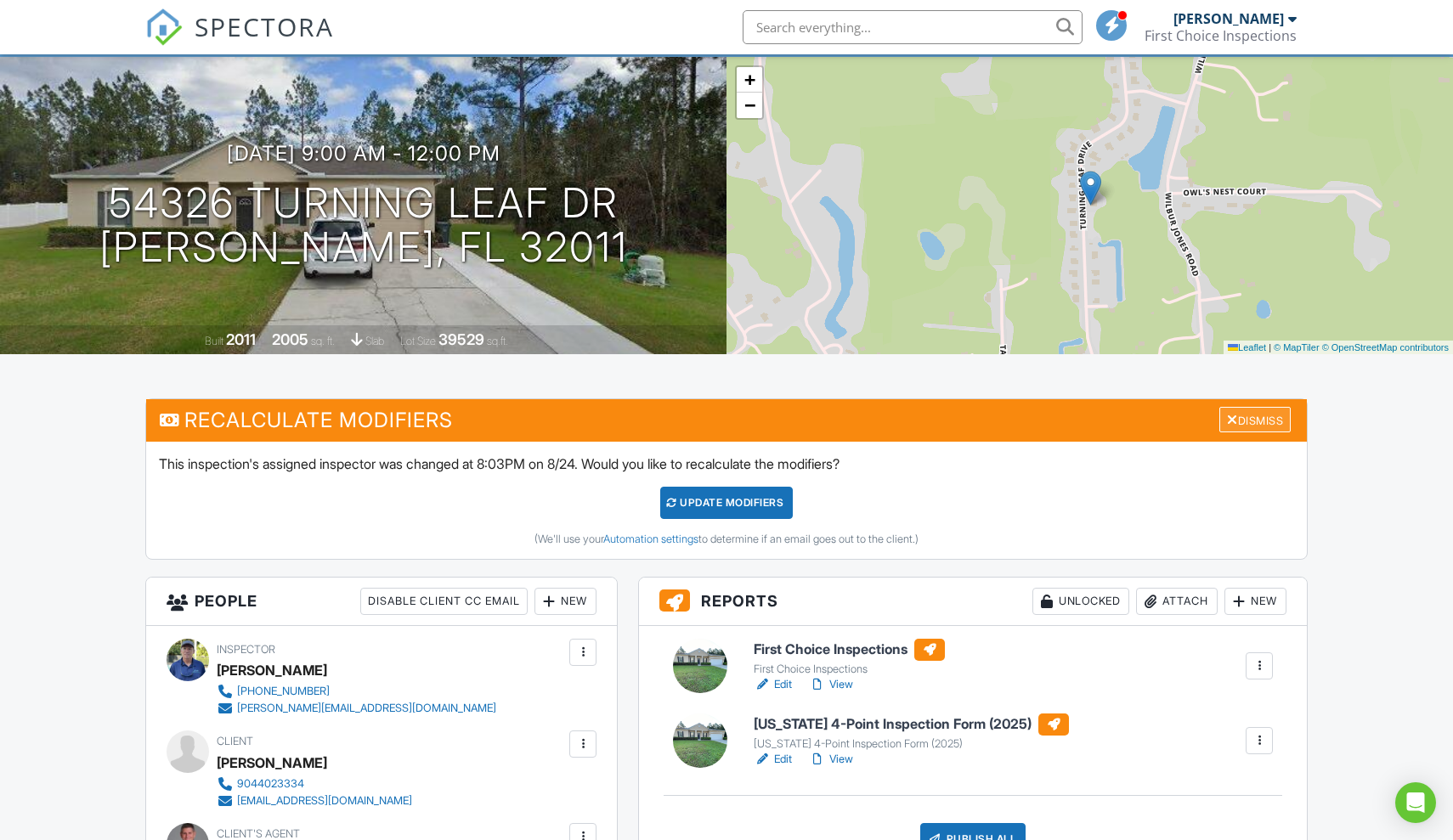
click at [1270, 417] on div "Dismiss" at bounding box center [1254, 419] width 71 height 26
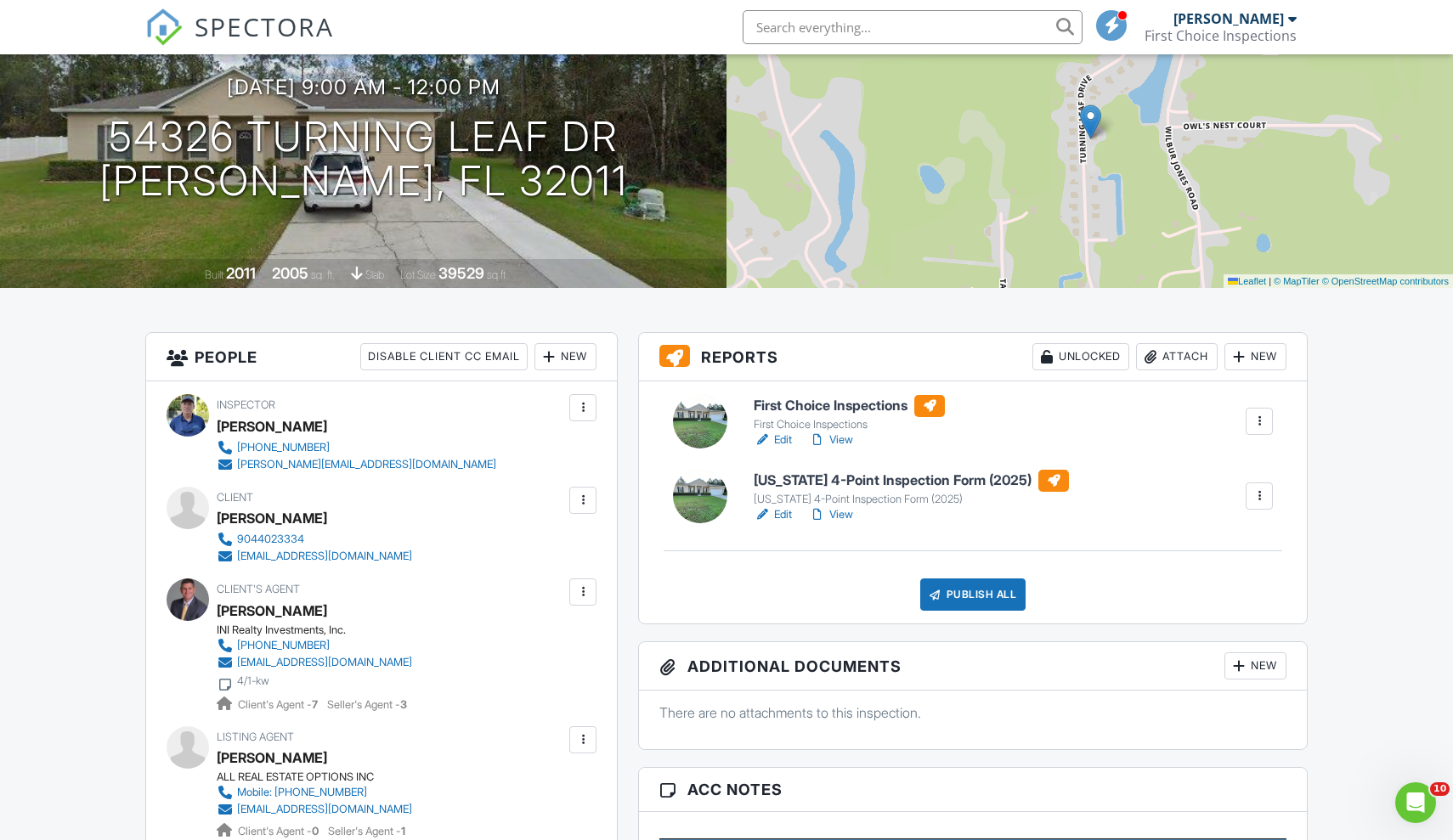
click at [830, 407] on h6 "First Choice Inspections" at bounding box center [848, 406] width 191 height 22
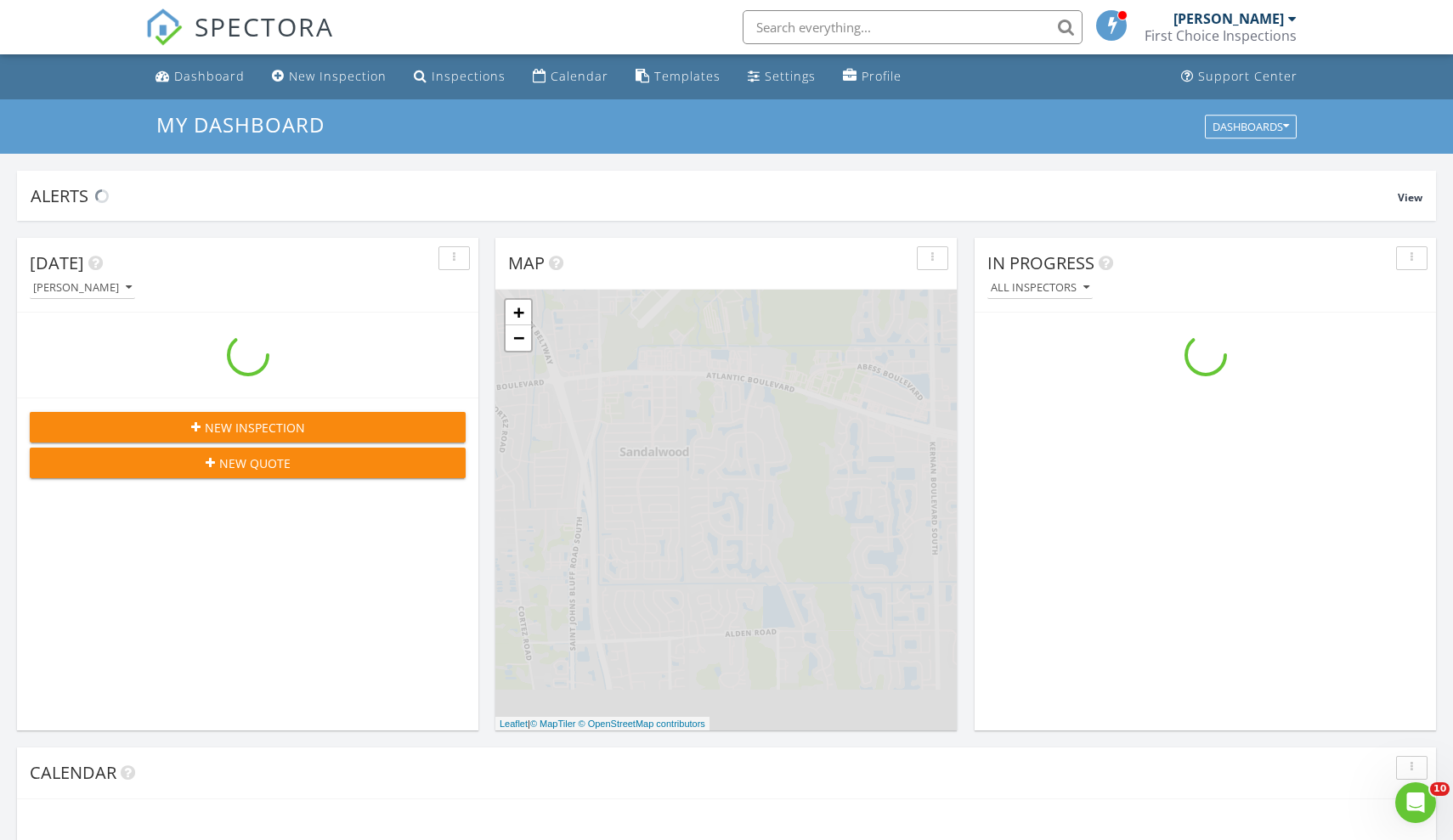
scroll to position [1546, 1453]
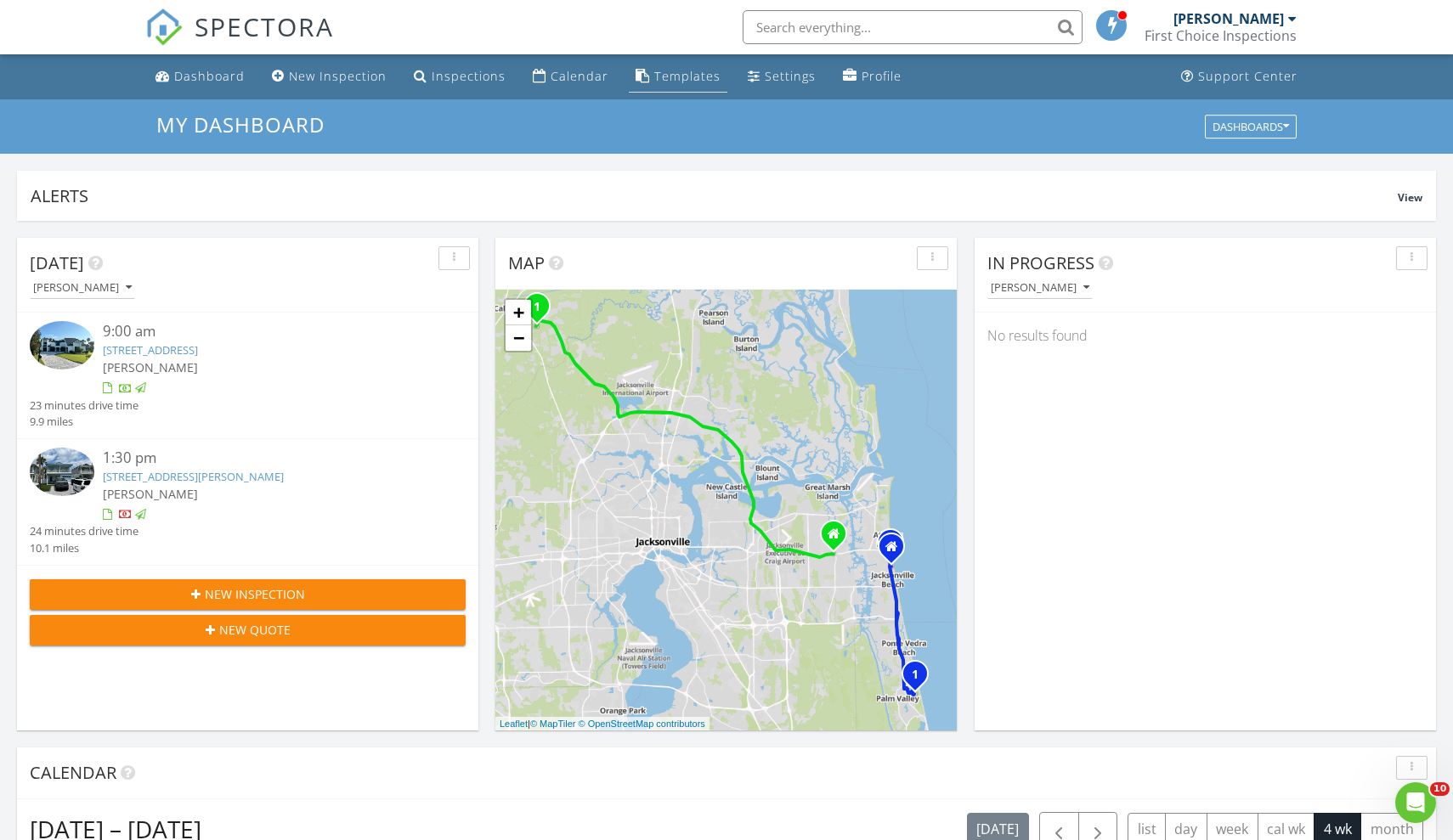
click at [682, 69] on div "Templates" at bounding box center [687, 76] width 67 height 16
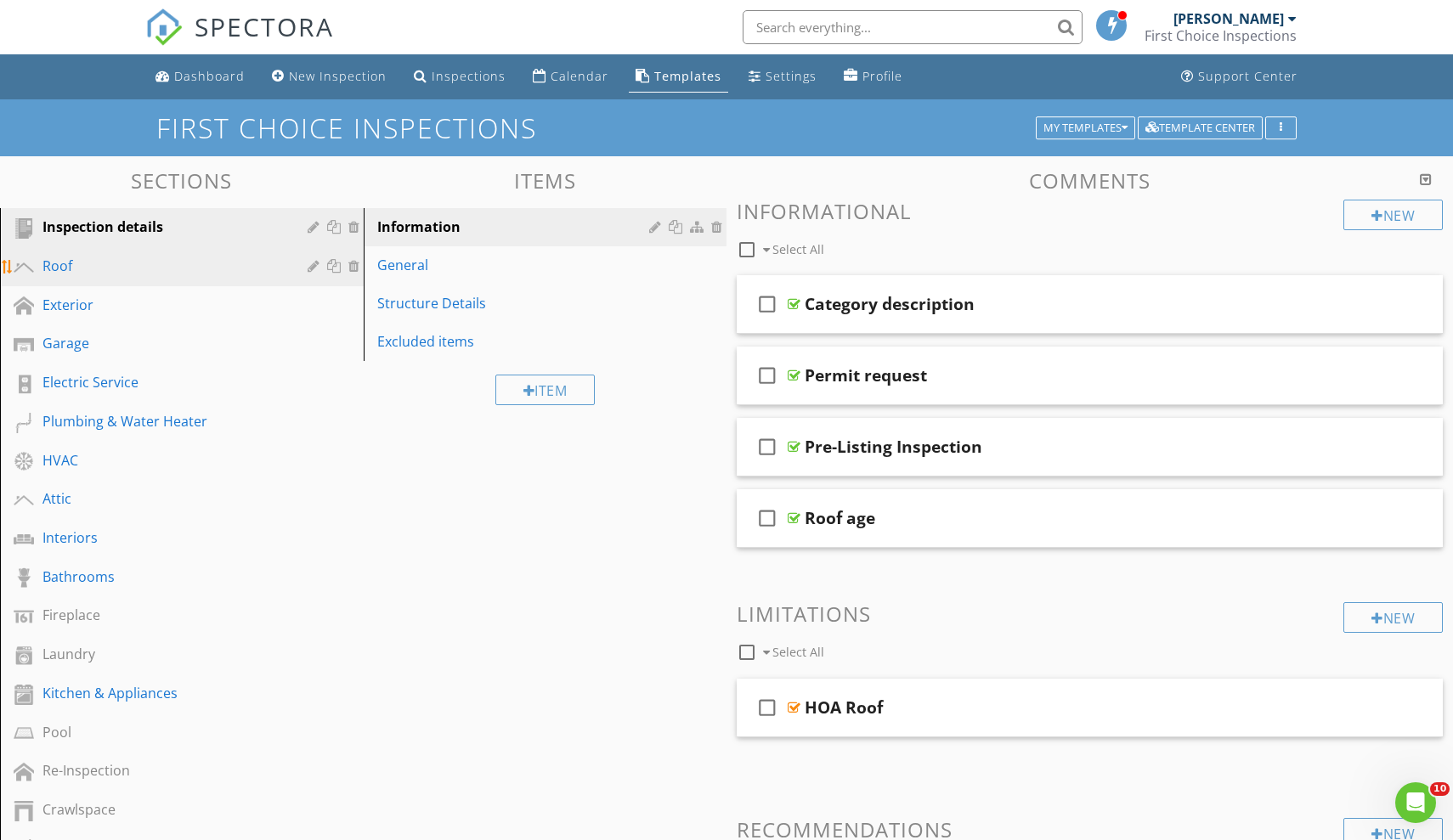
click at [100, 266] on div "Roof" at bounding box center [162, 265] width 240 height 21
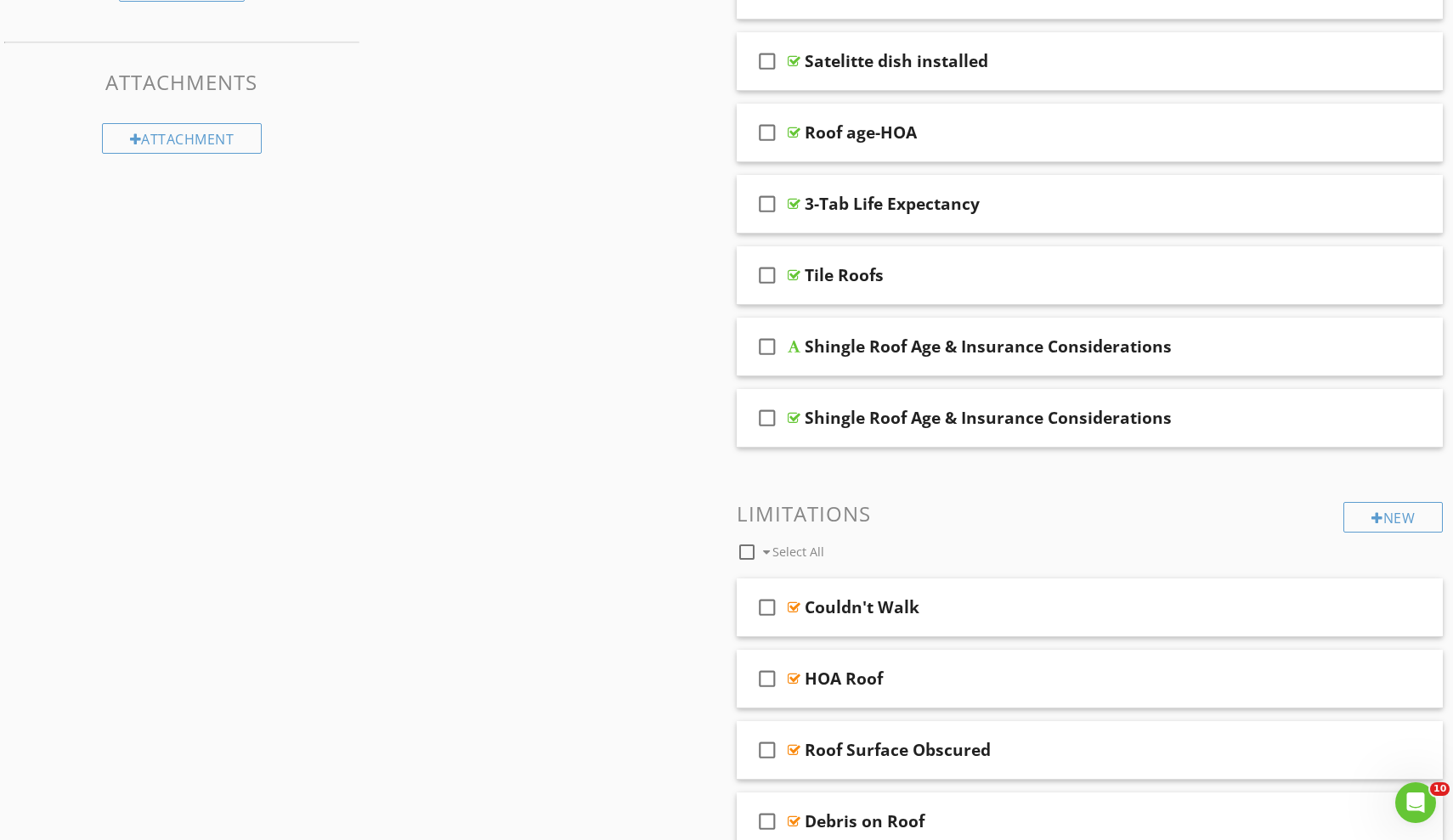
scroll to position [1027, 0]
click at [1326, 416] on div at bounding box center [1328, 416] width 14 height 17
click at [1407, 418] on div at bounding box center [1406, 416] width 13 height 17
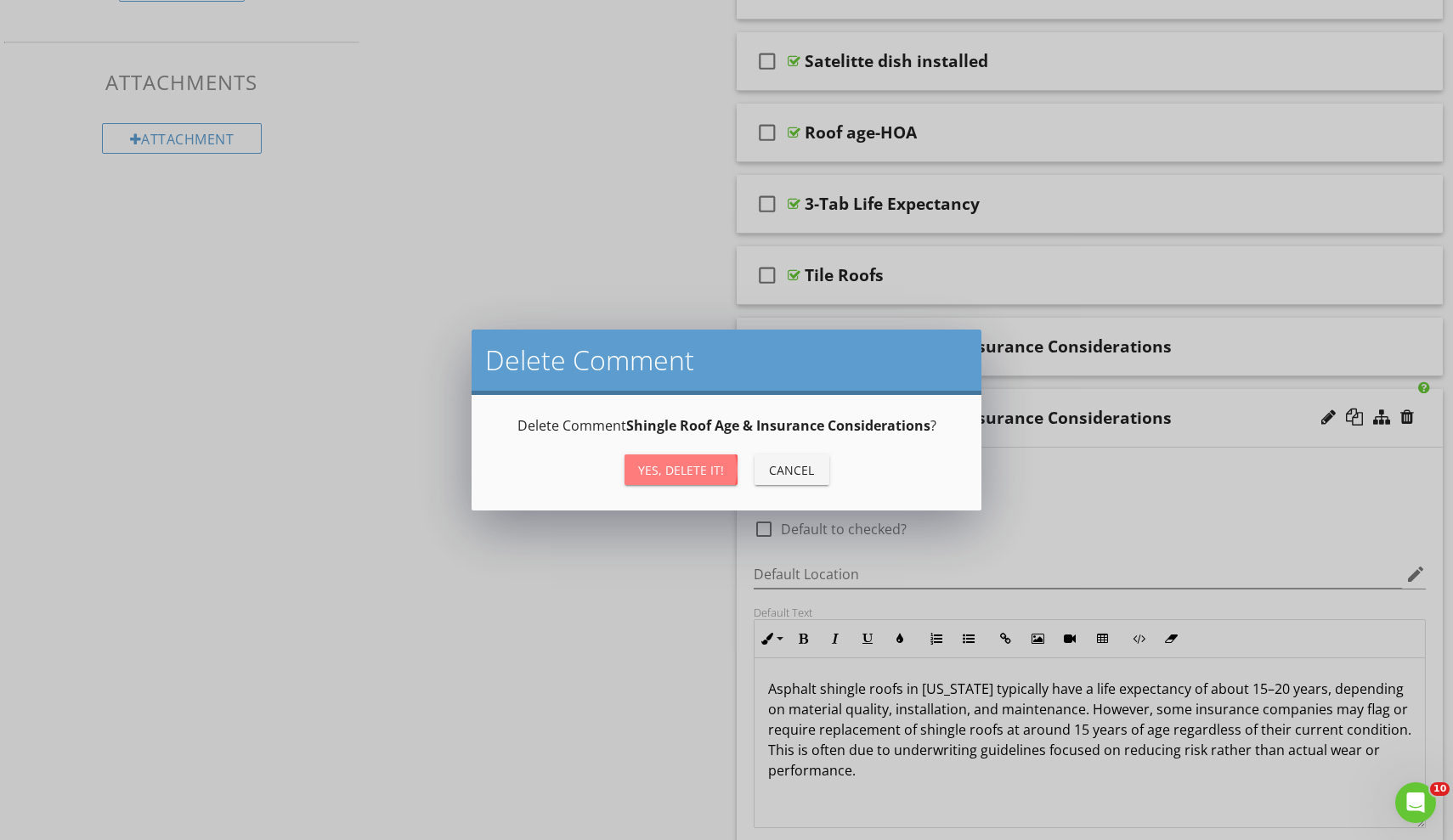
click at [679, 458] on button "Yes, Delete it!" at bounding box center [681, 469] width 113 height 31
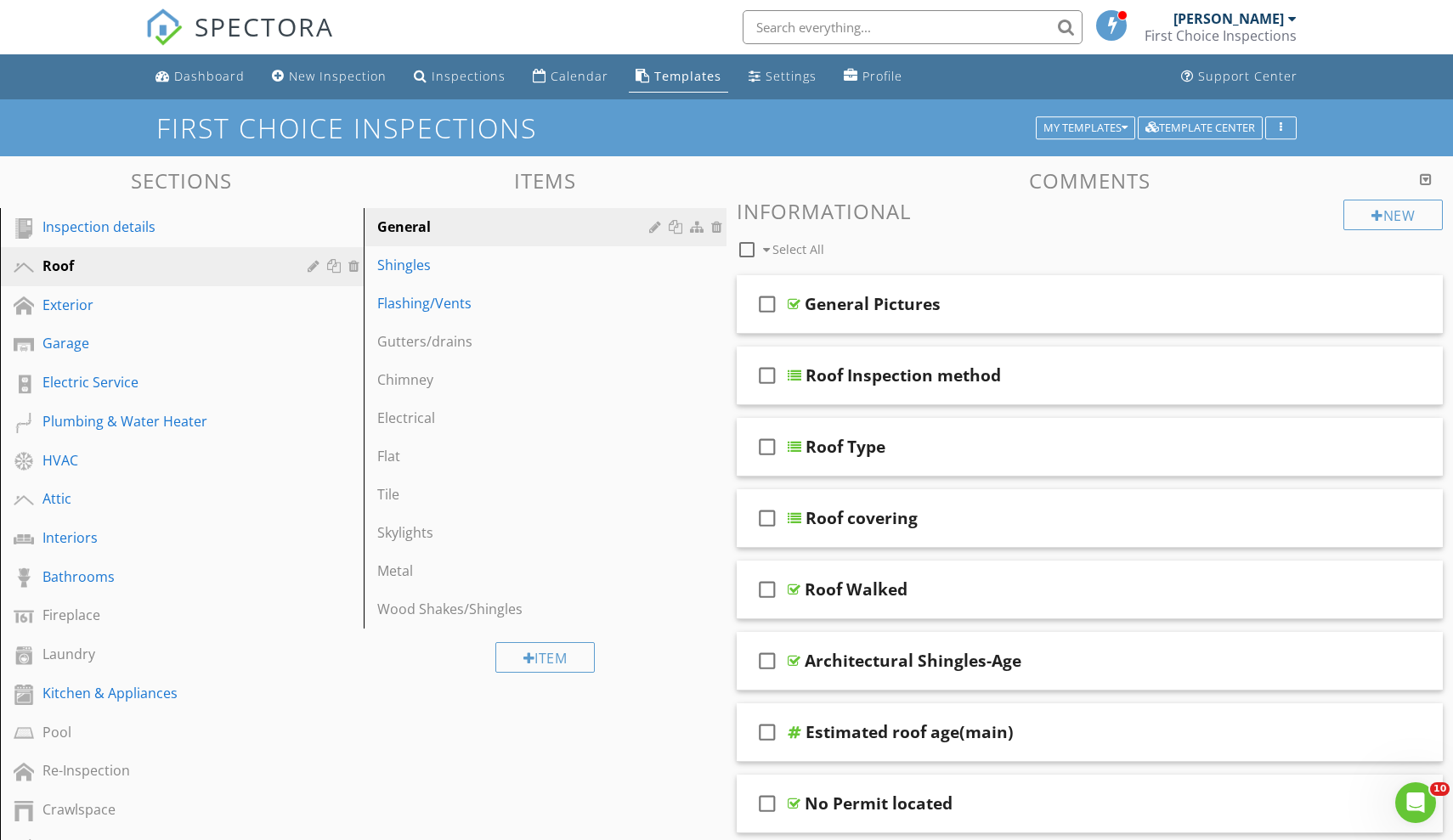
scroll to position [0, 0]
click at [219, 79] on div "Dashboard" at bounding box center [210, 76] width 70 height 16
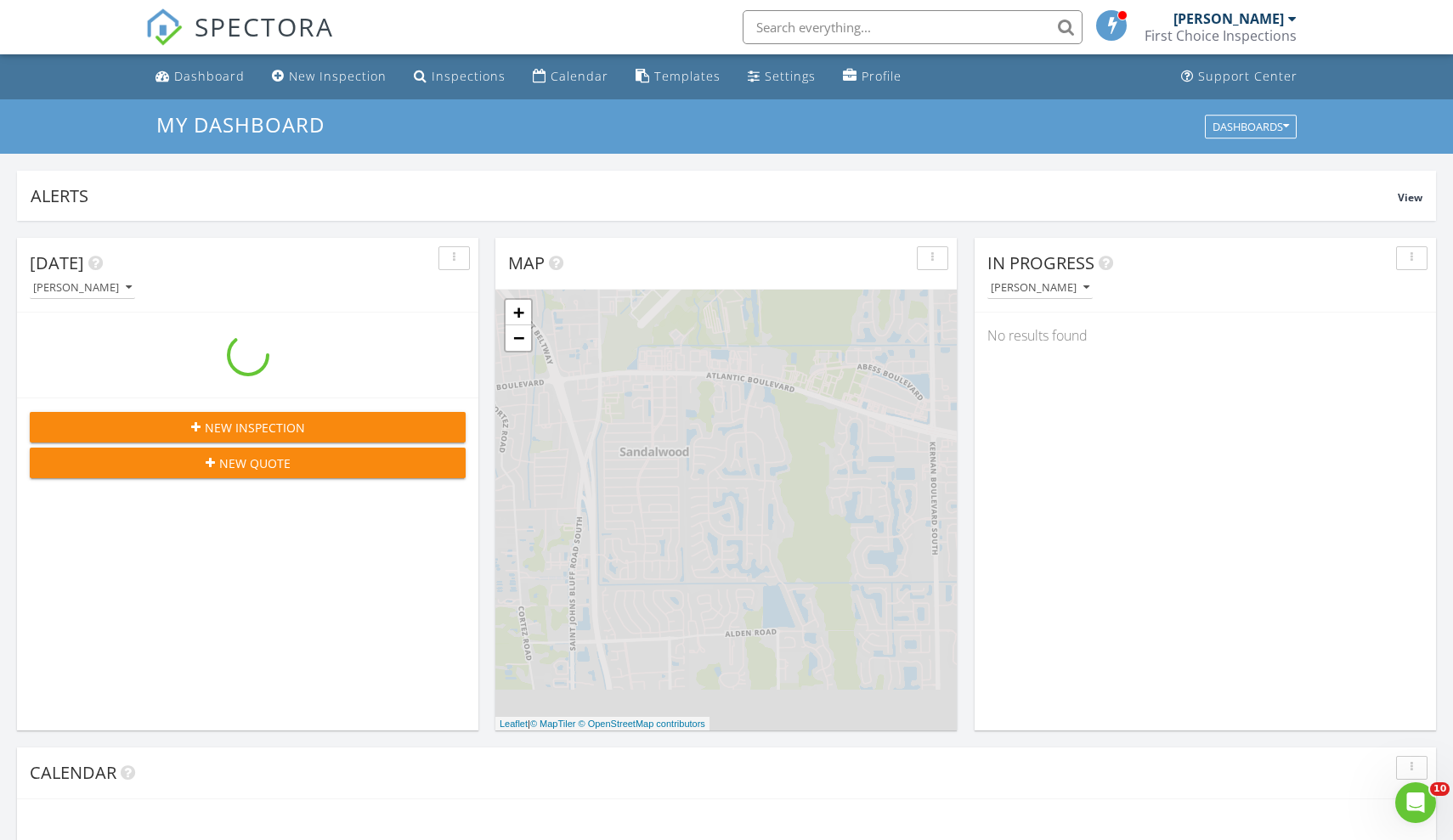
scroll to position [1546, 1453]
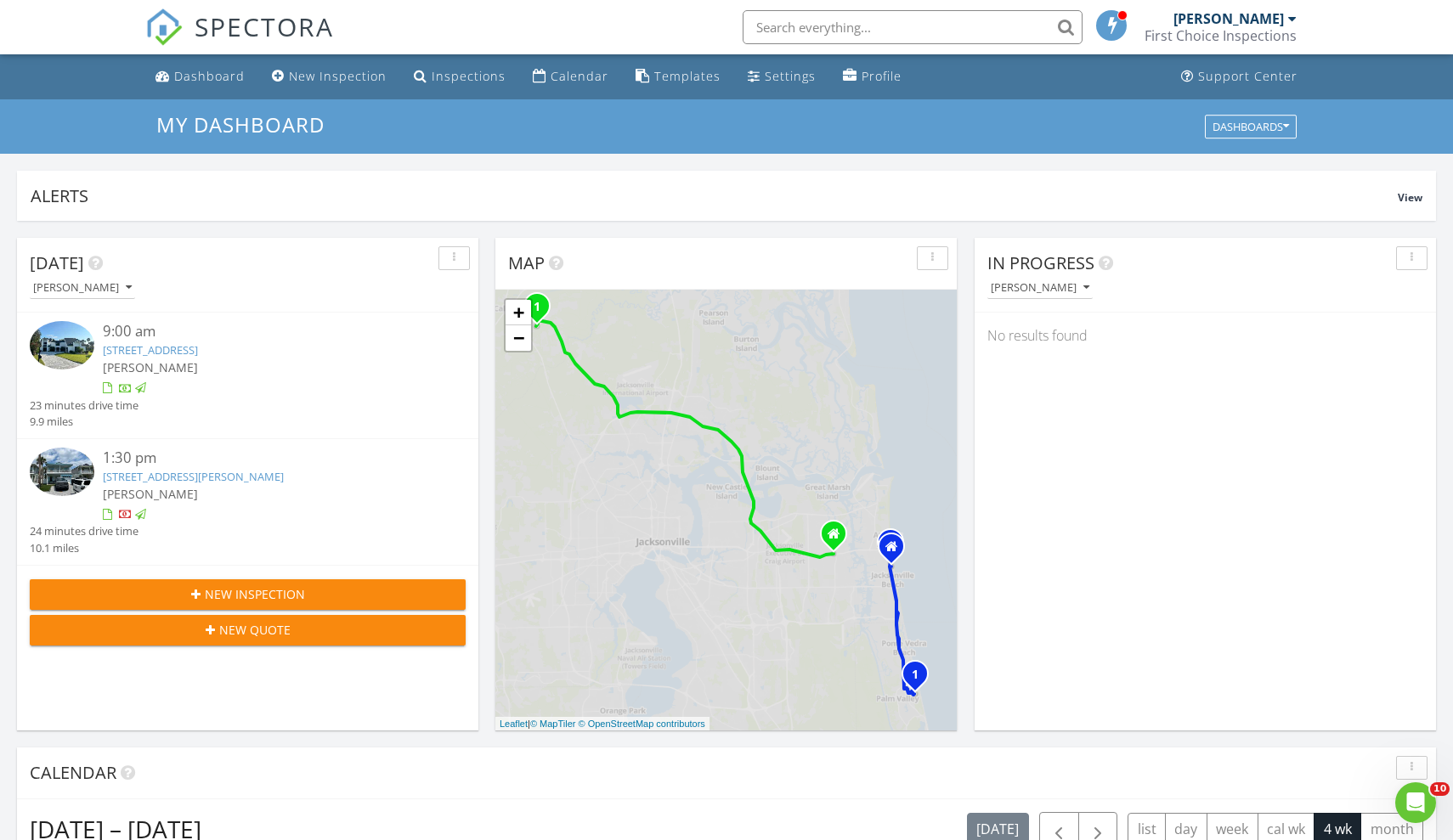
click at [1057, 281] on div "[PERSON_NAME]" at bounding box center [1040, 287] width 99 height 12
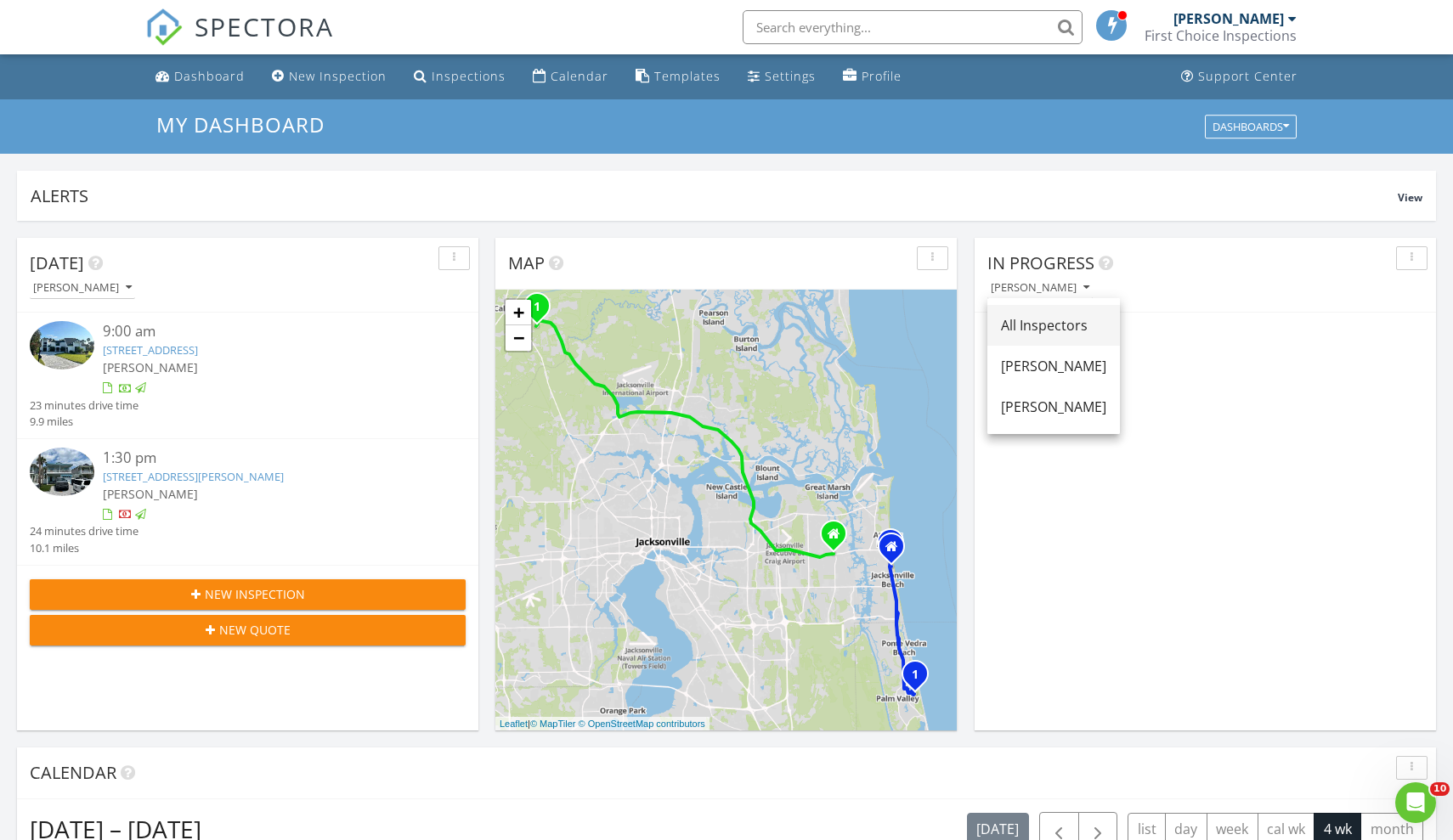
click at [1036, 323] on div "All Inspectors" at bounding box center [1053, 325] width 105 height 21
click at [1009, 338] on img at bounding box center [1000, 332] width 28 height 22
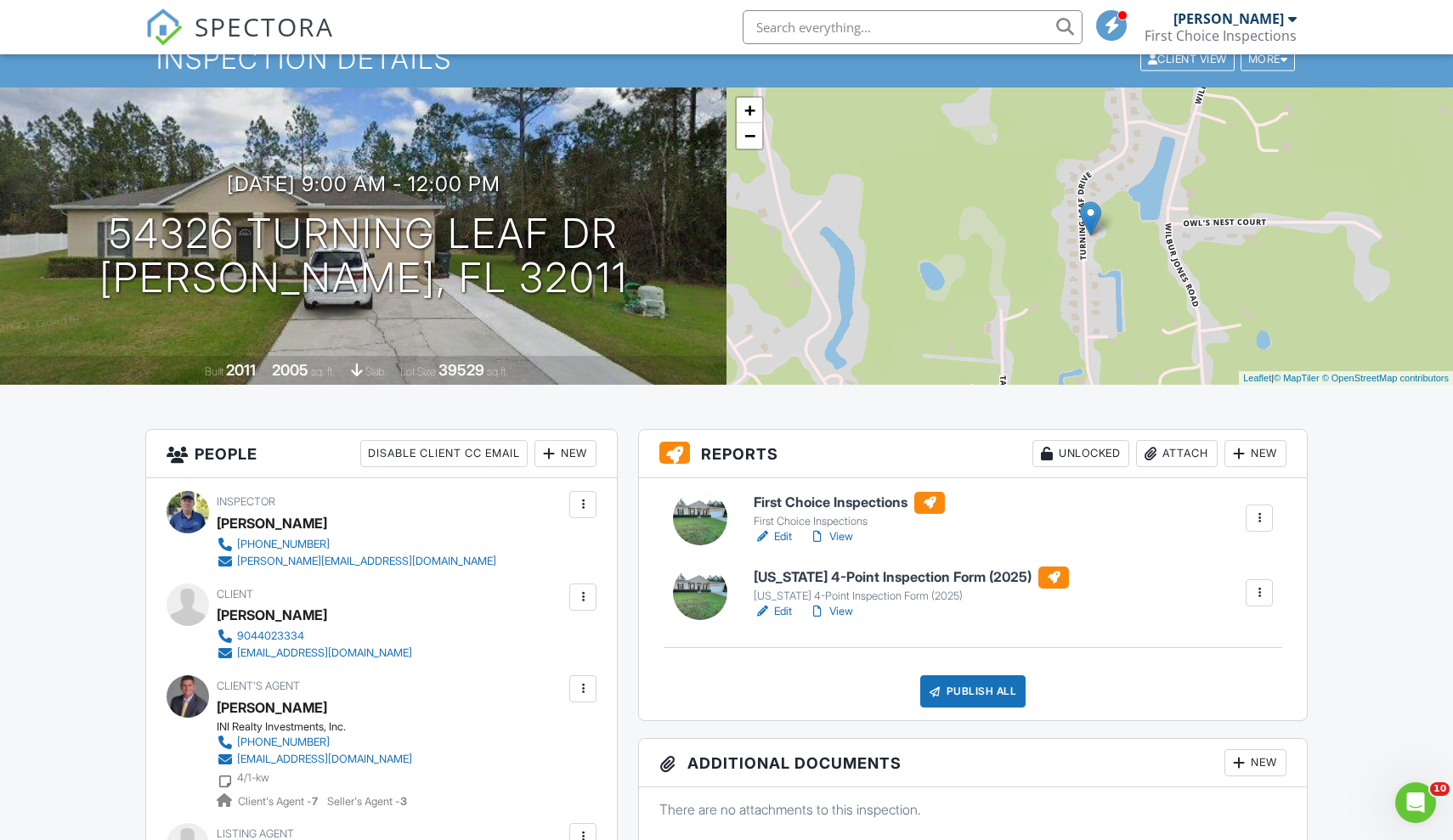
click at [857, 494] on h6 "First Choice Inspections" at bounding box center [848, 503] width 191 height 22
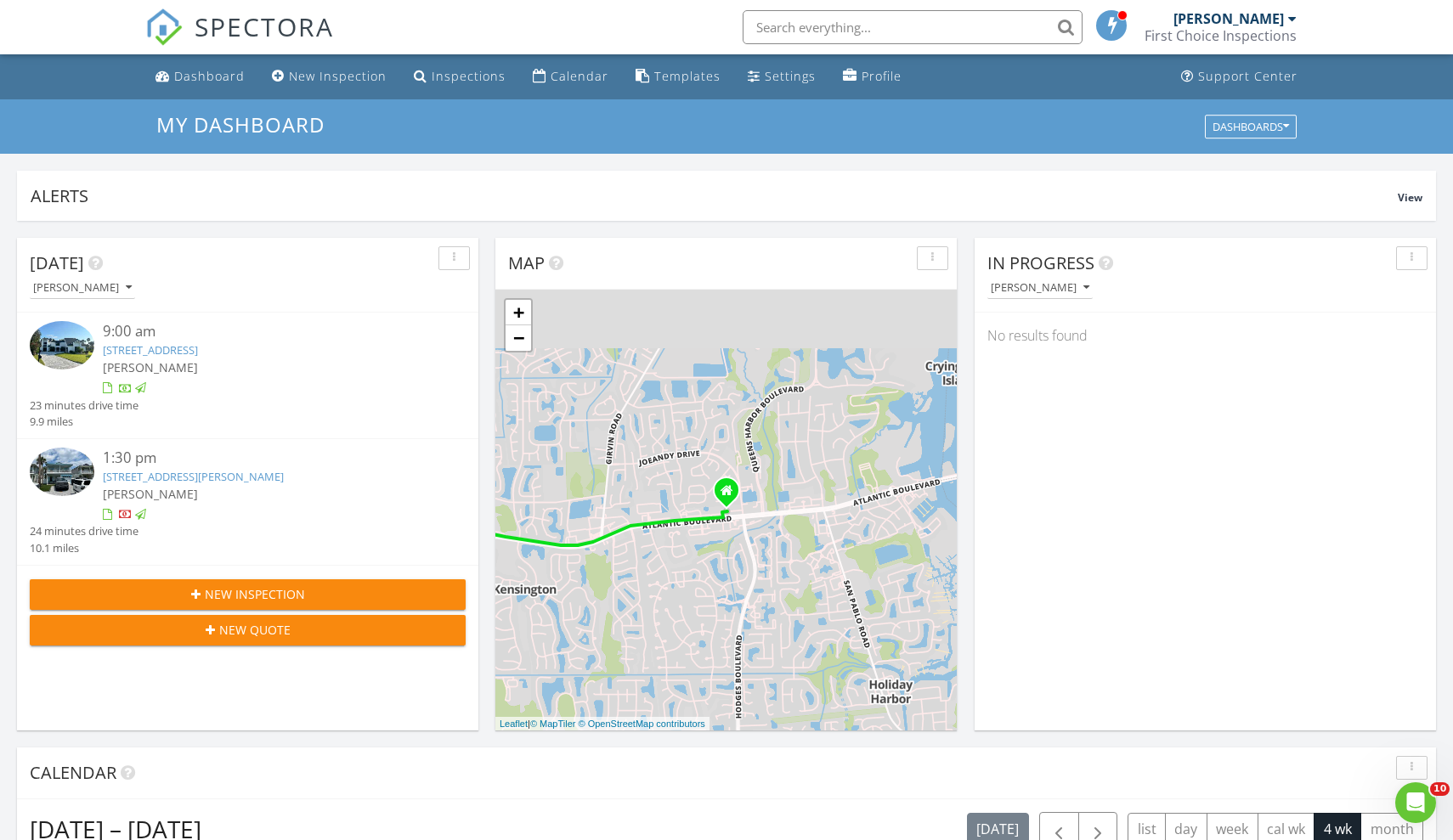
click at [1075, 290] on div "[PERSON_NAME]" at bounding box center [1040, 287] width 99 height 12
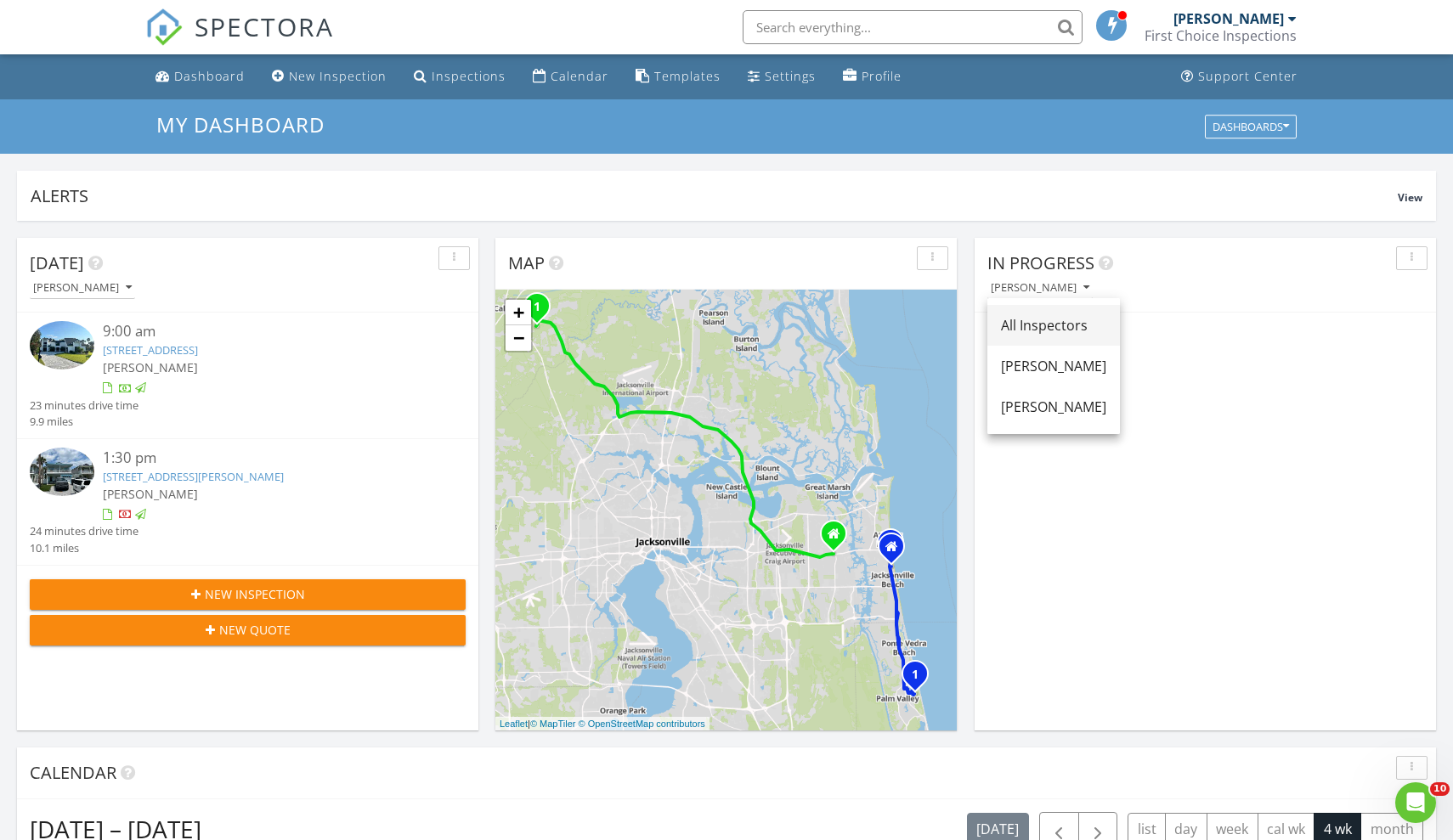
click at [1050, 313] on link "All Inspectors" at bounding box center [1053, 325] width 132 height 40
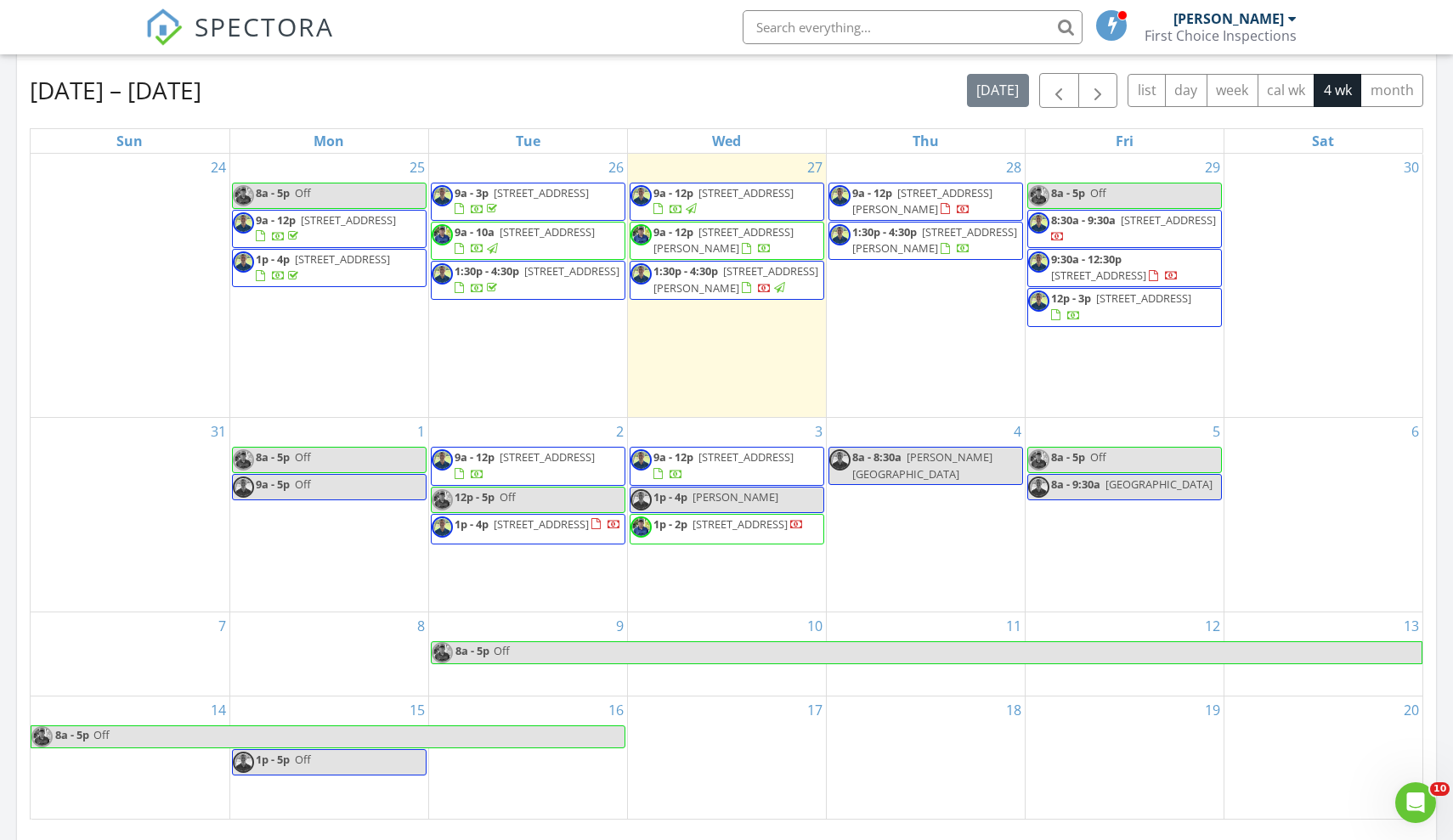
scroll to position [736, 0]
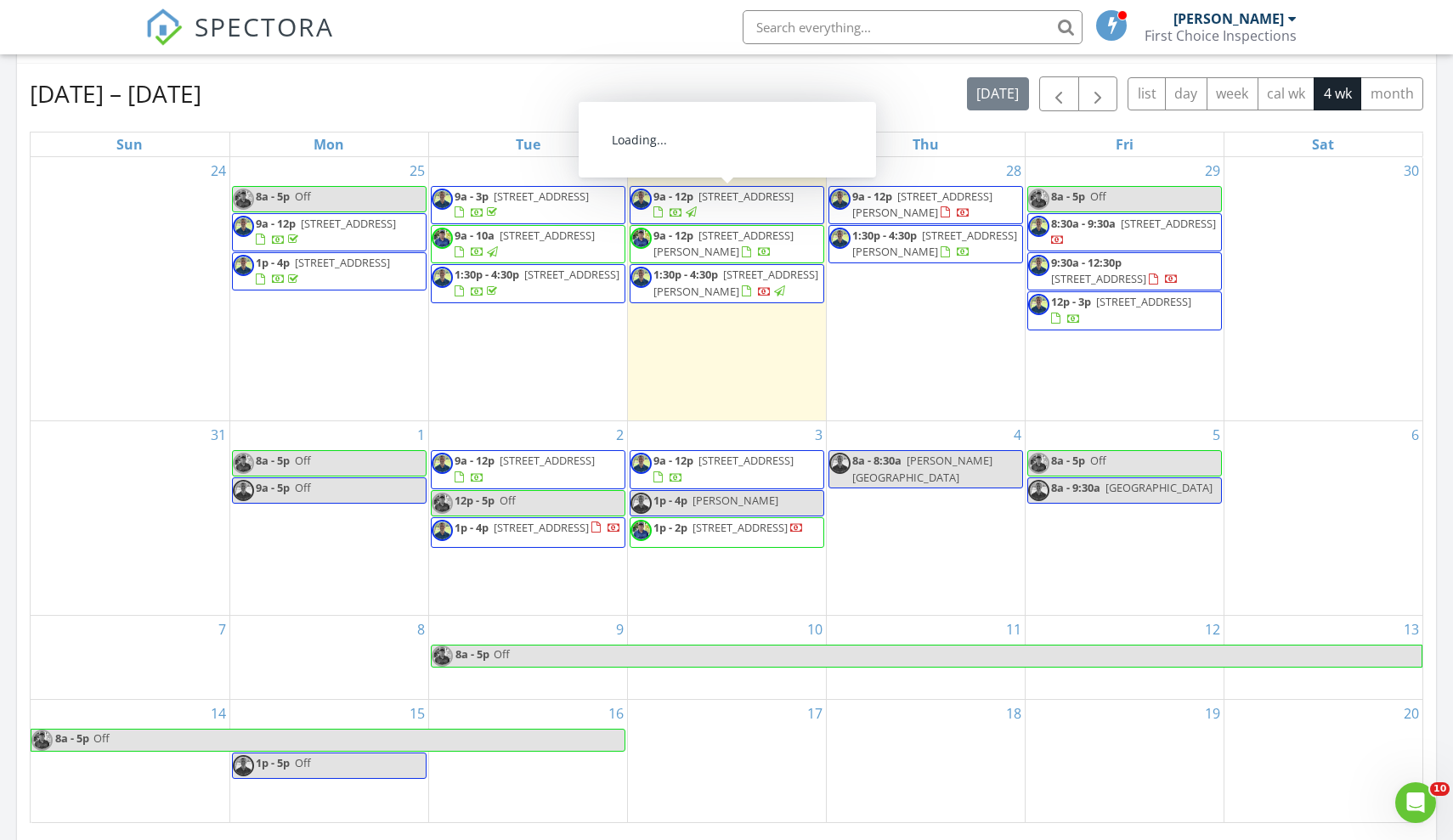
click at [726, 201] on span "3209 Old Barn Ct , Ponte Vedra Beach 32082" at bounding box center [746, 196] width 95 height 15
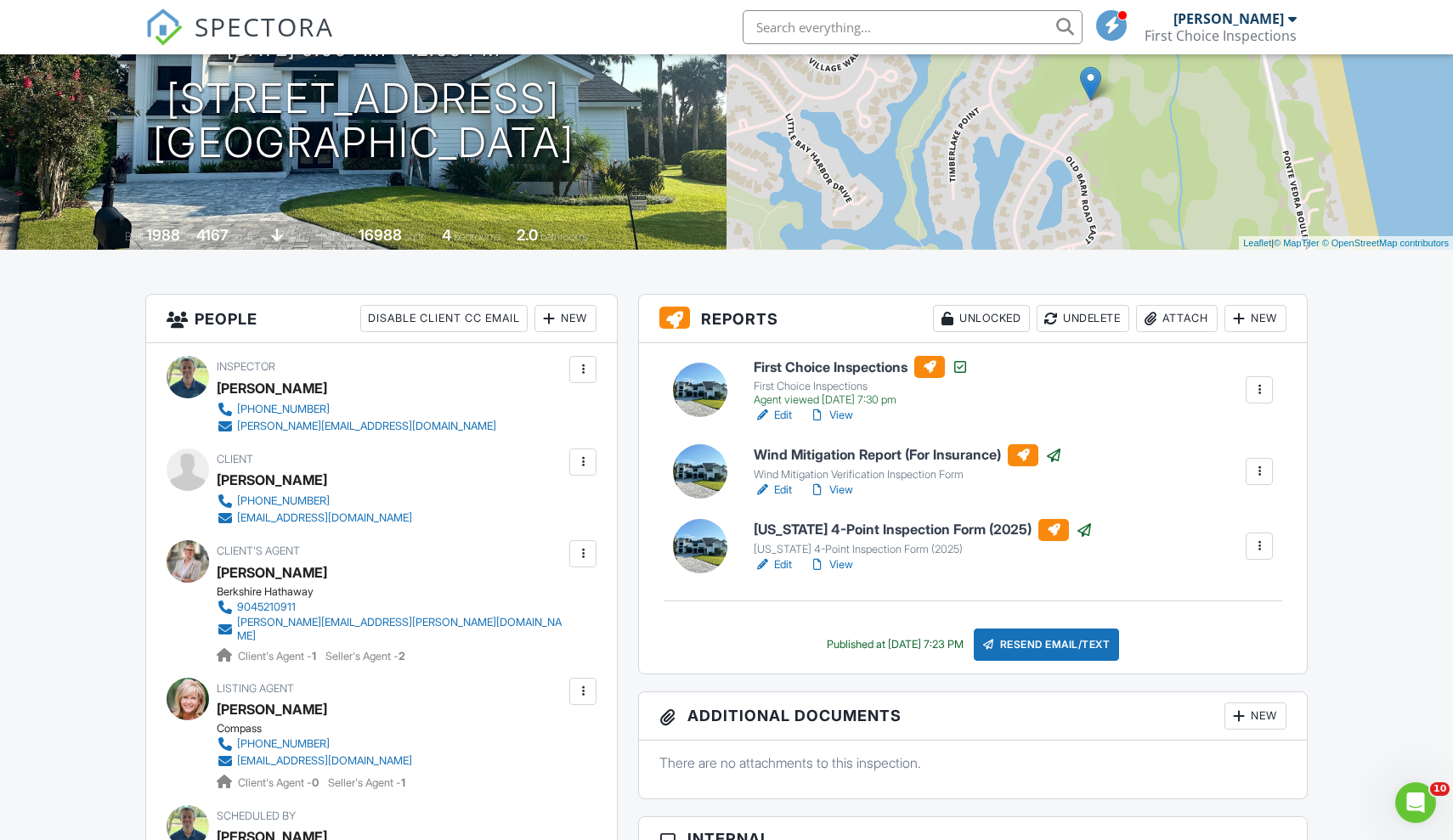
click at [842, 413] on link "View" at bounding box center [830, 415] width 44 height 17
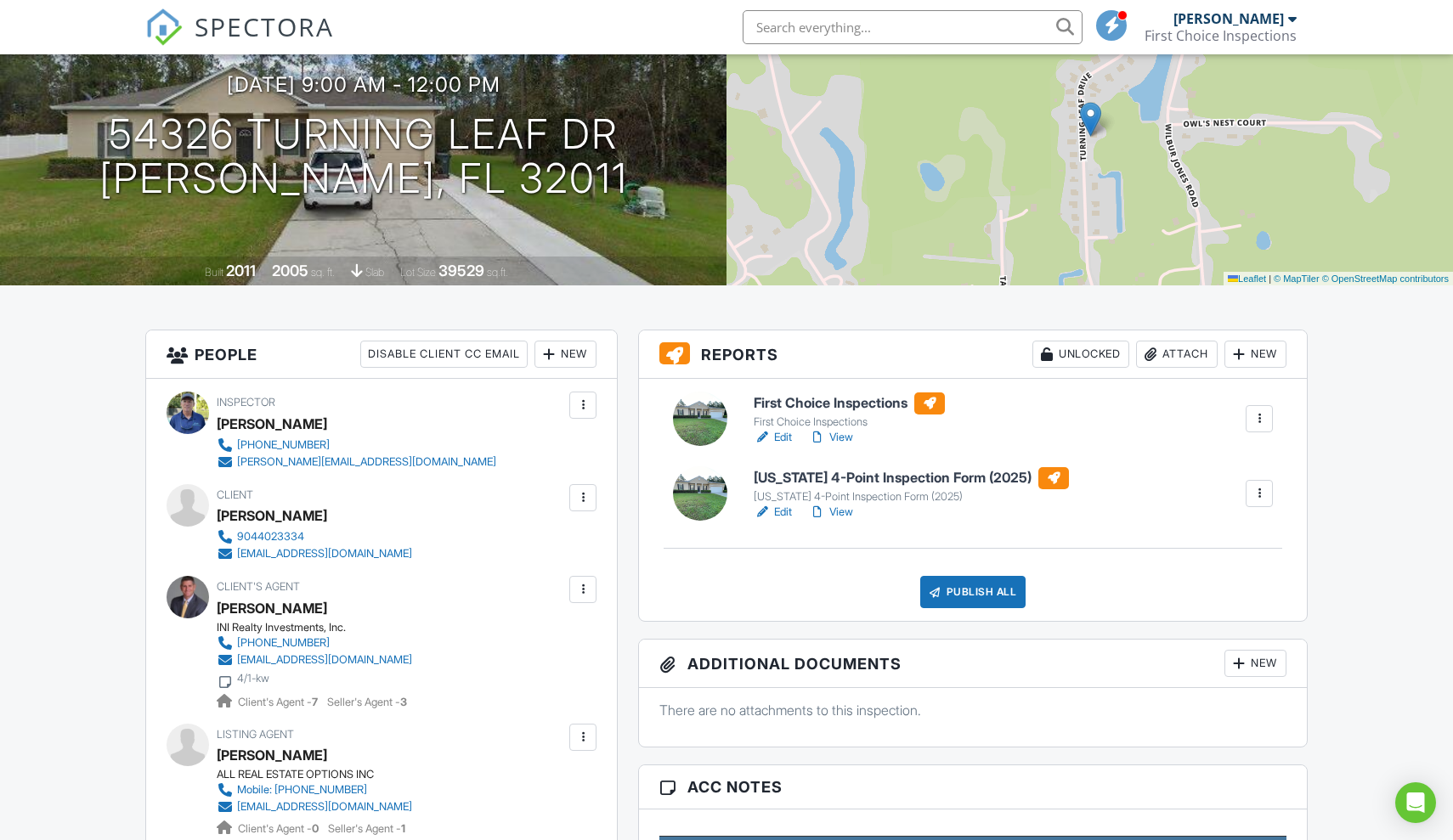
scroll to position [169, 0]
click at [803, 476] on h6 "[US_STATE] 4-Point Inspection Form (2025)" at bounding box center [910, 477] width 315 height 22
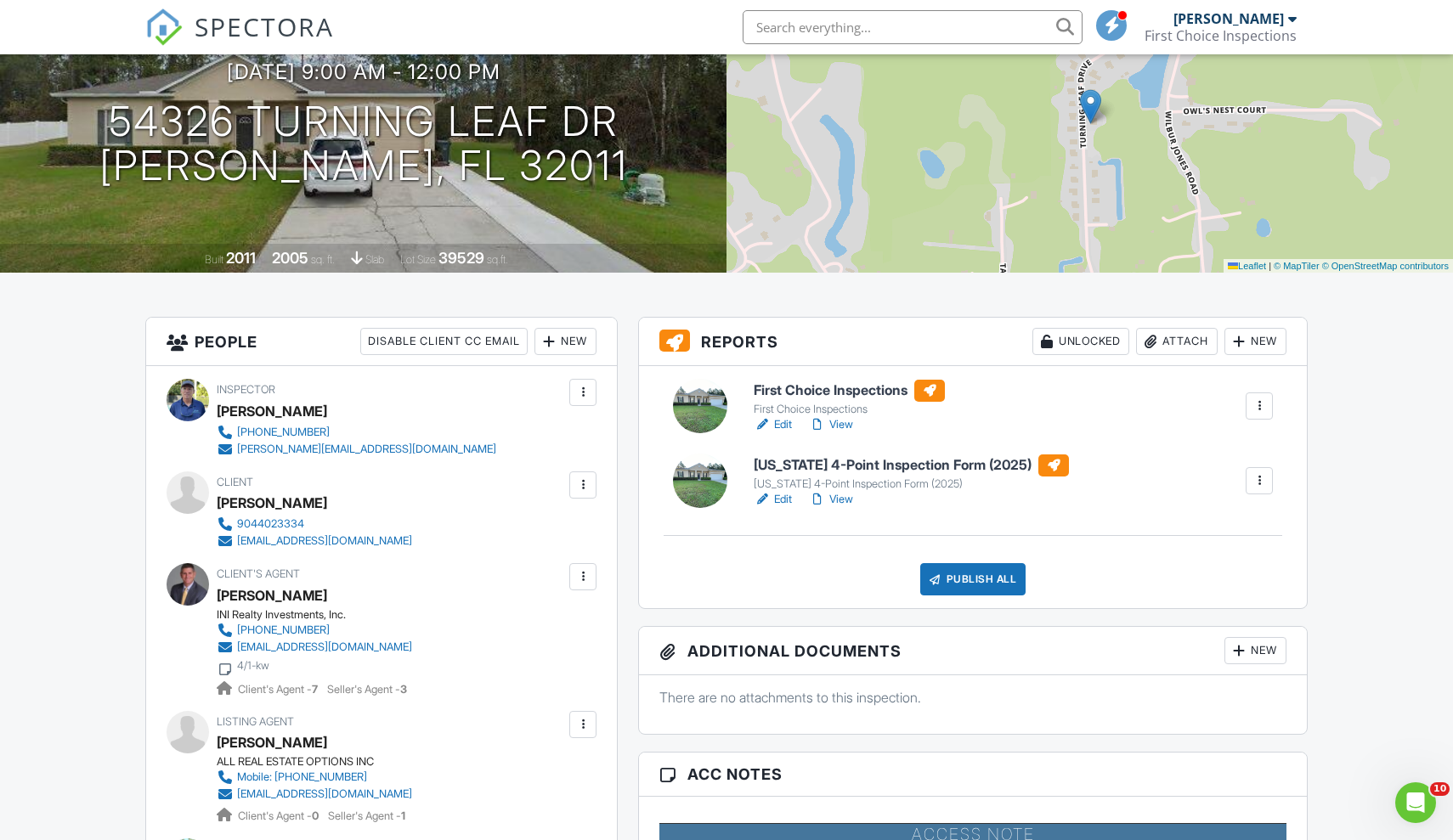
scroll to position [182, 0]
click at [843, 498] on link "View" at bounding box center [830, 498] width 44 height 17
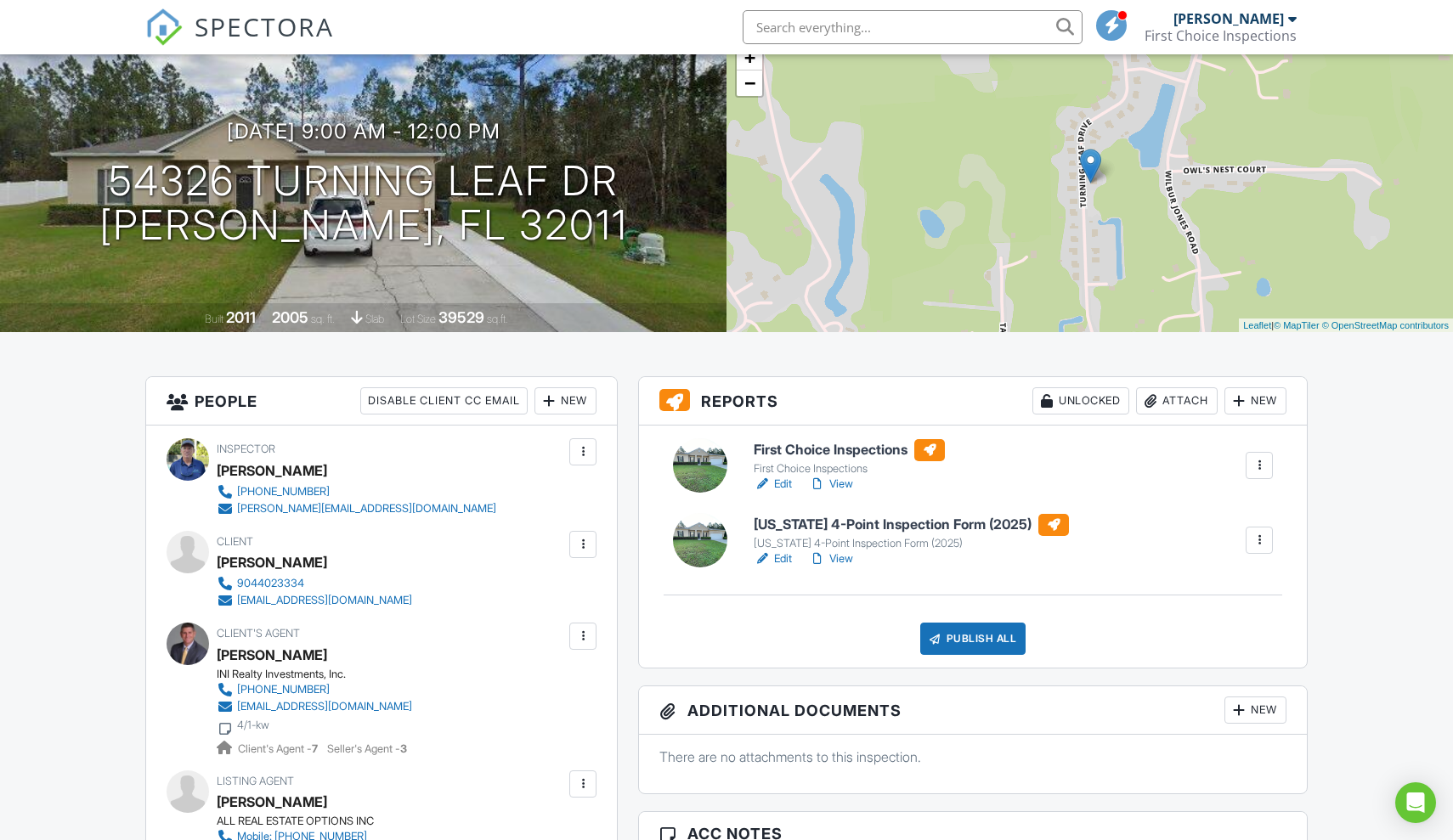
scroll to position [122, 0]
click at [987, 641] on div "Publish All" at bounding box center [973, 638] width 106 height 32
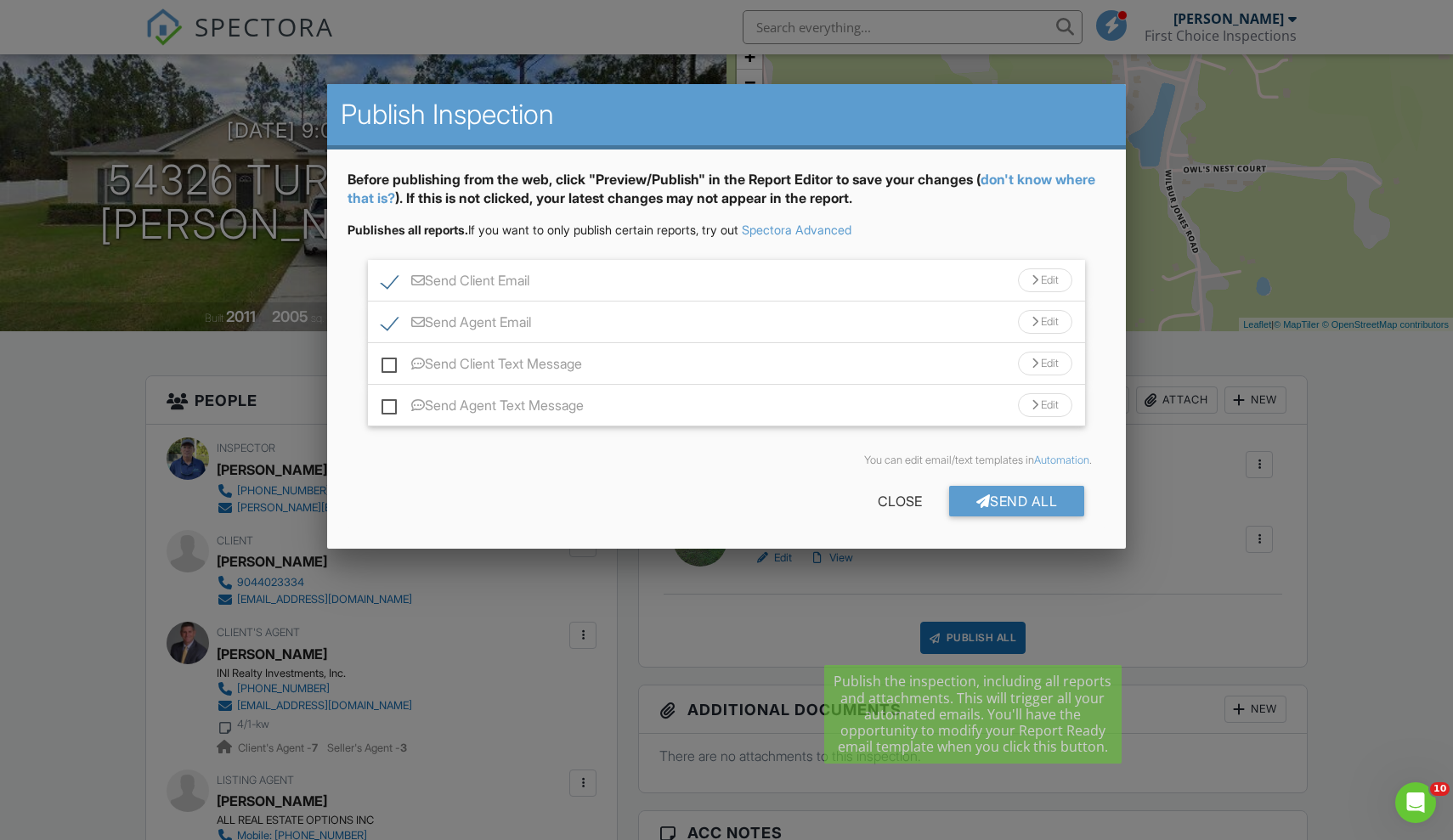
scroll to position [0, 0]
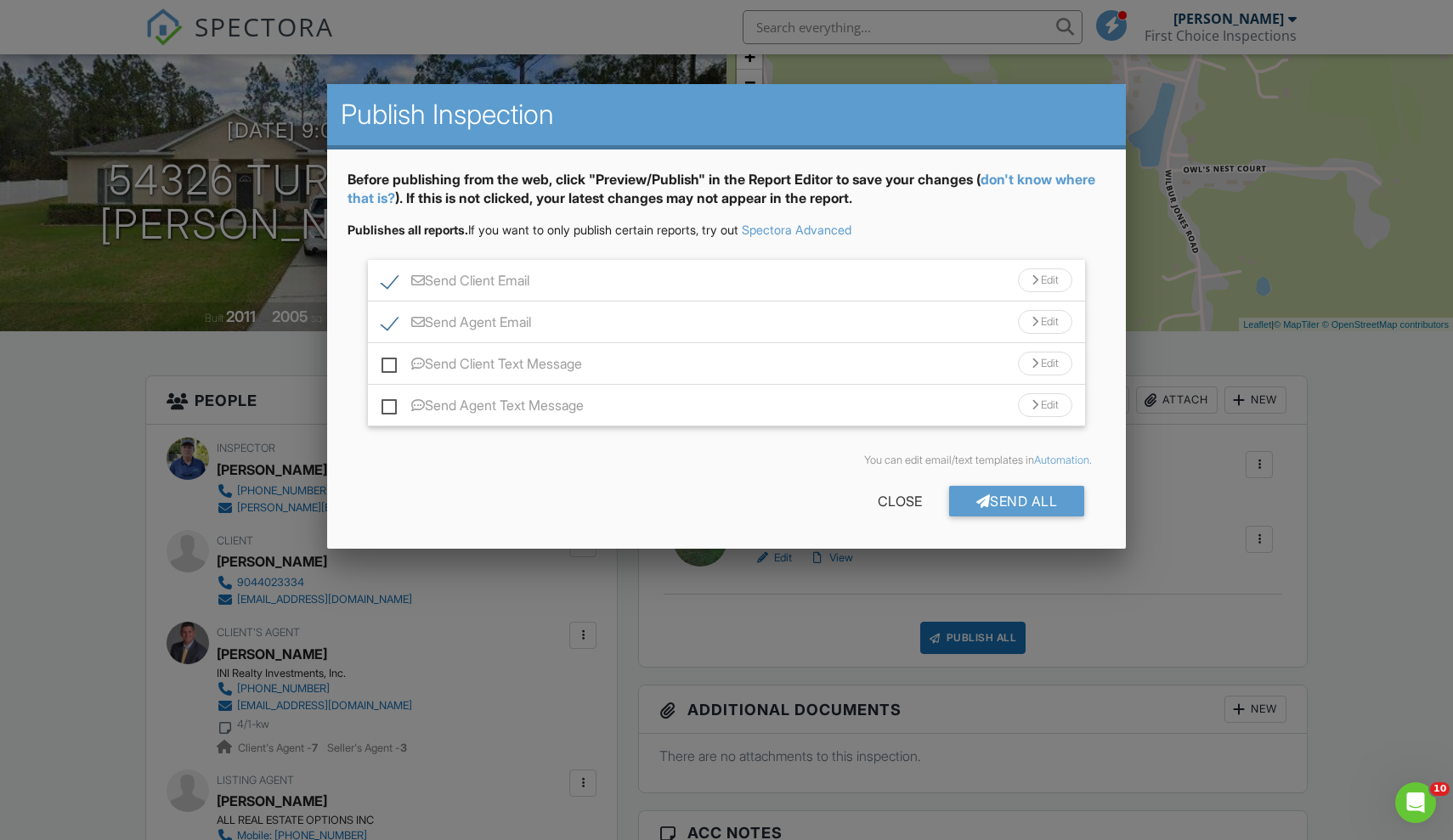
click at [1017, 510] on div "Send All" at bounding box center [1017, 501] width 136 height 31
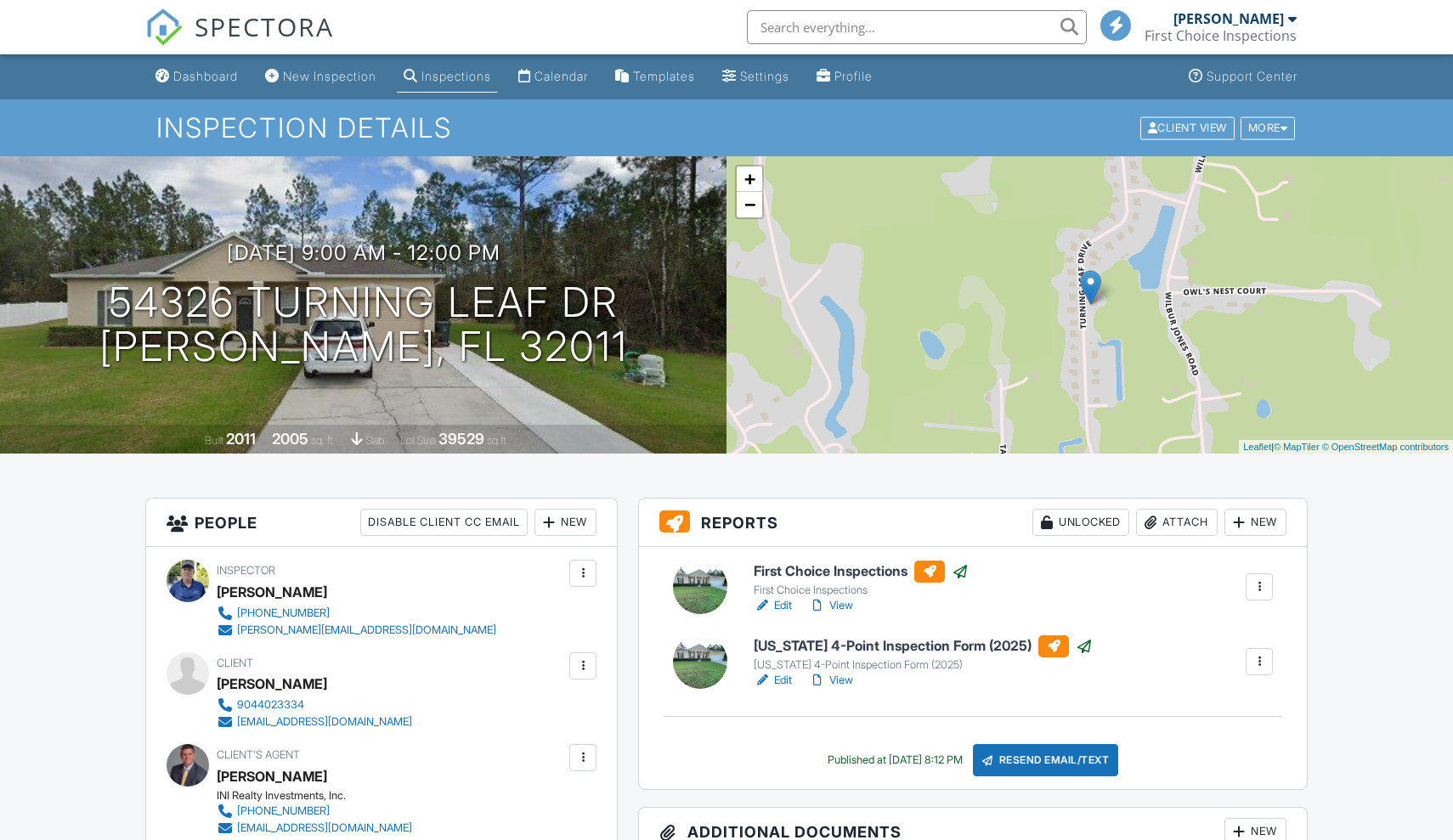
click at [193, 156] on div "08/27/2025 9:00 am - 12:00 pm 54326 Turning Leaf Dr Callahan, FL 32011 Built 20…" at bounding box center [363, 305] width 726 height 297
click at [183, 84] on link "Dashboard" at bounding box center [196, 76] width 96 height 31
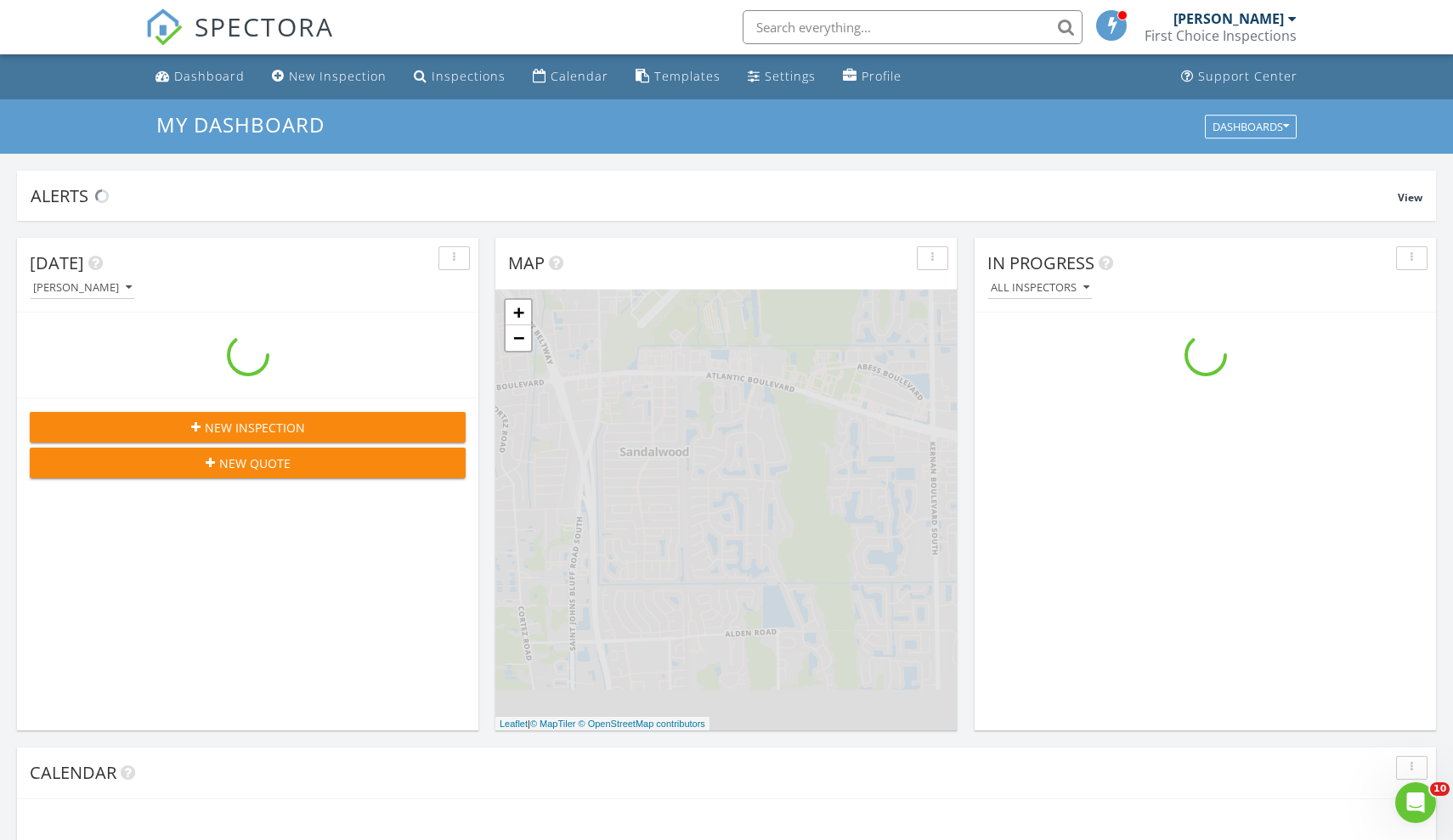
scroll to position [1546, 1453]
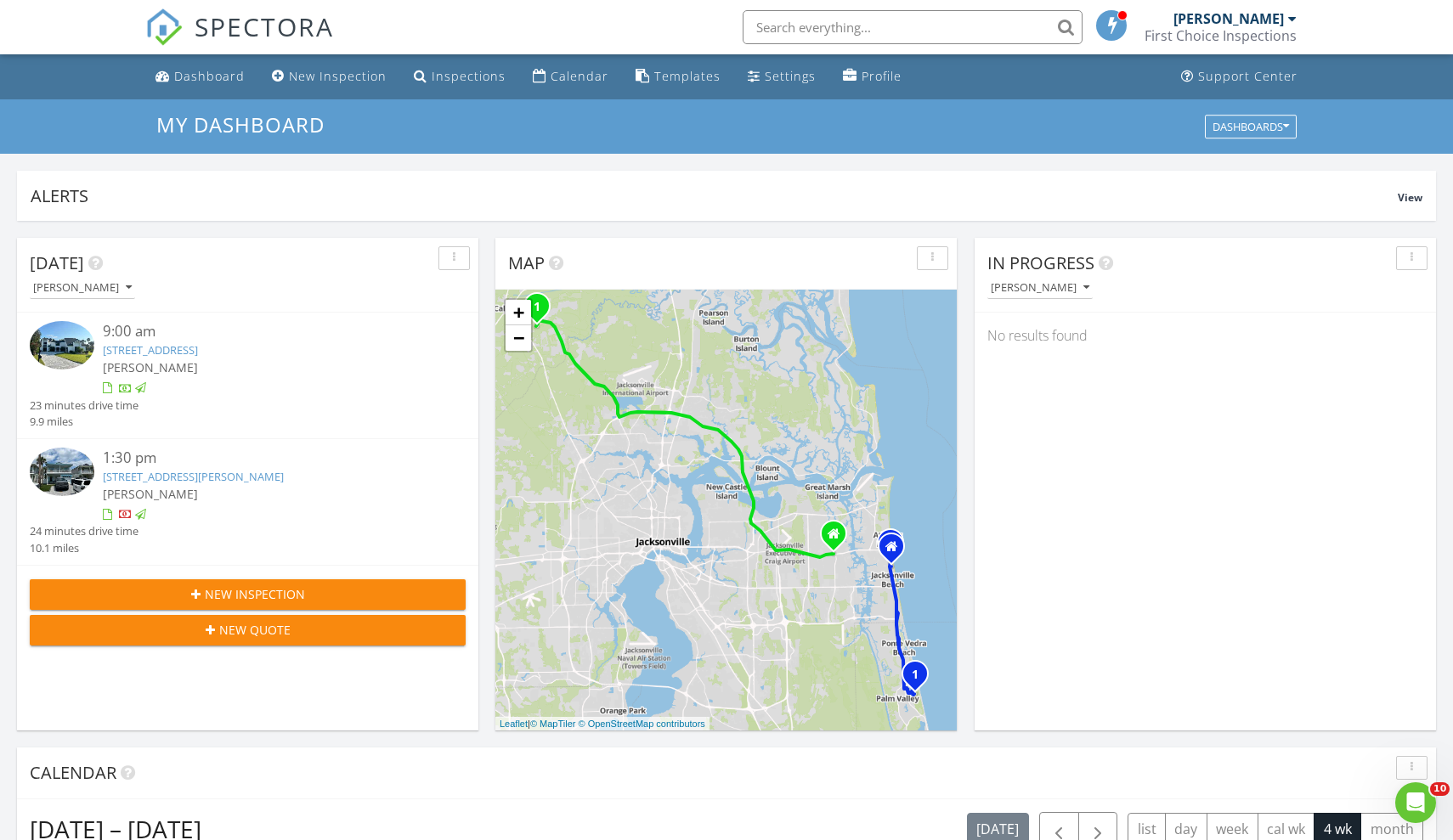
click at [1034, 281] on div "[PERSON_NAME]" at bounding box center [1040, 287] width 99 height 12
click at [1028, 314] on link "All Inspectors" at bounding box center [1053, 325] width 132 height 40
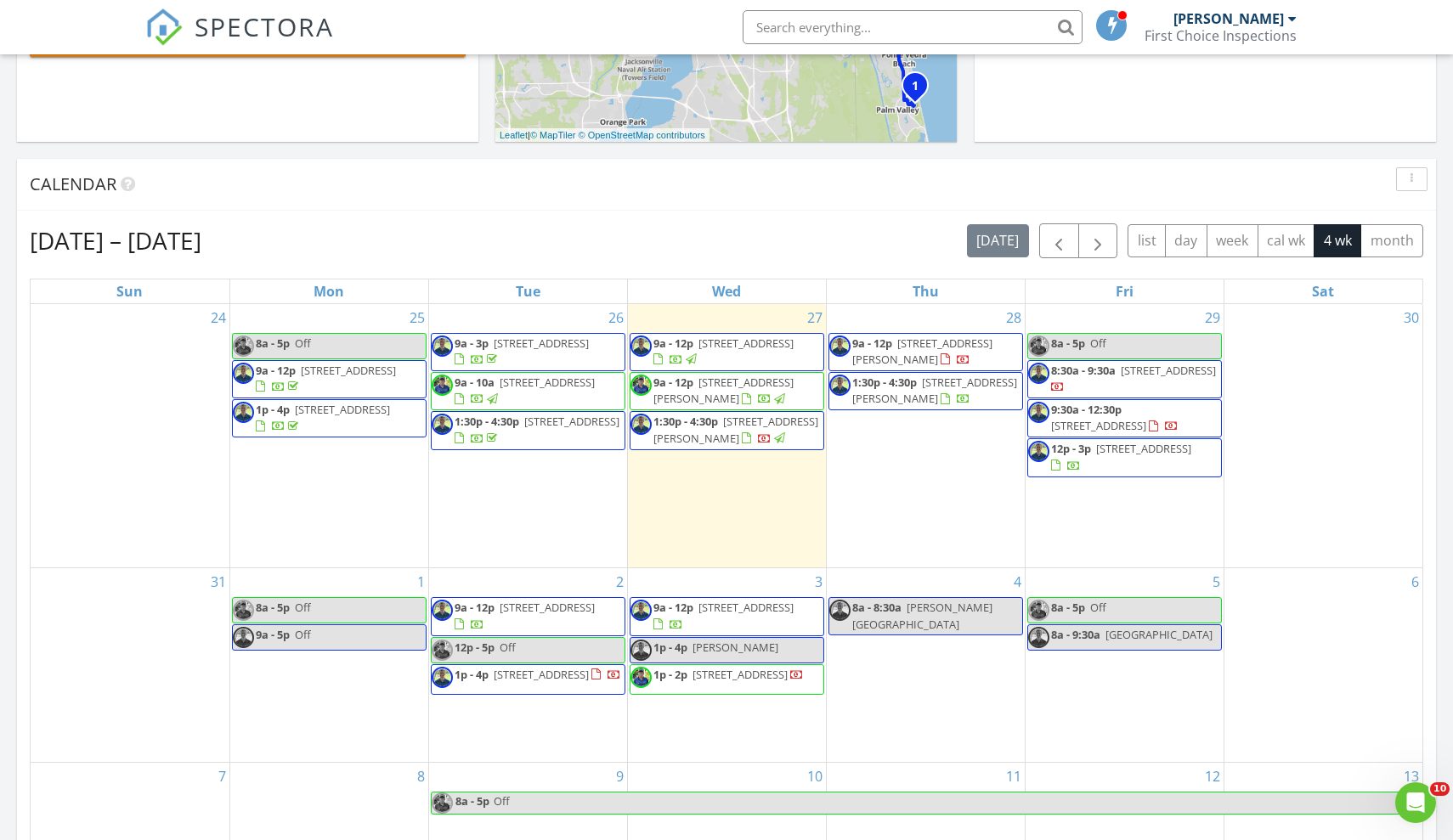
scroll to position [728, 0]
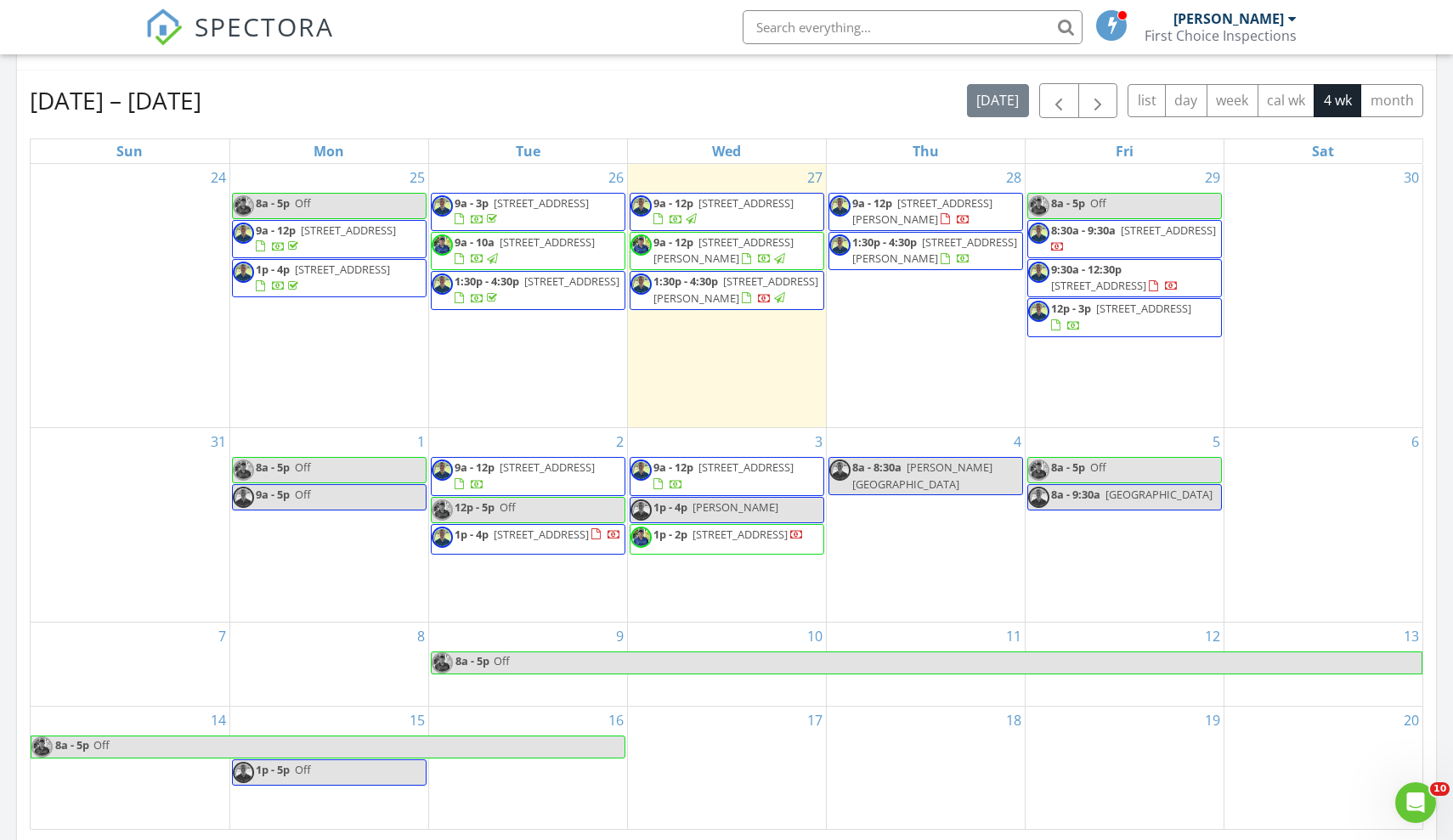
click at [599, 60] on div "Calendar" at bounding box center [726, 45] width 1419 height 52
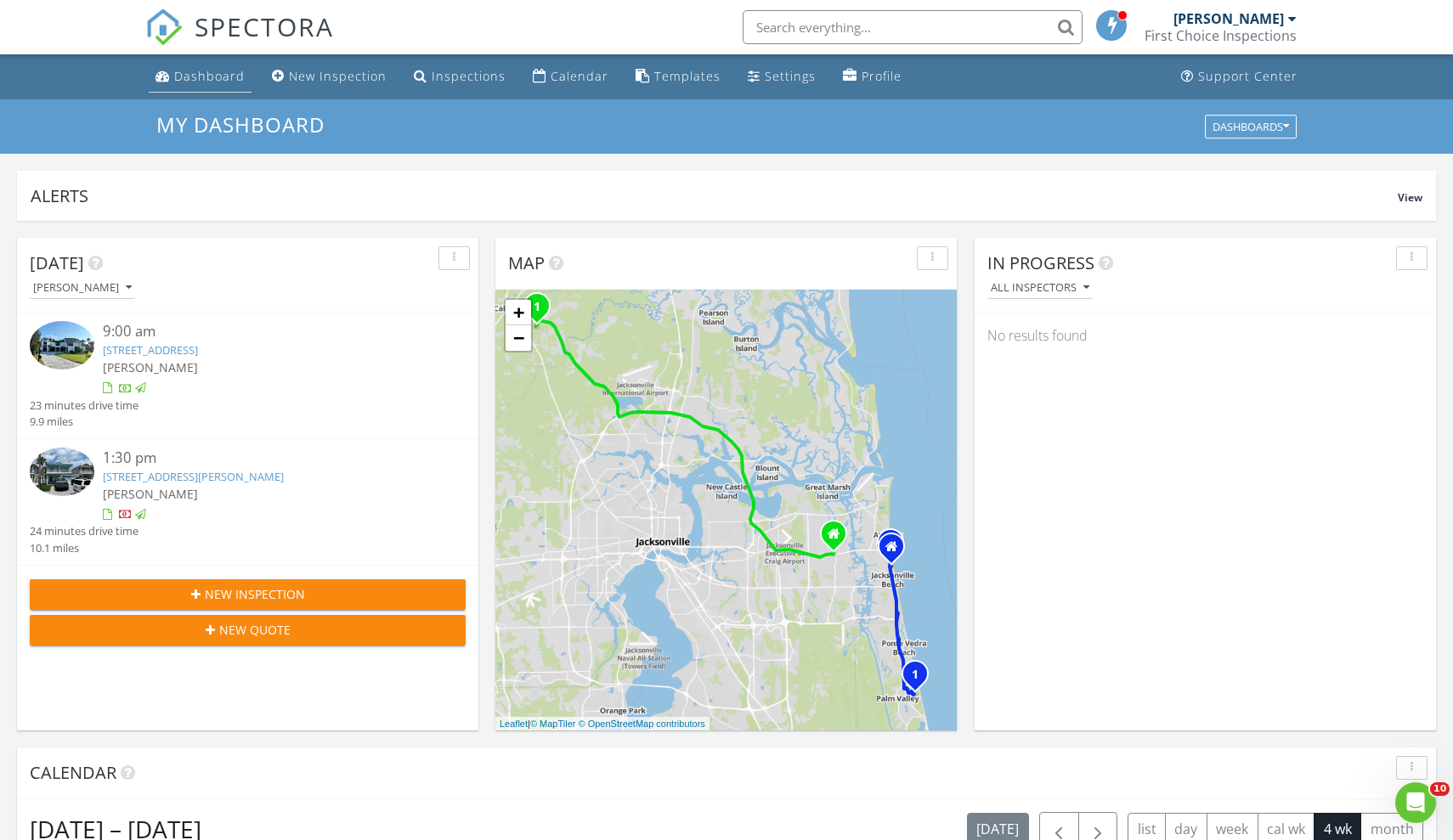
scroll to position [0, 0]
click at [220, 71] on div "Dashboard" at bounding box center [210, 76] width 70 height 16
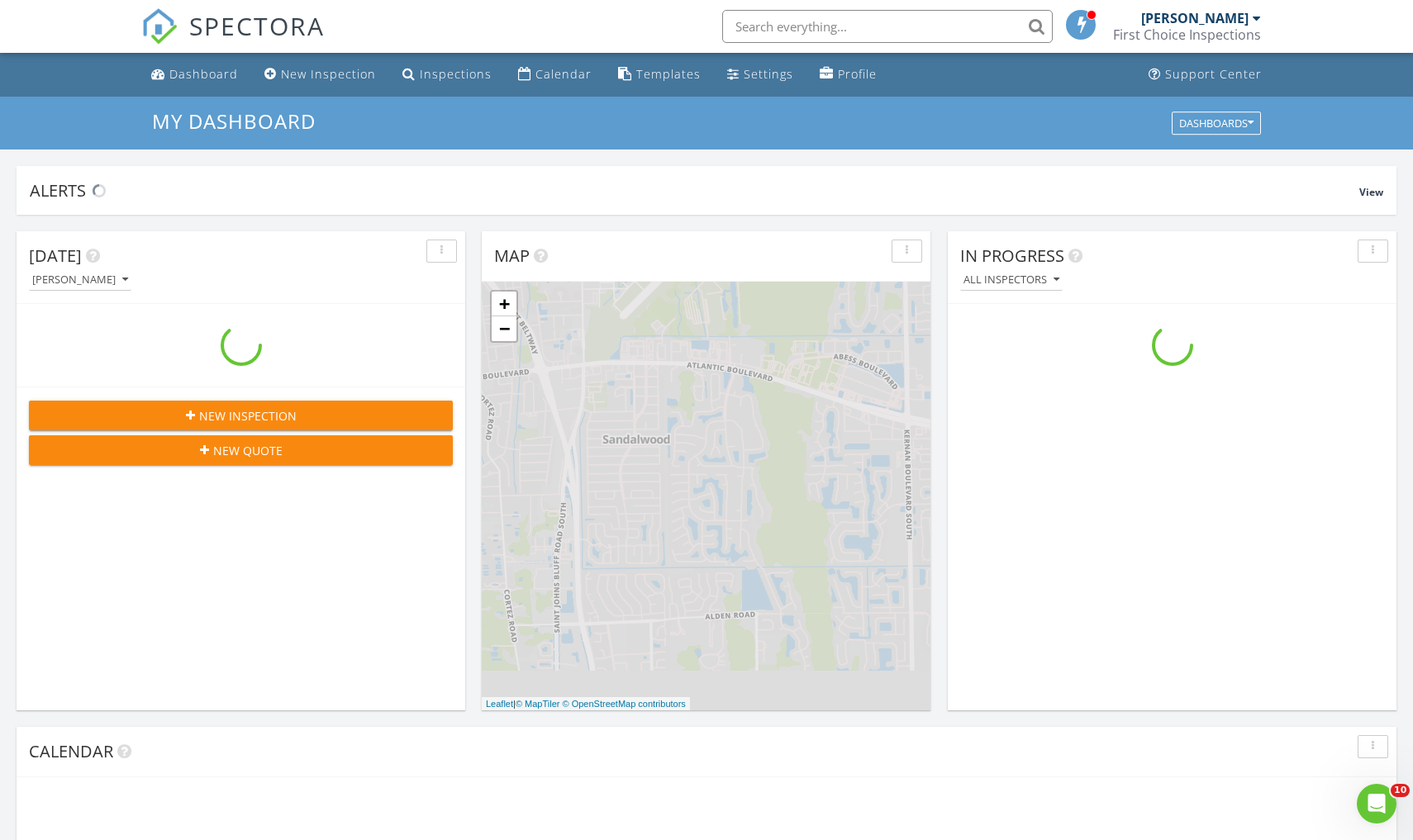
scroll to position [1504, 1413]
